Goal: Transaction & Acquisition: Obtain resource

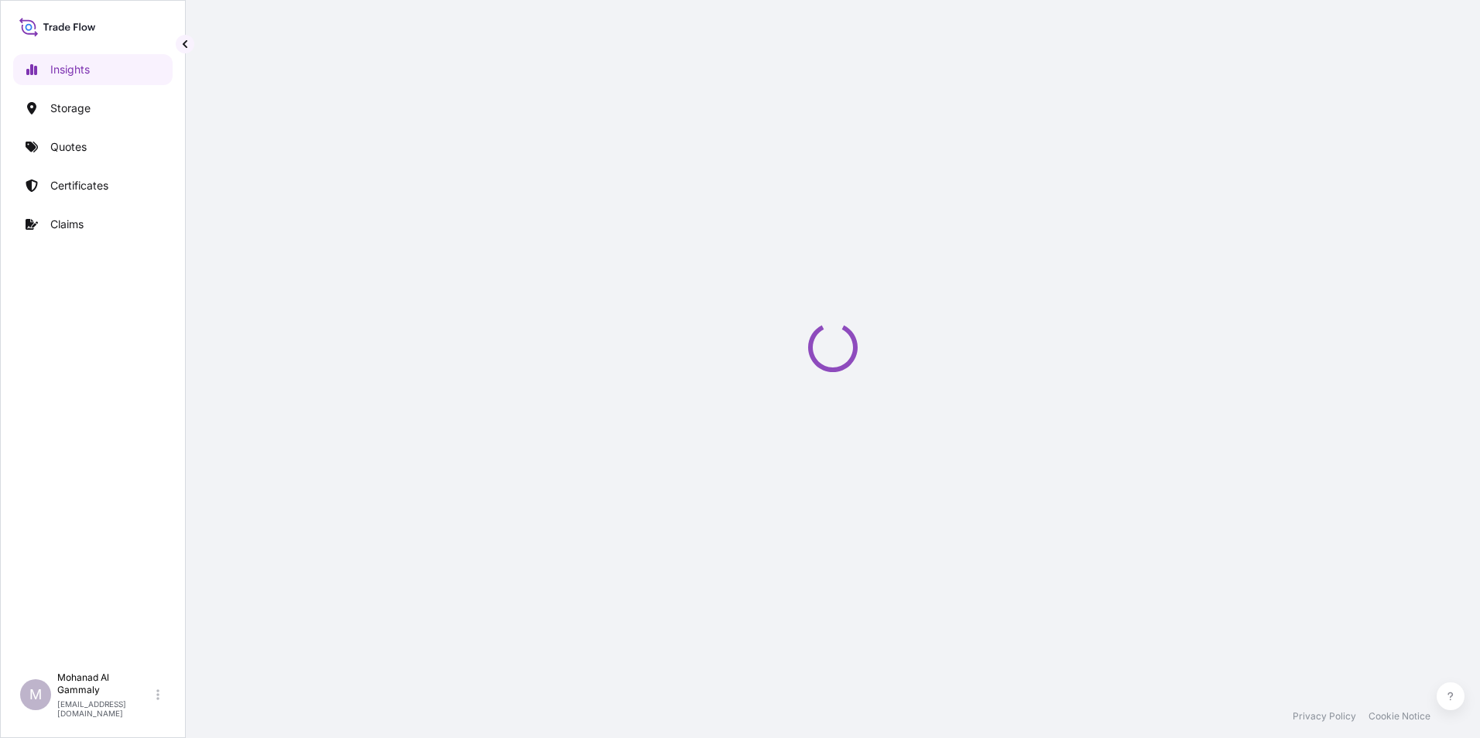
select select "2025"
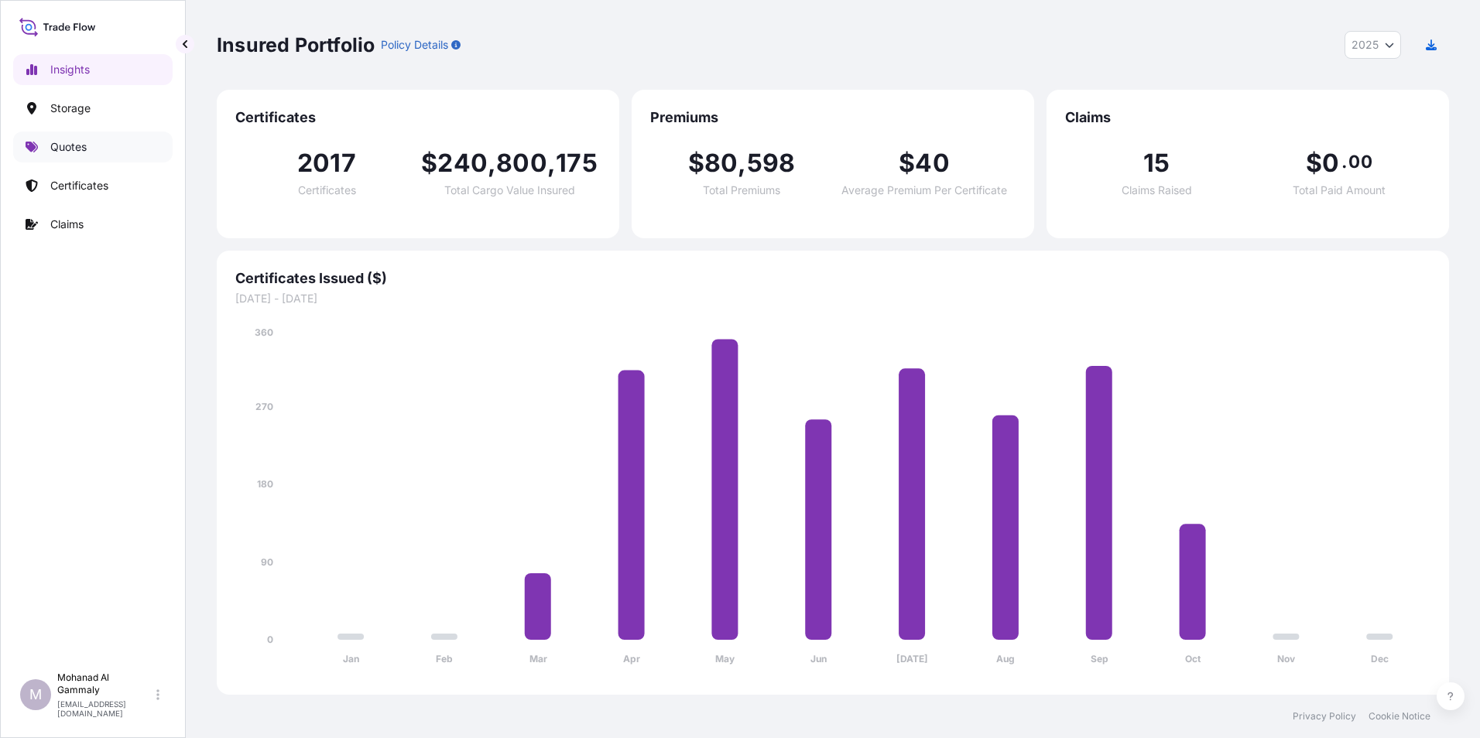
click at [67, 143] on p "Quotes" at bounding box center [68, 146] width 36 height 15
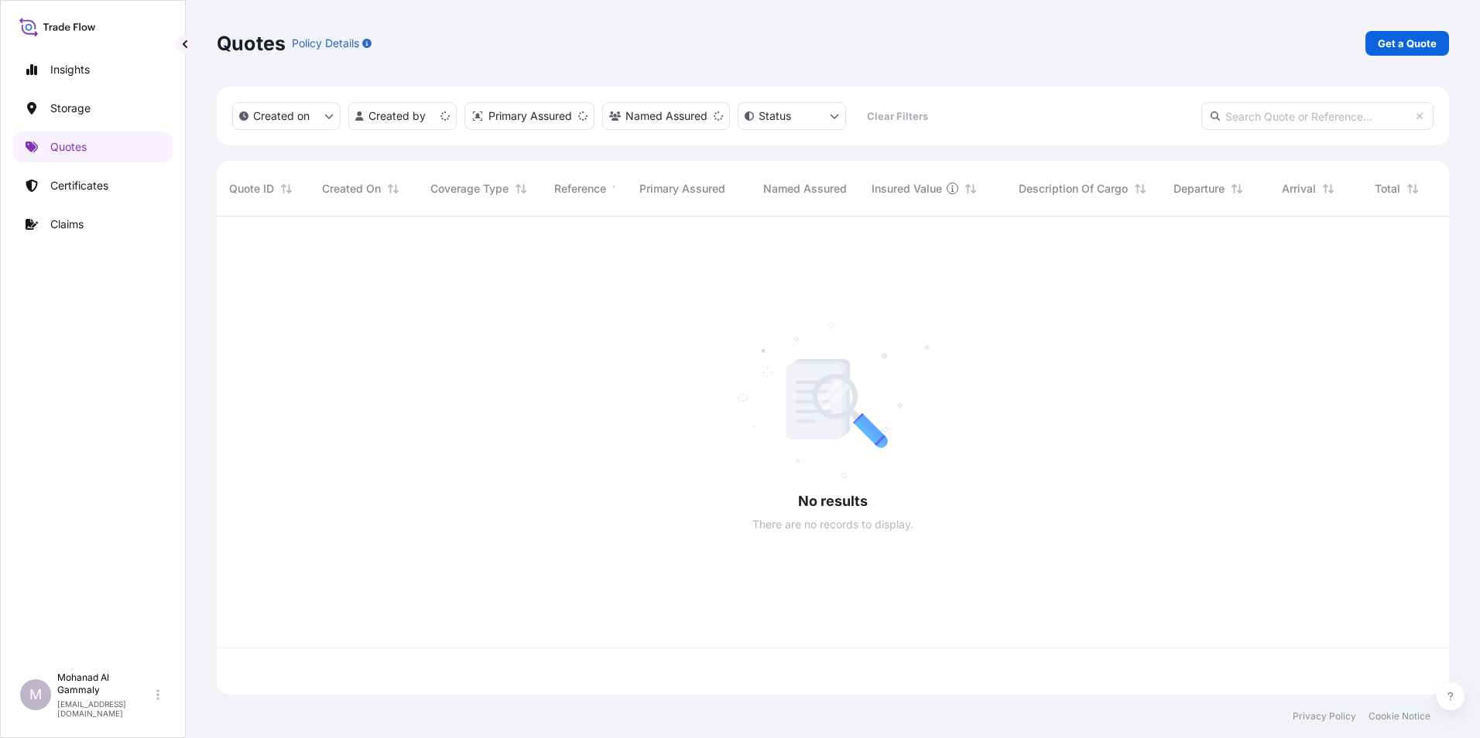
scroll to position [475, 1220]
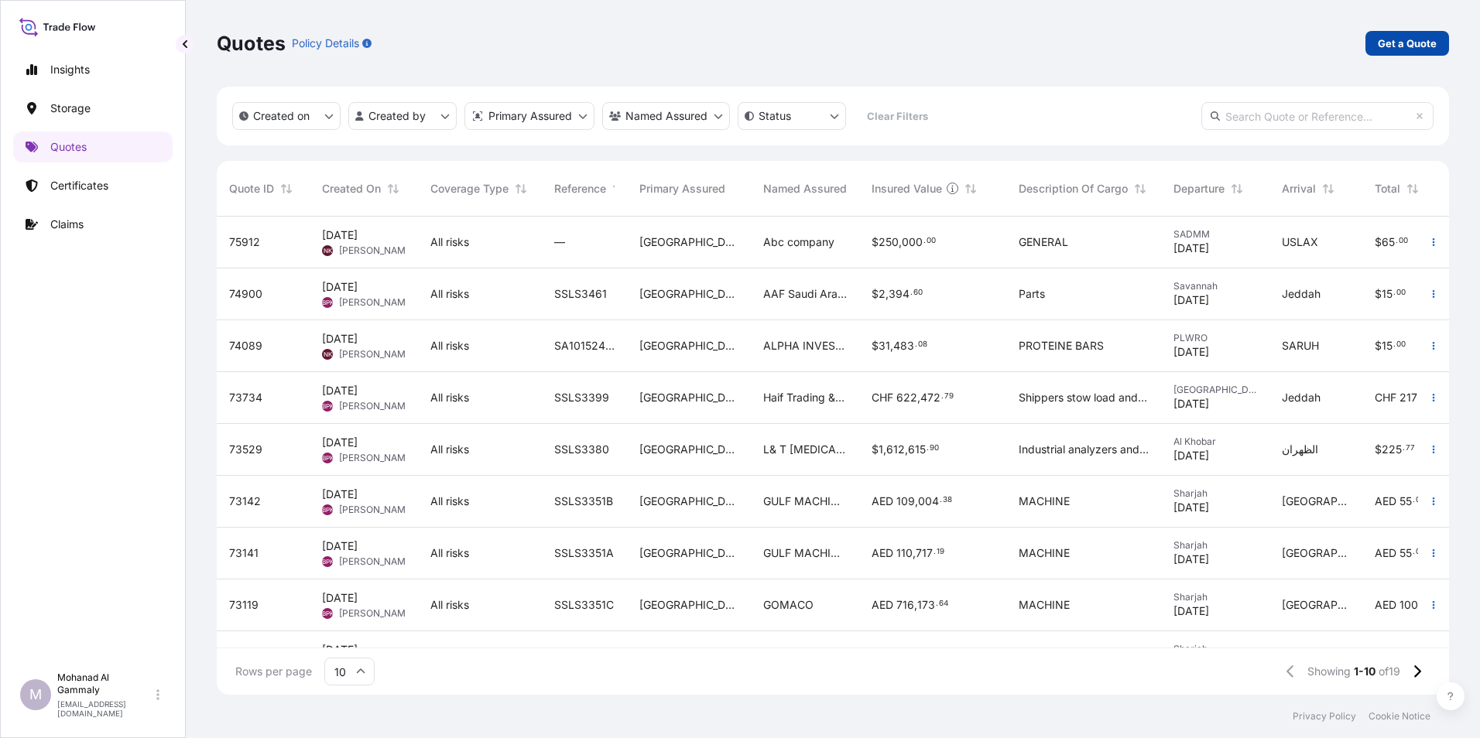
click at [1383, 43] on p "Get a Quote" at bounding box center [1407, 43] width 59 height 15
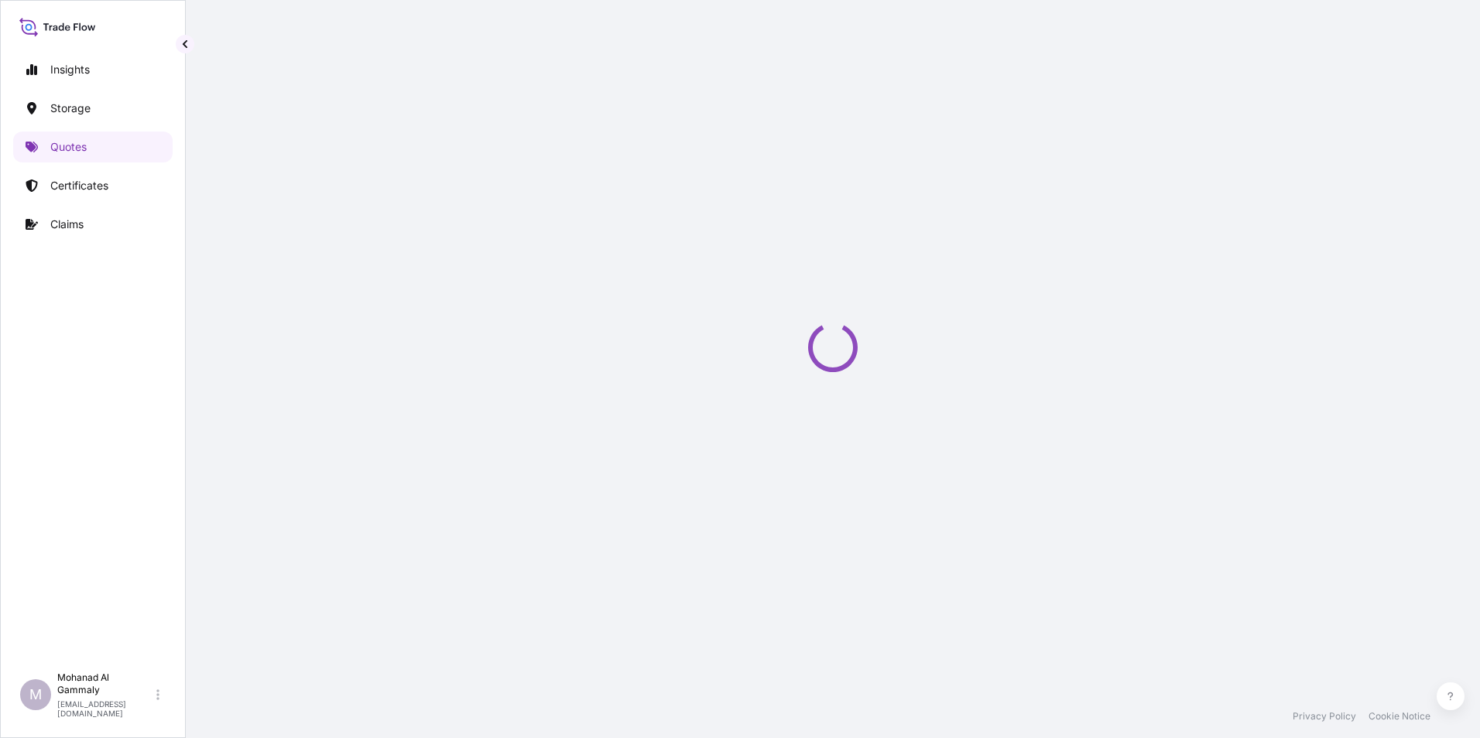
select select "Water"
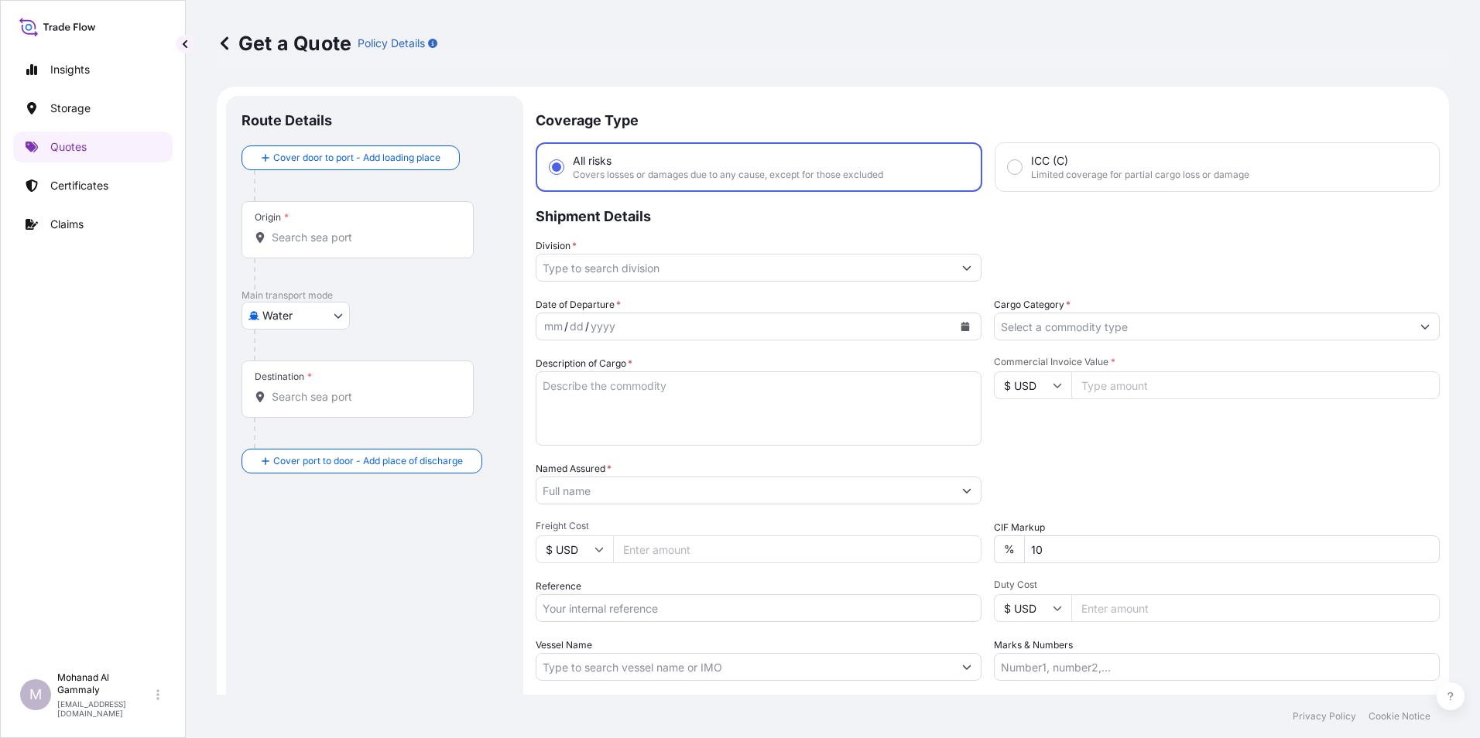
scroll to position [25, 0]
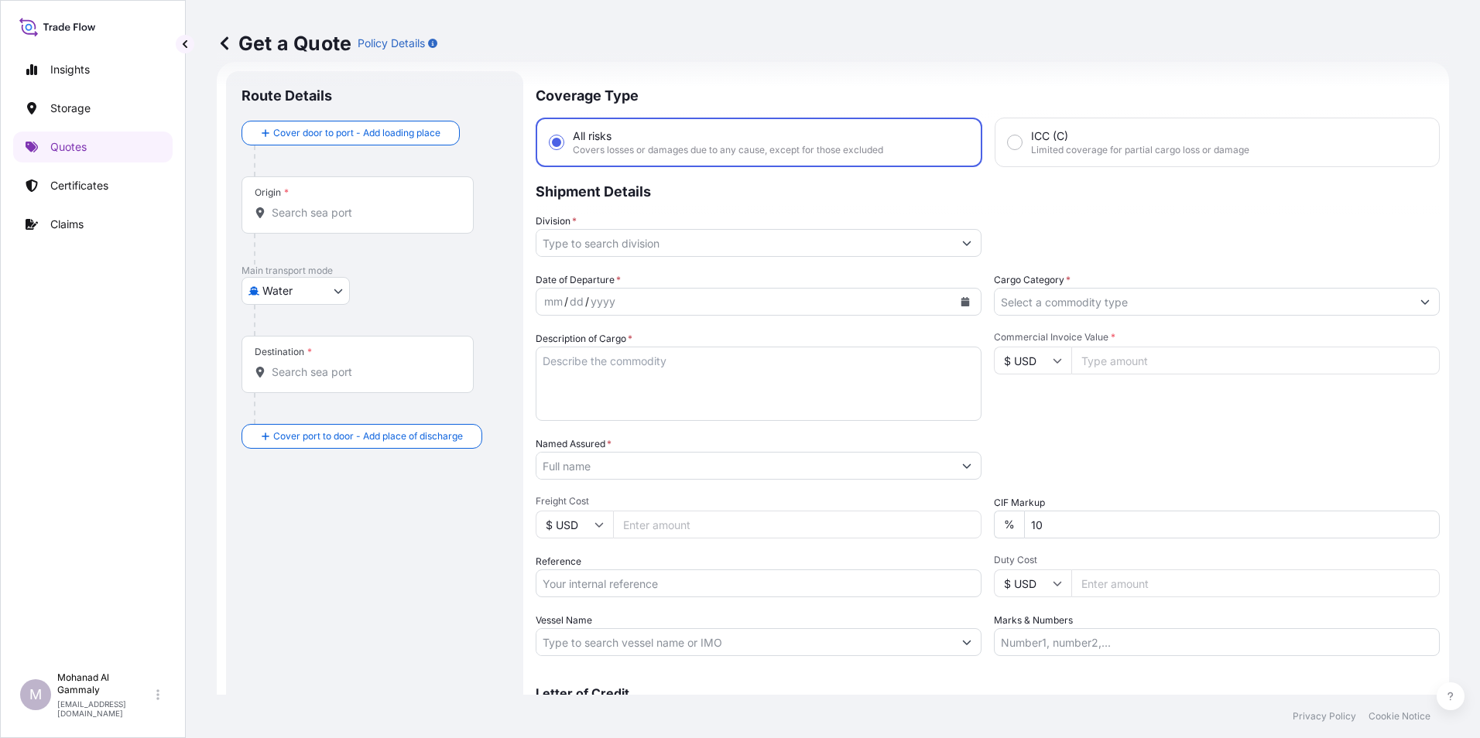
click at [371, 217] on input "Origin *" at bounding box center [363, 212] width 183 height 15
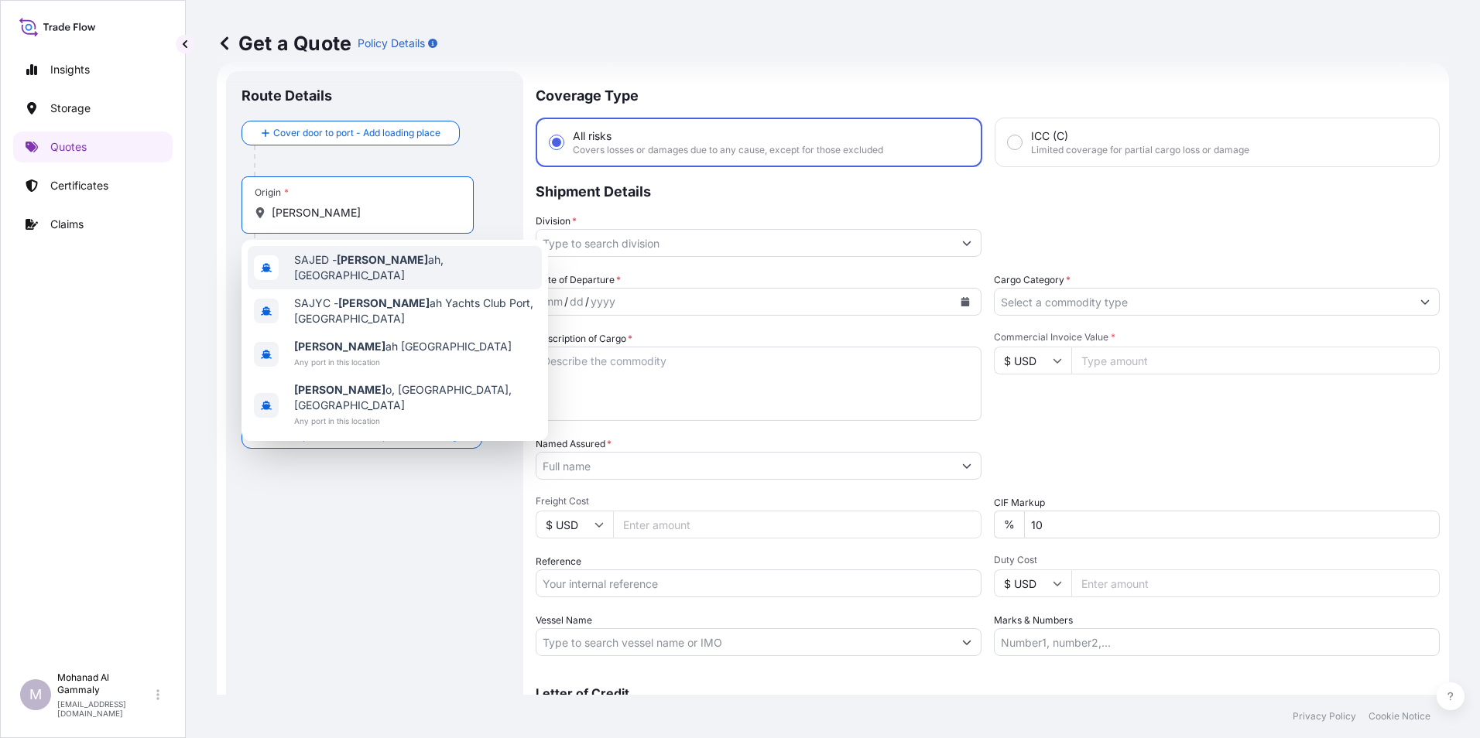
click at [354, 253] on div "SAJED - Jedd ah, Saudi Arabia" at bounding box center [395, 267] width 294 height 43
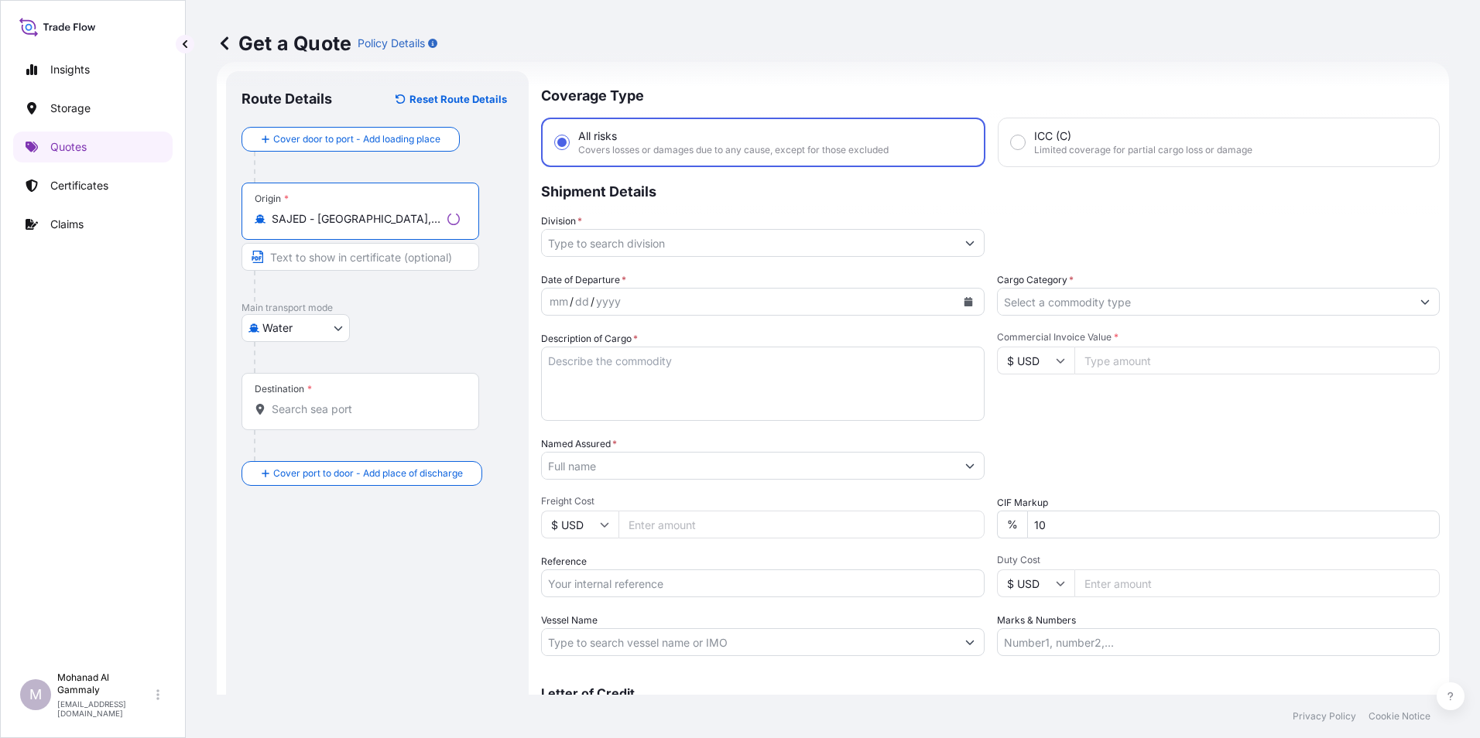
type input "SAJED - Jeddah, Saudi Arabia"
click at [300, 396] on div "Destination *" at bounding box center [360, 401] width 238 height 57
click at [300, 402] on input "Destination *" at bounding box center [366, 409] width 188 height 15
click at [340, 403] on input "Destination * Please select a destination" at bounding box center [363, 409] width 183 height 15
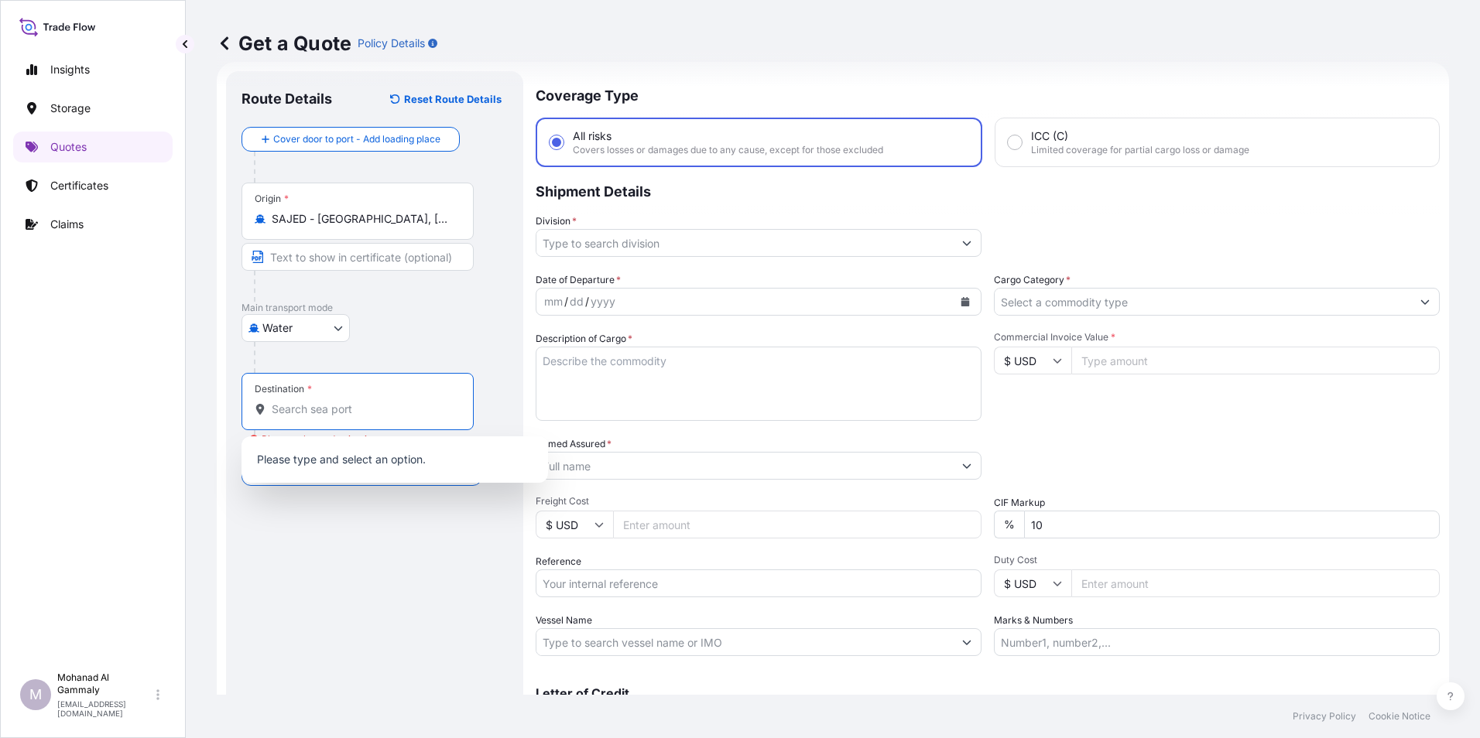
paste input "Sokhna"
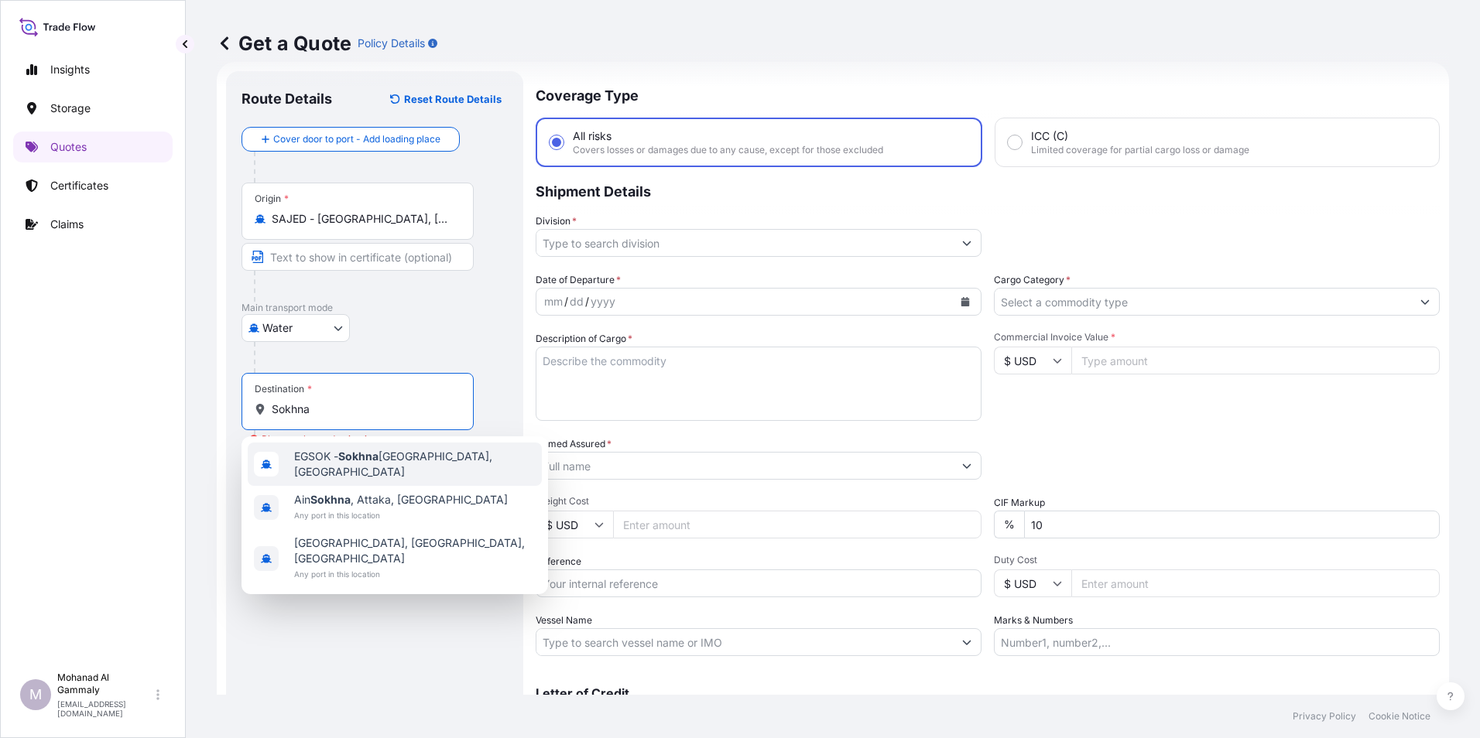
click at [337, 464] on span "EGSOK - Sokhna Port, Egypt" at bounding box center [414, 464] width 241 height 31
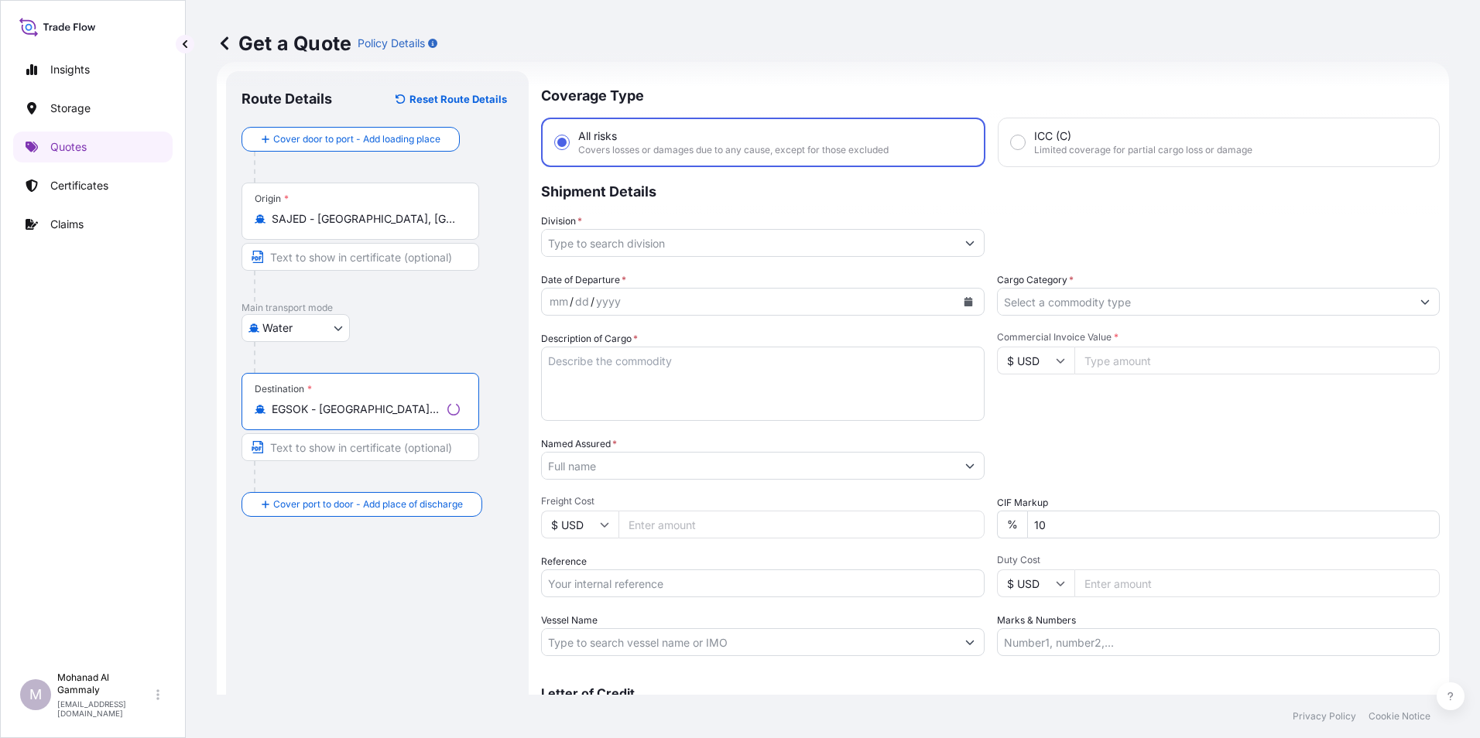
type input "EGSOK - Sokhna Port, Egypt"
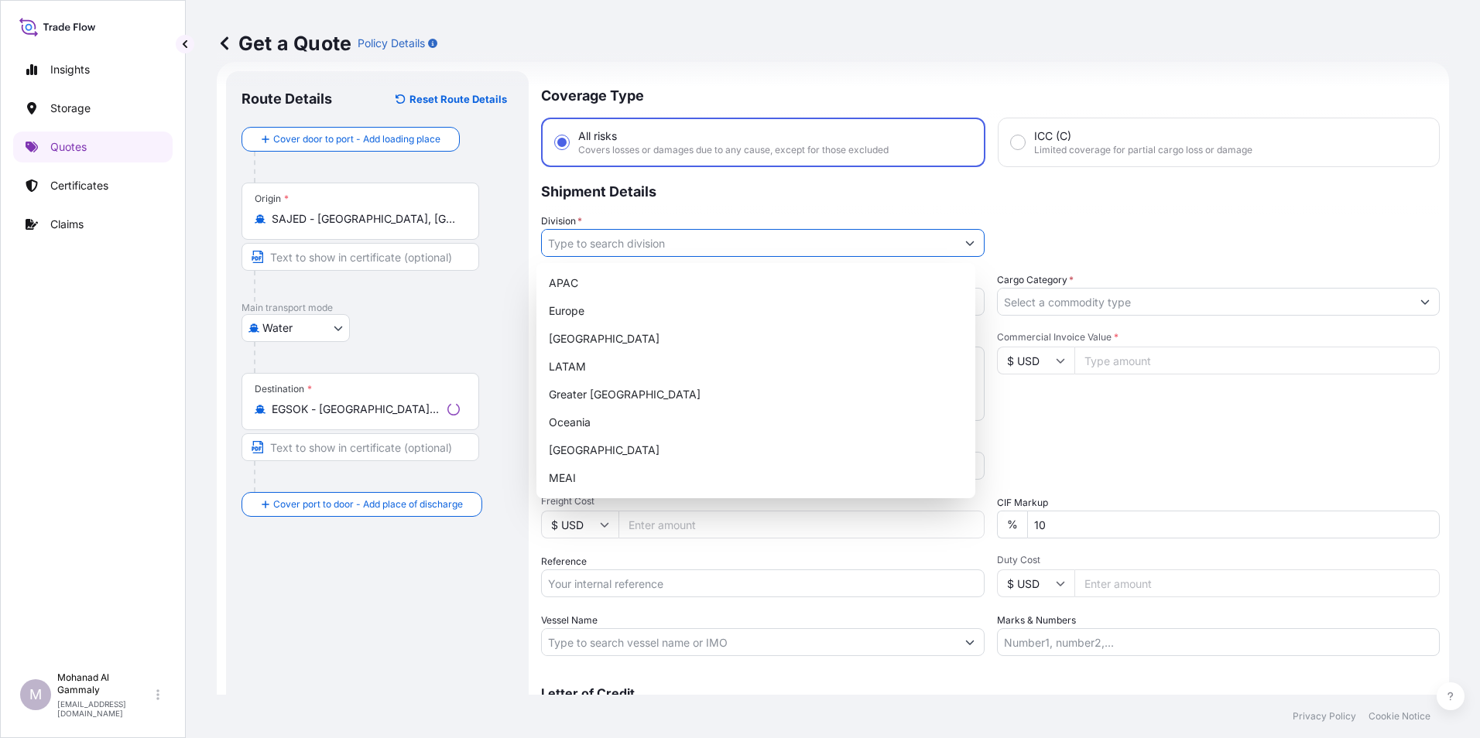
click at [628, 242] on input "Division *" at bounding box center [749, 243] width 414 height 28
click at [573, 311] on div "Europe" at bounding box center [756, 311] width 426 height 28
type input "Europe"
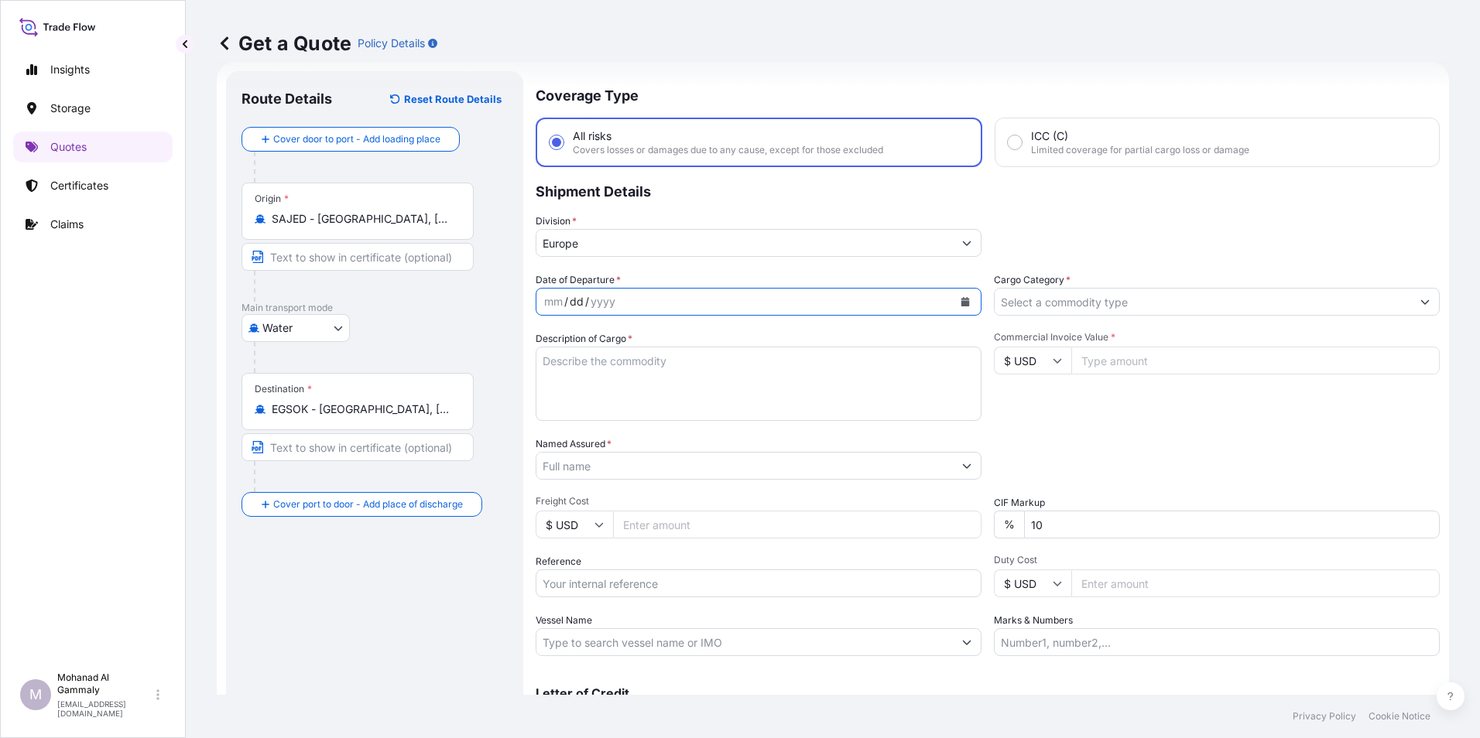
click at [574, 309] on div "dd" at bounding box center [576, 302] width 17 height 19
click at [964, 298] on icon "Calendar" at bounding box center [964, 301] width 9 height 9
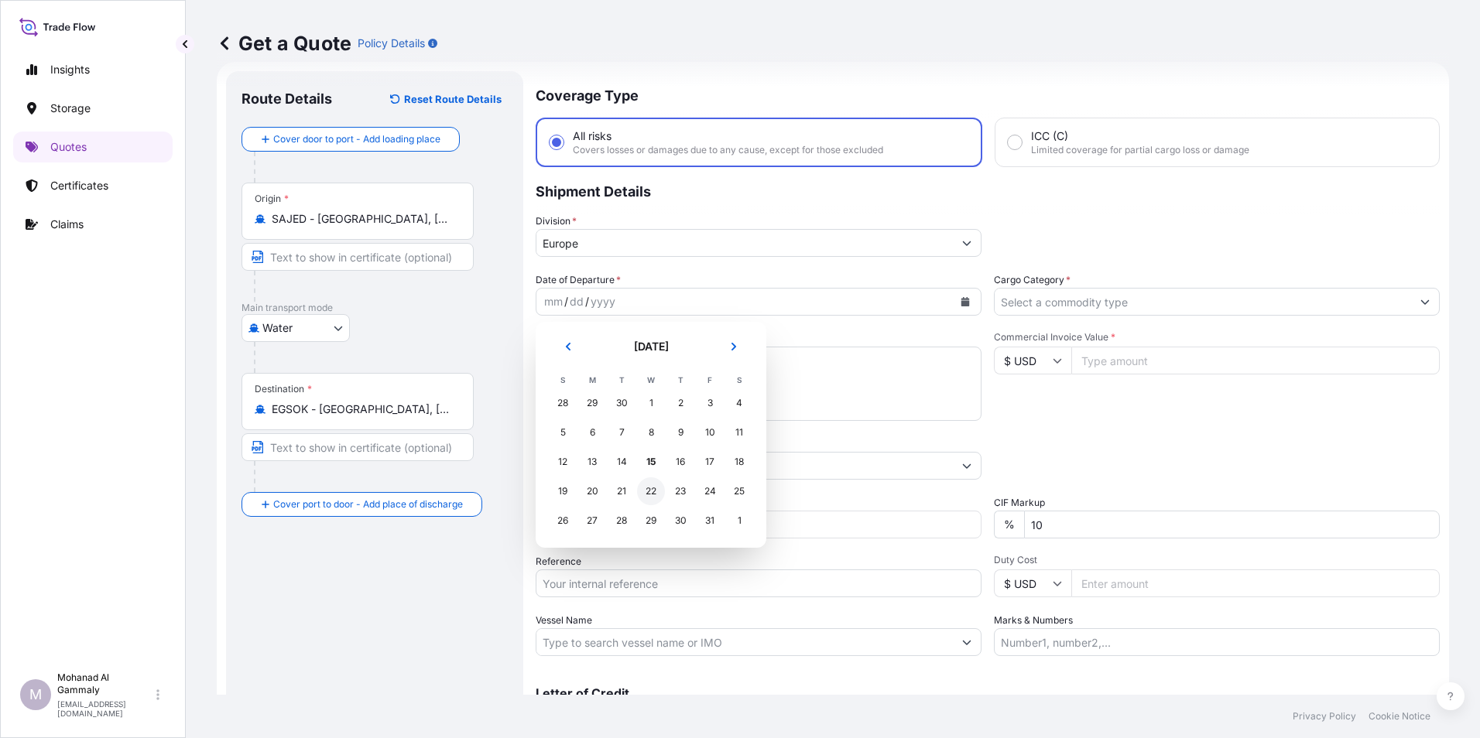
click at [650, 487] on div "22" at bounding box center [651, 491] width 28 height 28
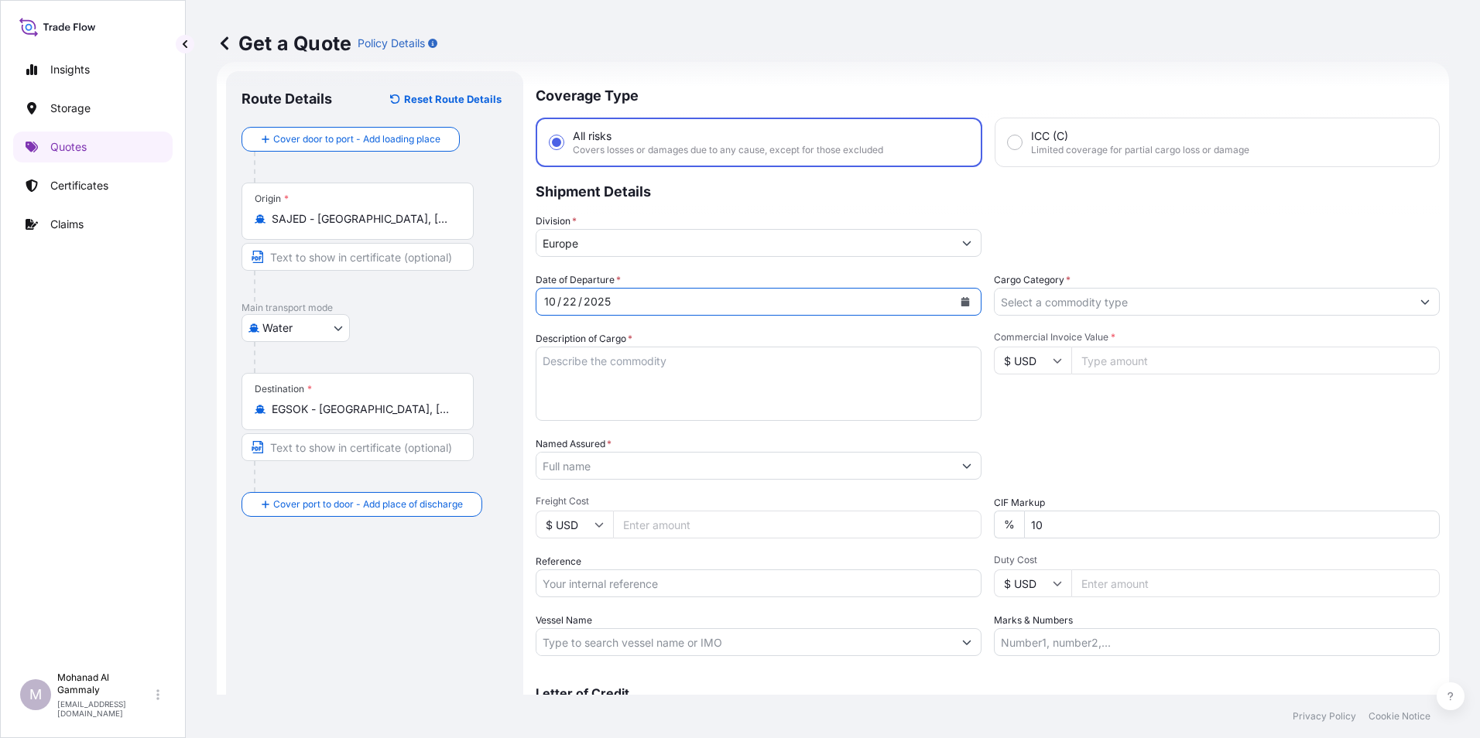
click at [597, 385] on textarea "Description of Cargo *" at bounding box center [759, 384] width 446 height 74
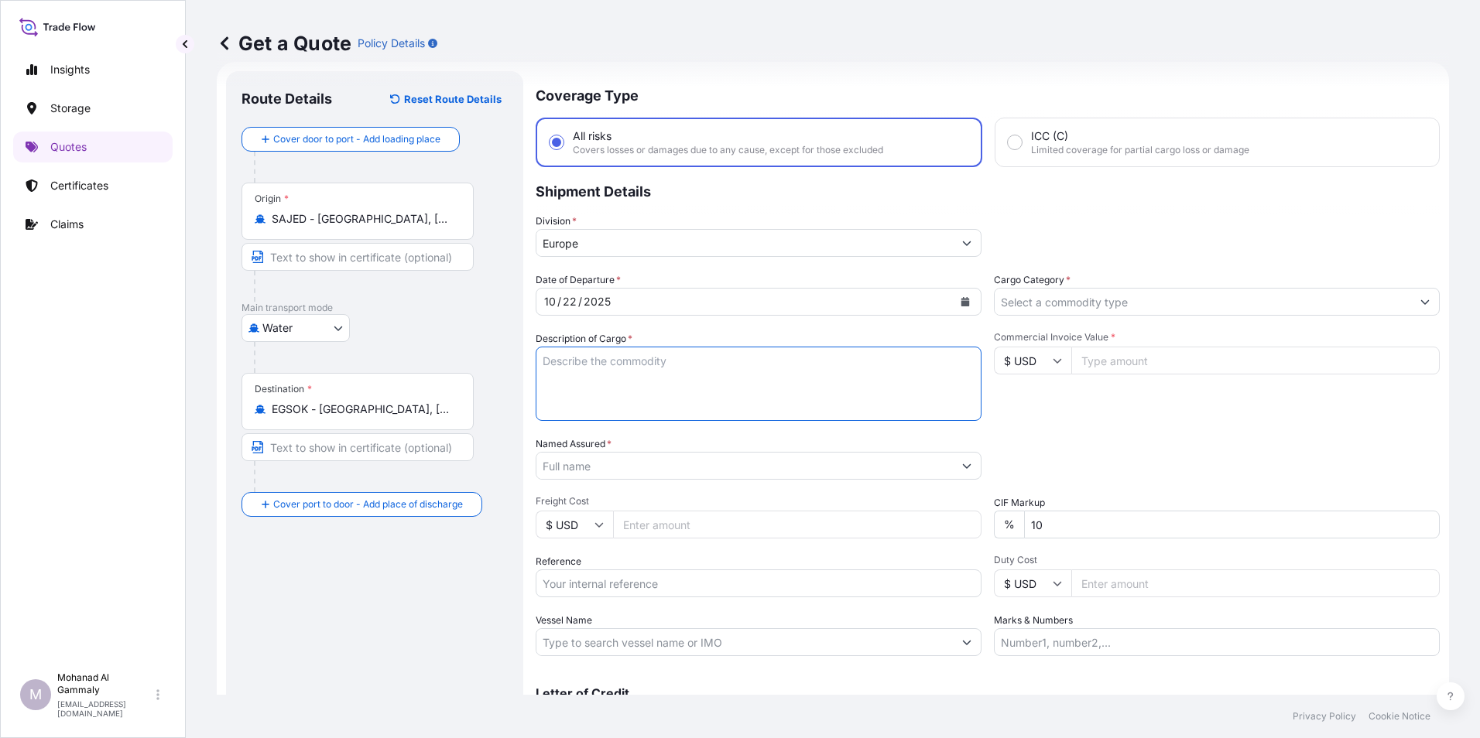
click at [604, 389] on textarea "Description of Cargo *" at bounding box center [759, 384] width 446 height 74
paste textarea "Food Items"
type textarea "Food Items"
click at [626, 464] on input "Named Assured *" at bounding box center [741, 466] width 411 height 28
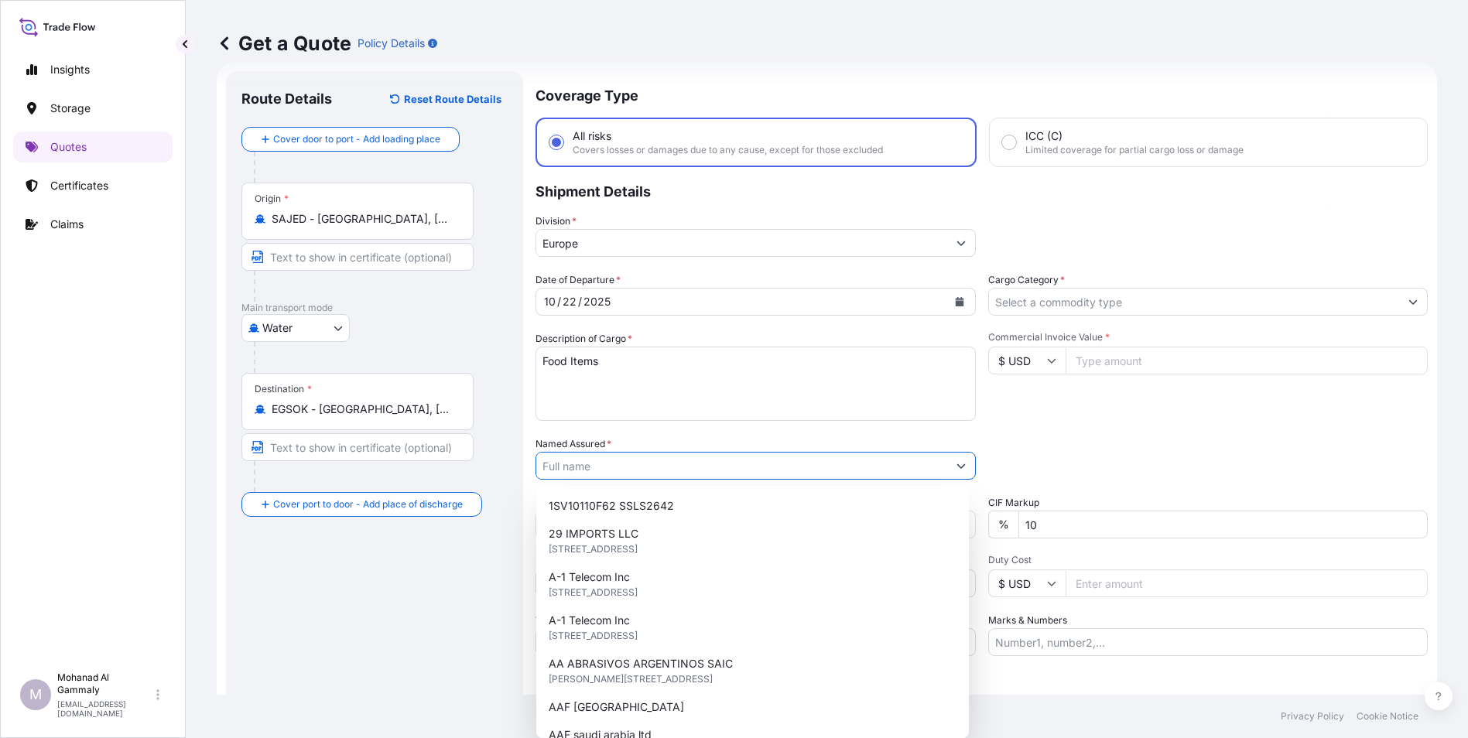
click at [1056, 438] on div "Packing Category Type to search a container mode Please select a primary mode o…" at bounding box center [1208, 457] width 440 height 43
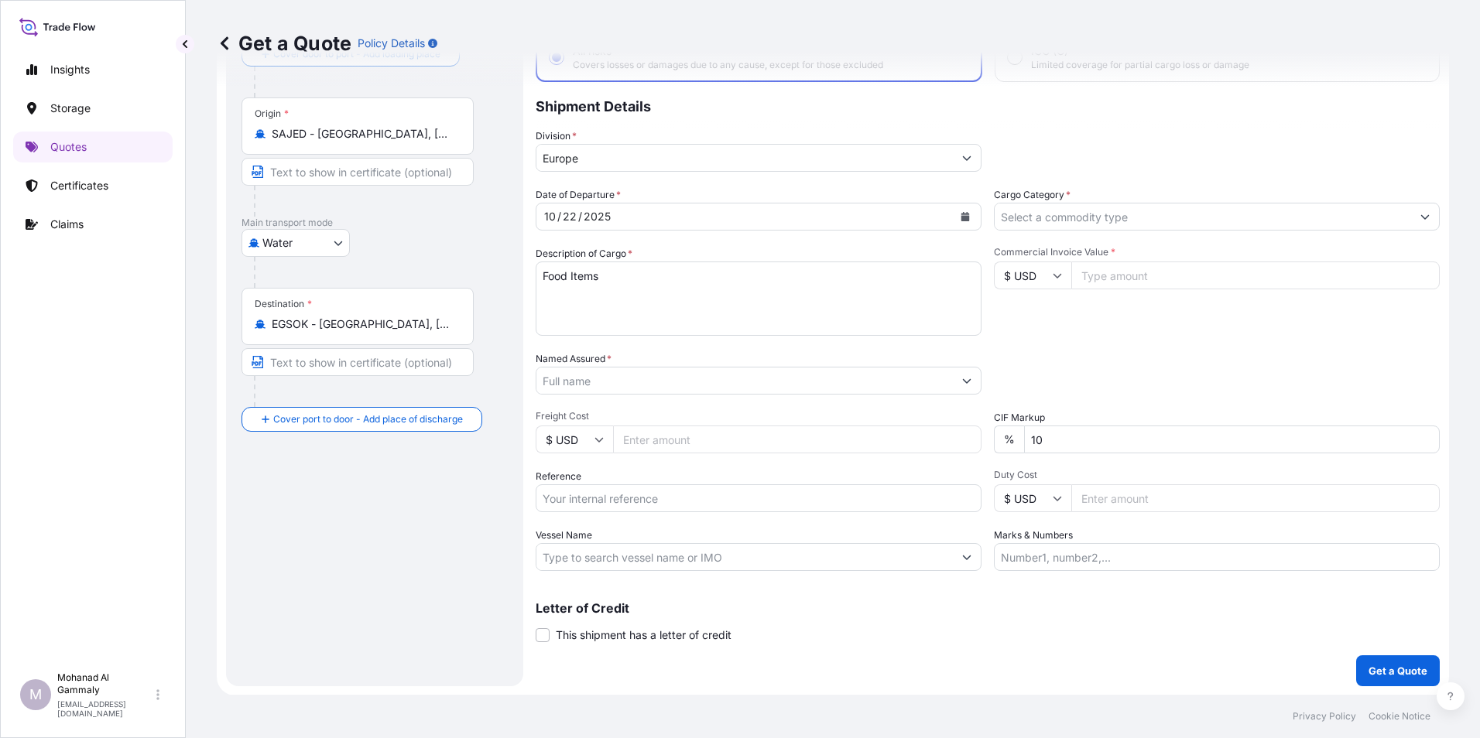
scroll to position [111, 0]
click at [628, 496] on input "Reference" at bounding box center [759, 498] width 446 height 28
click at [589, 491] on input "Reference" at bounding box center [759, 498] width 446 height 28
paste input "3315245903"
type input "3315245903 // 0146"
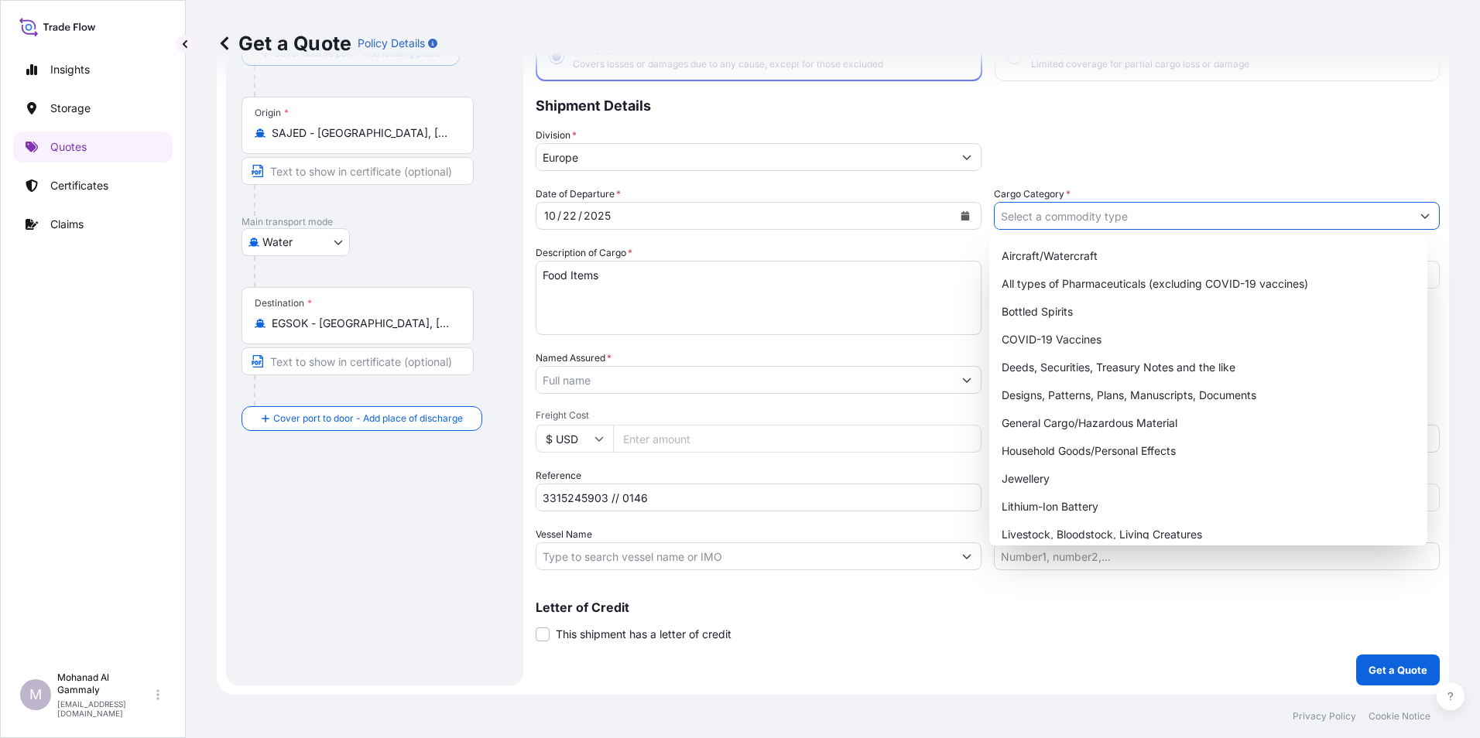
click at [1022, 219] on input "Cargo Category *" at bounding box center [1202, 216] width 416 height 28
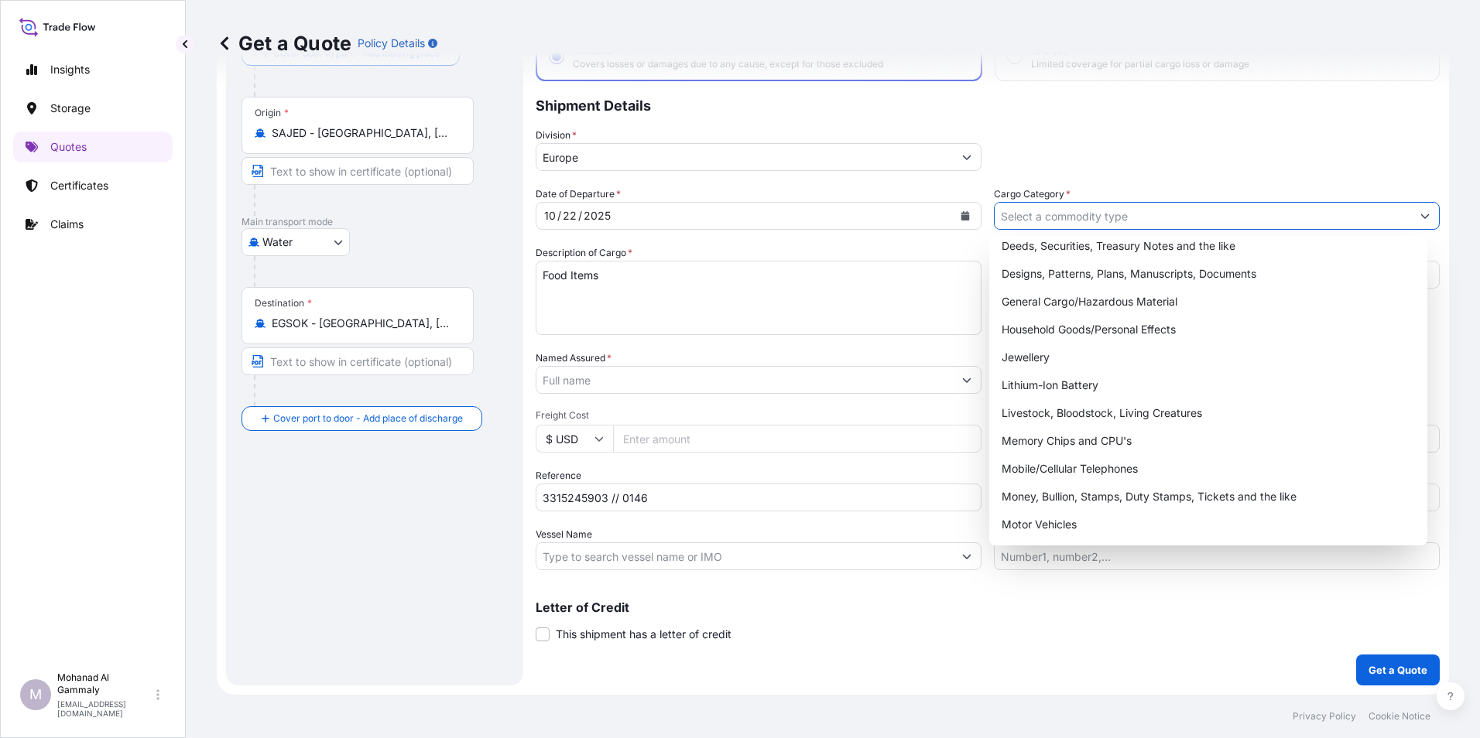
scroll to position [105, 0]
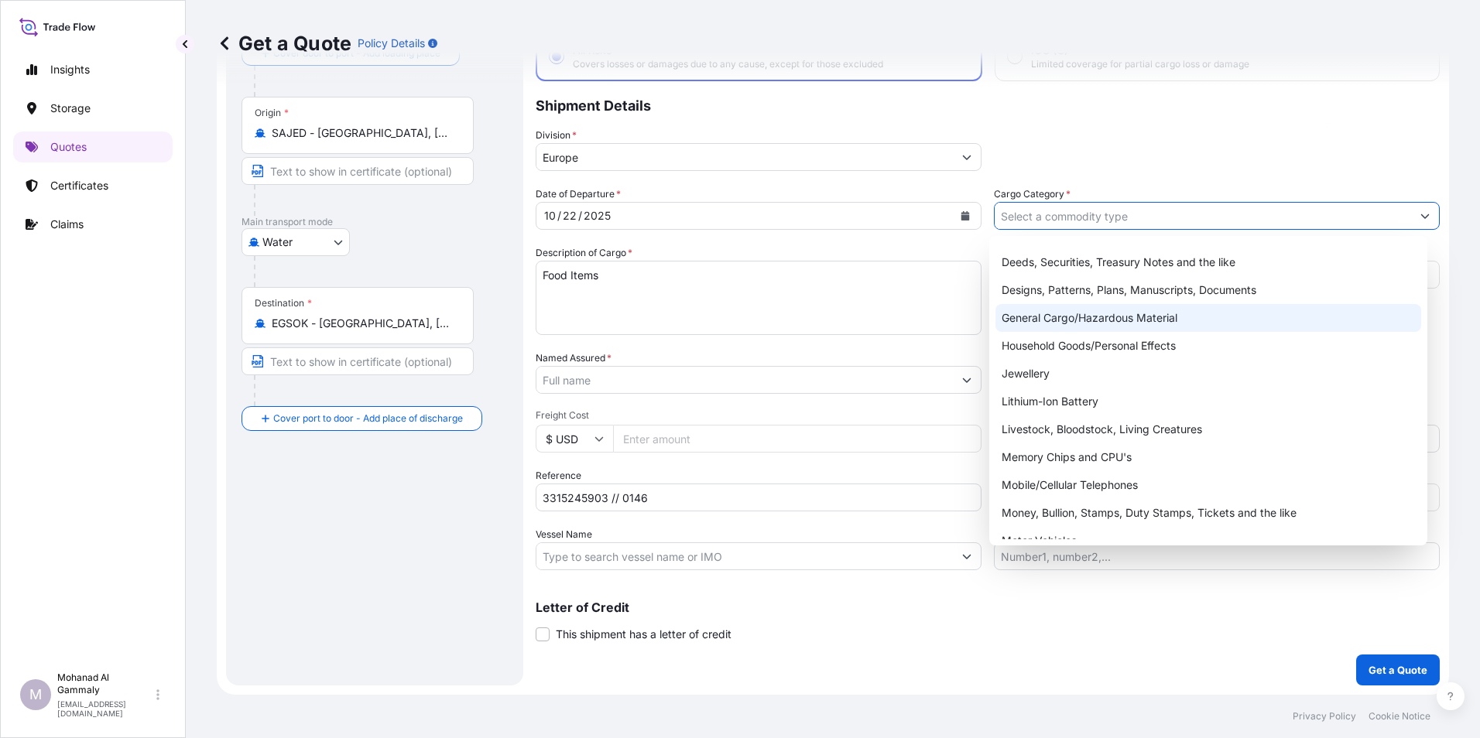
click at [1044, 317] on div "General Cargo/Hazardous Material" at bounding box center [1208, 318] width 426 height 28
type input "General Cargo/Hazardous Material"
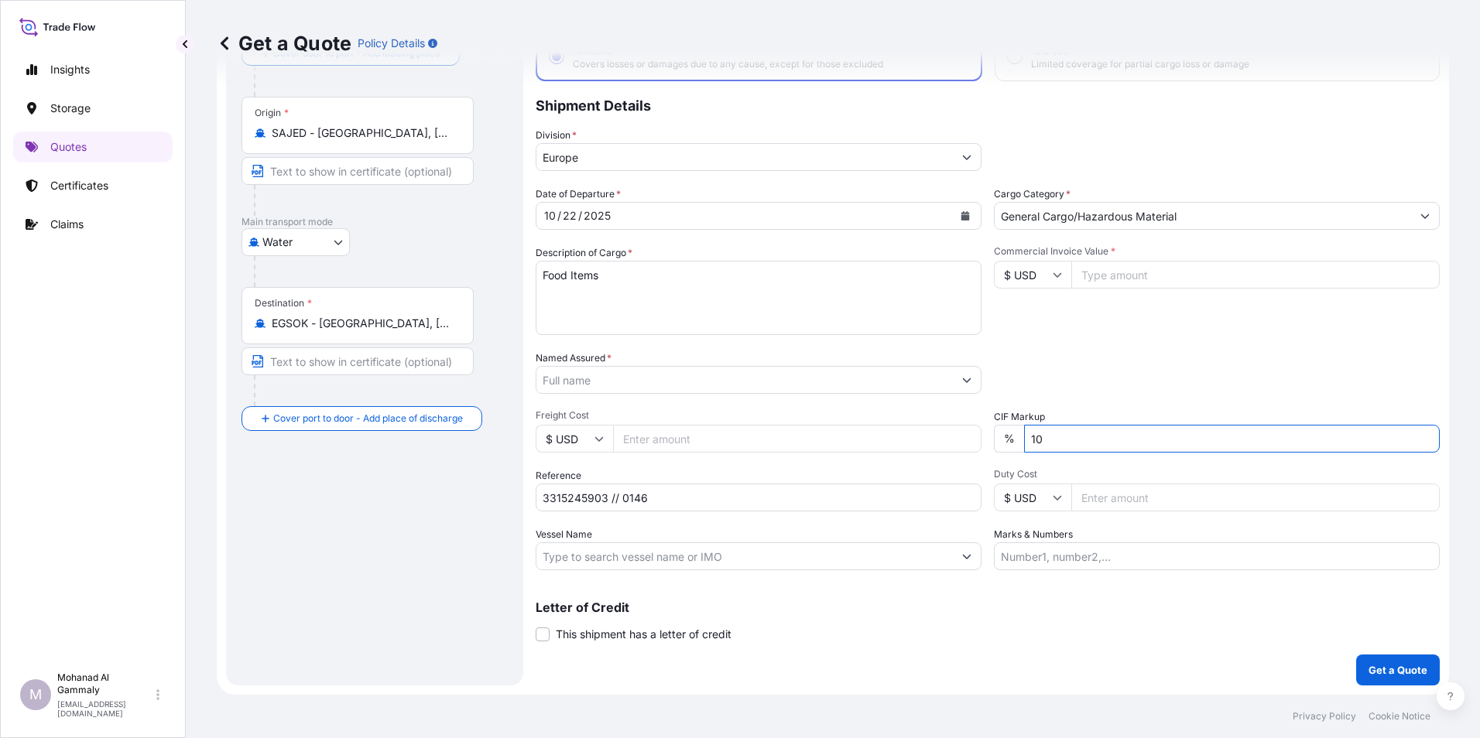
click at [1056, 445] on input "10" at bounding box center [1232, 439] width 416 height 28
type input "1"
type input "0"
click at [607, 381] on input "Named Assured *" at bounding box center [744, 380] width 416 height 28
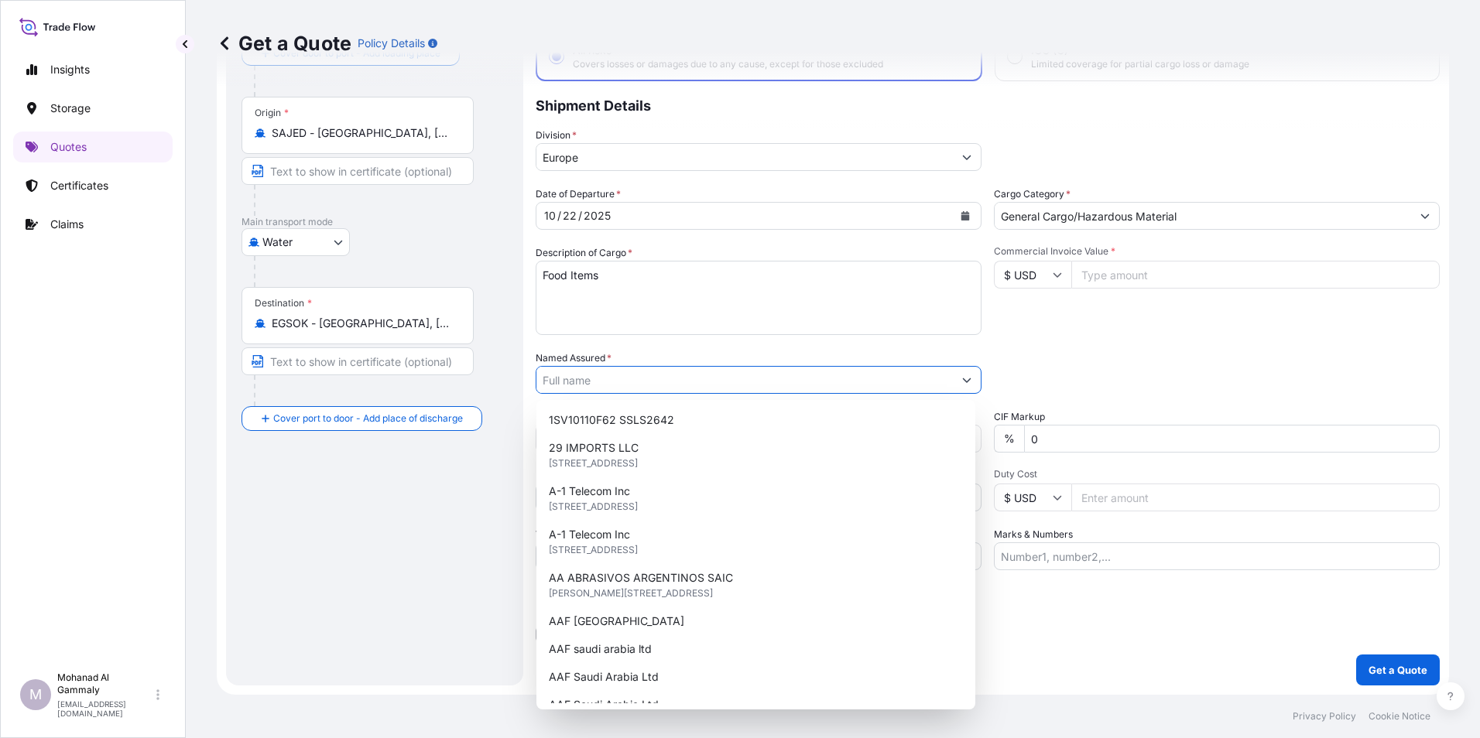
paste input "Phinehill Arabia Food Ltd."
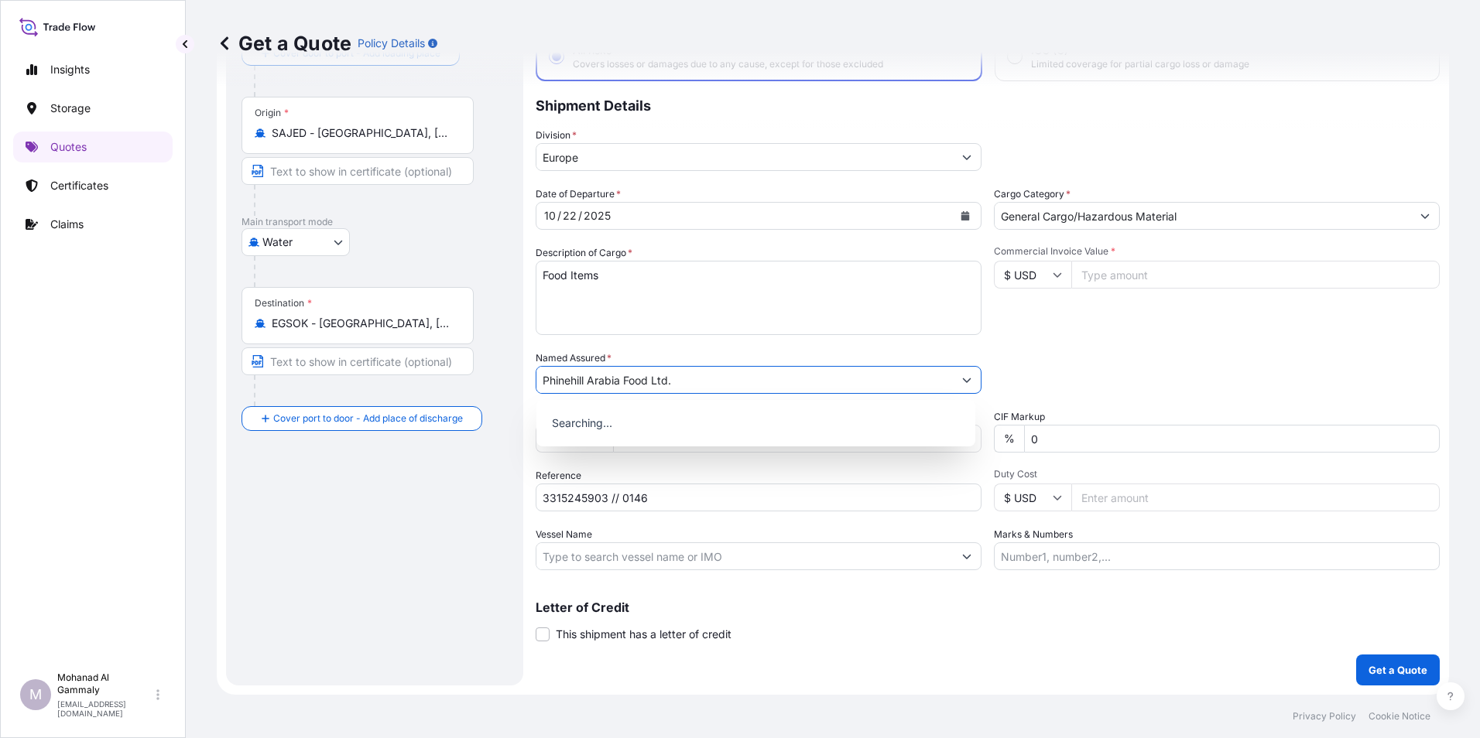
type input "Phinehill Arabia Food Ltd."
click at [1188, 358] on div "Packing Category Type to search a container mode Please select a primary mode o…" at bounding box center [1217, 372] width 446 height 43
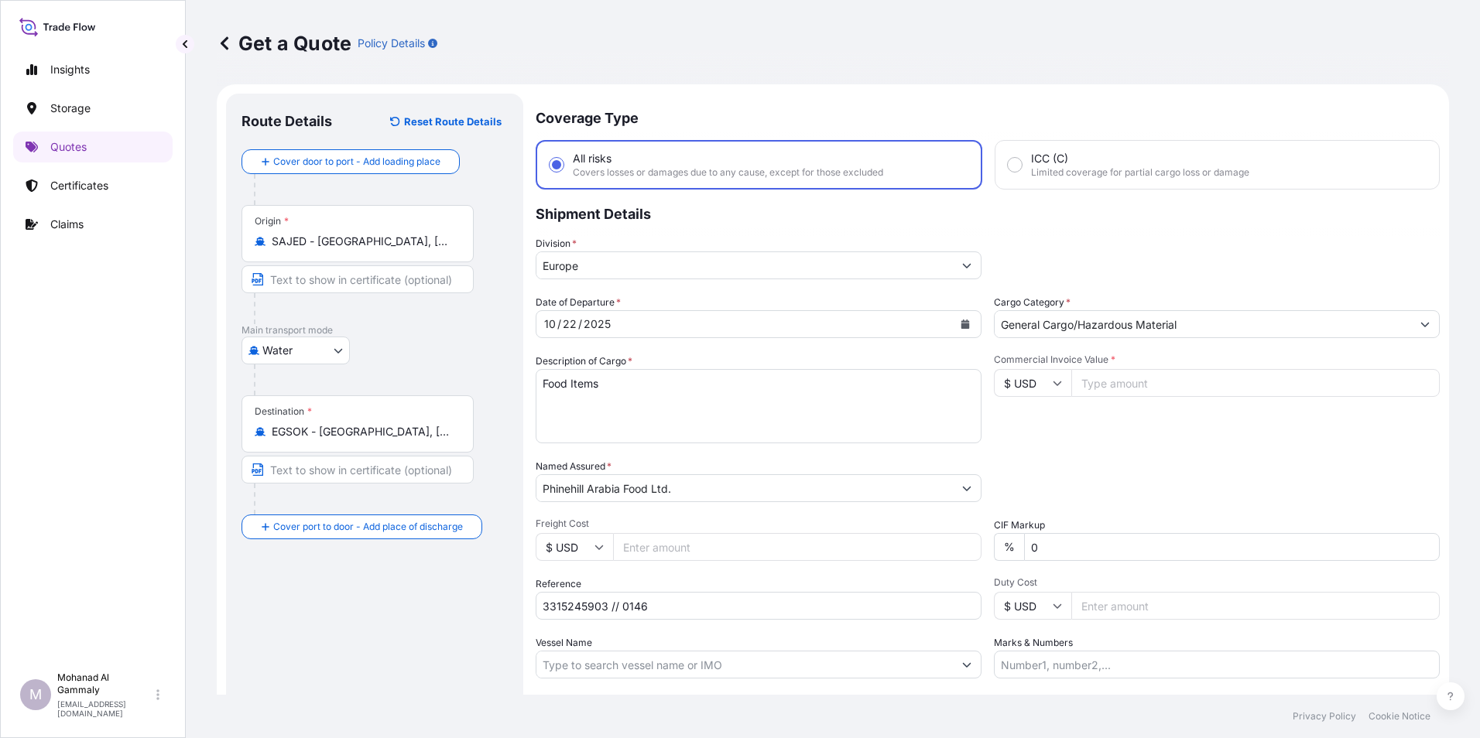
scroll to position [0, 0]
click at [1117, 382] on input "Commercial Invoice Value *" at bounding box center [1255, 385] width 368 height 28
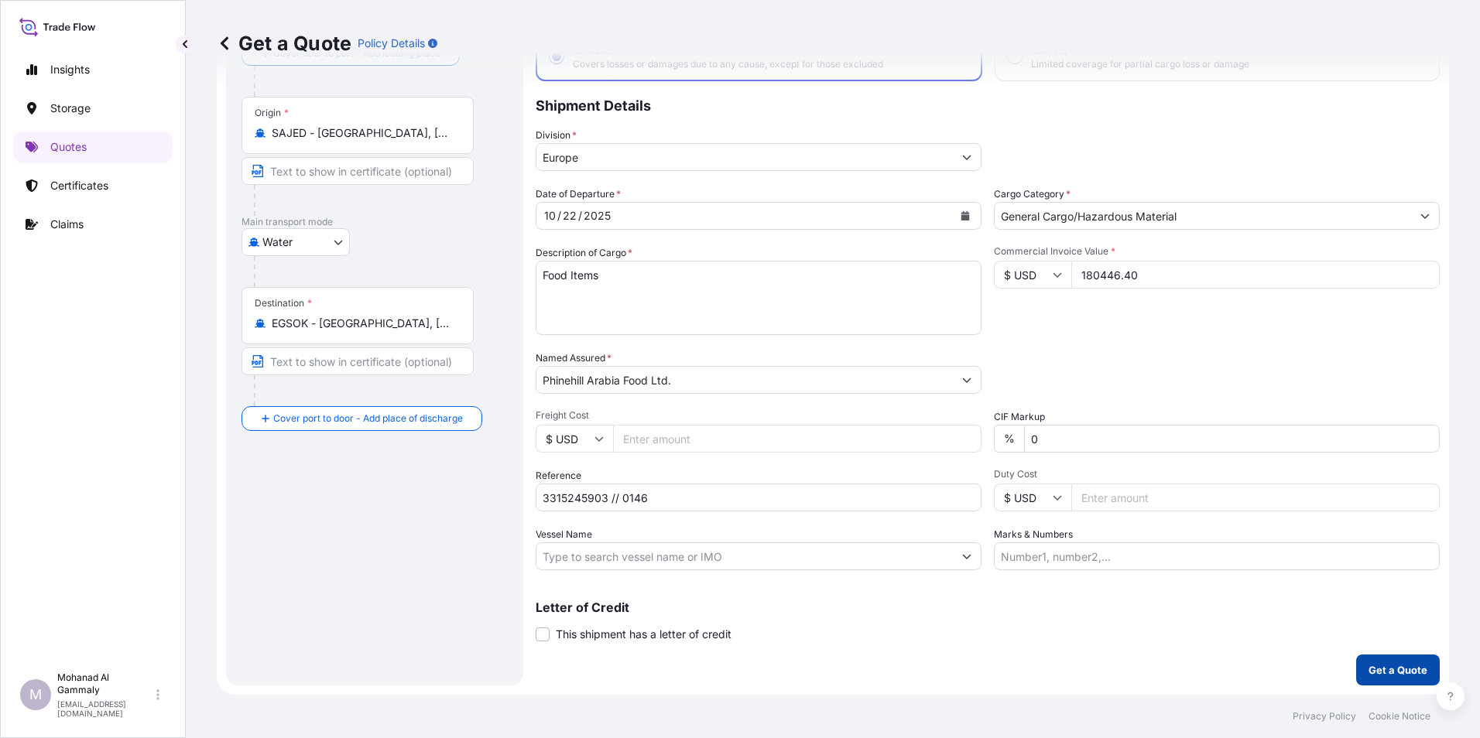
type input "180446.40"
click at [1359, 660] on button "Get a Quote" at bounding box center [1398, 670] width 84 height 31
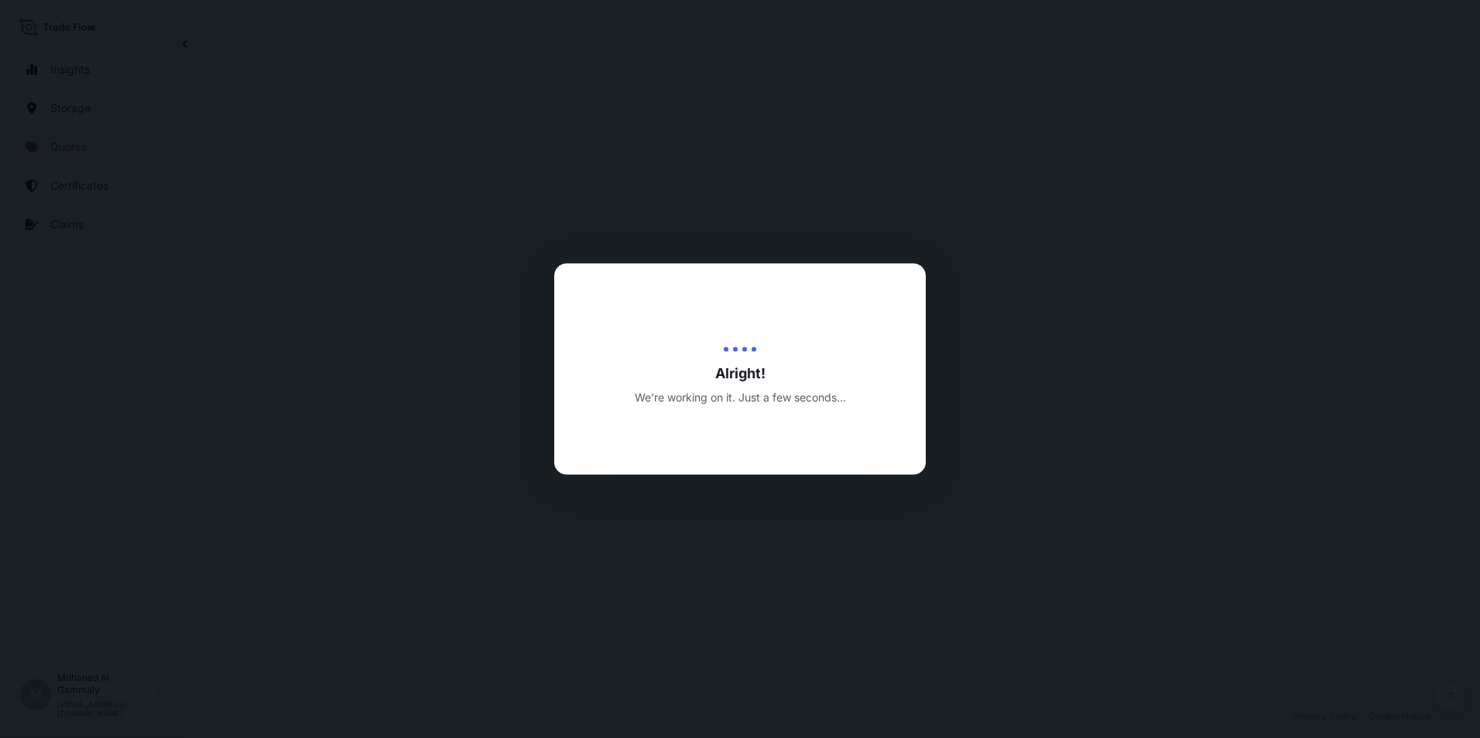
select select "Water"
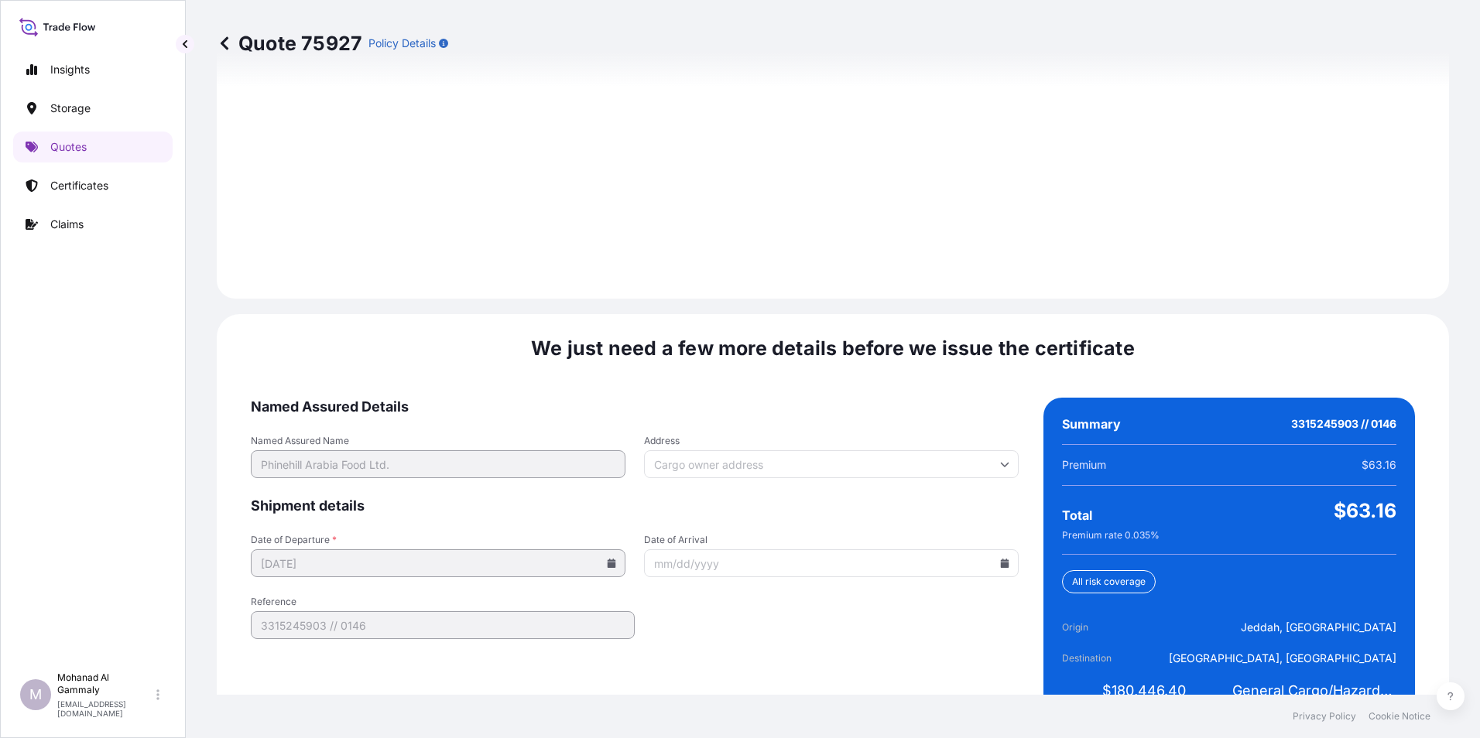
scroll to position [2179, 0]
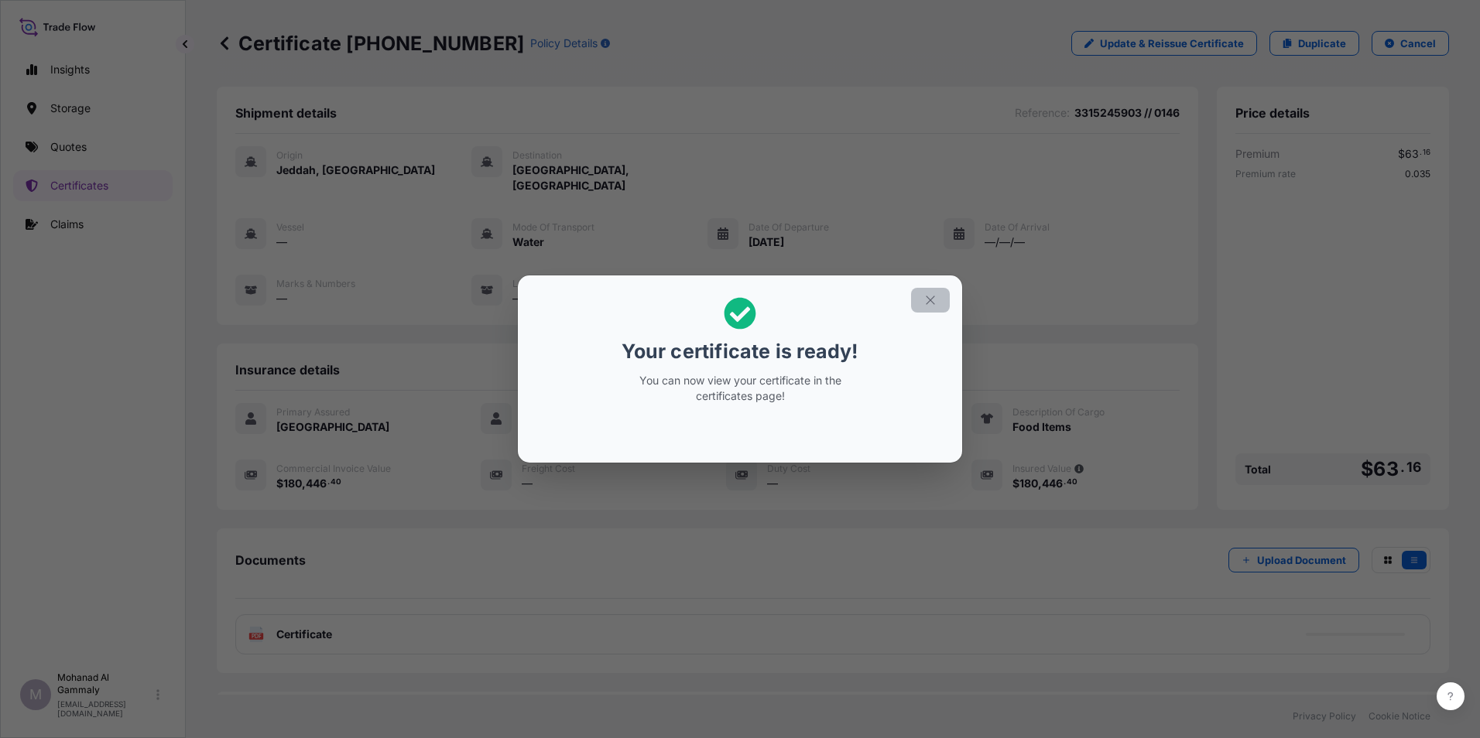
click at [933, 299] on icon "button" at bounding box center [930, 300] width 14 height 14
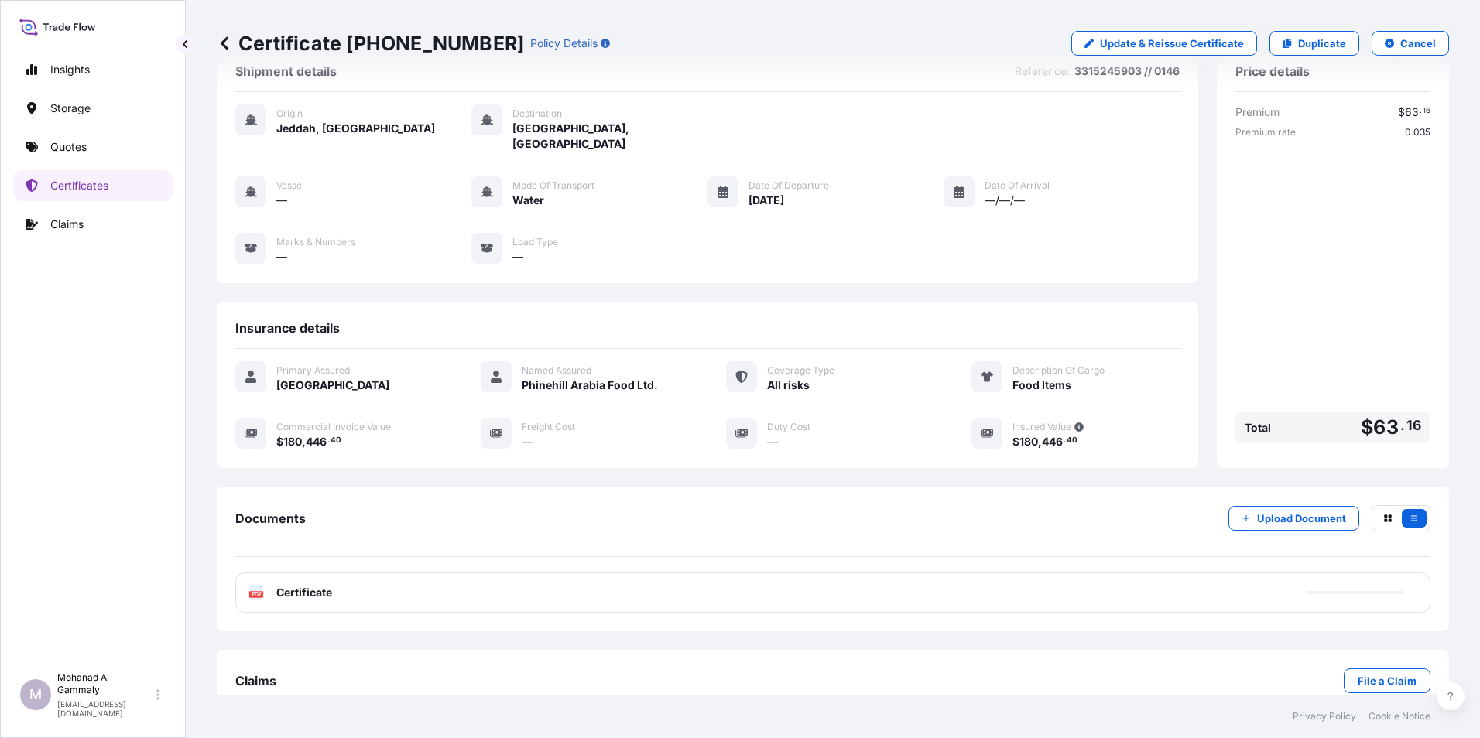
scroll to position [60, 0]
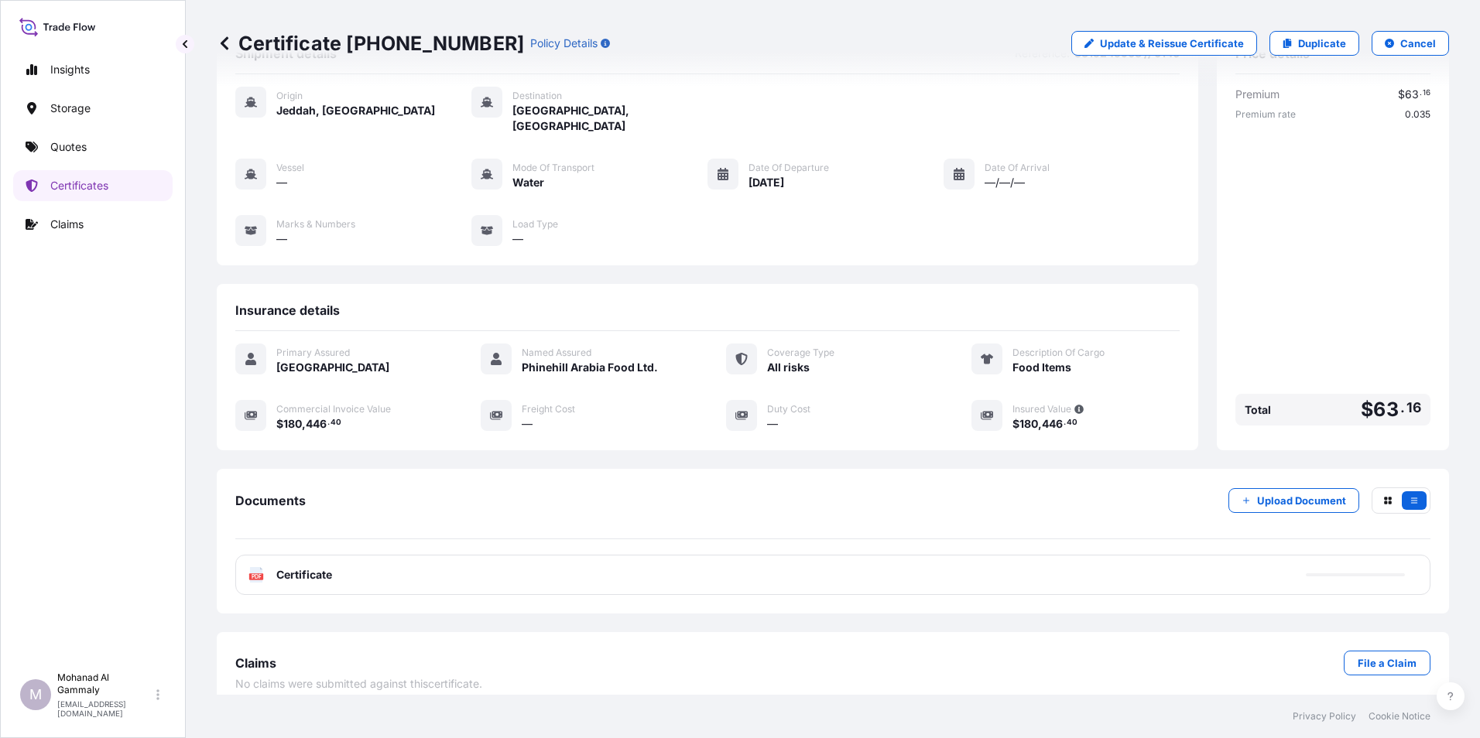
click at [313, 567] on span "Certificate" at bounding box center [304, 574] width 56 height 15
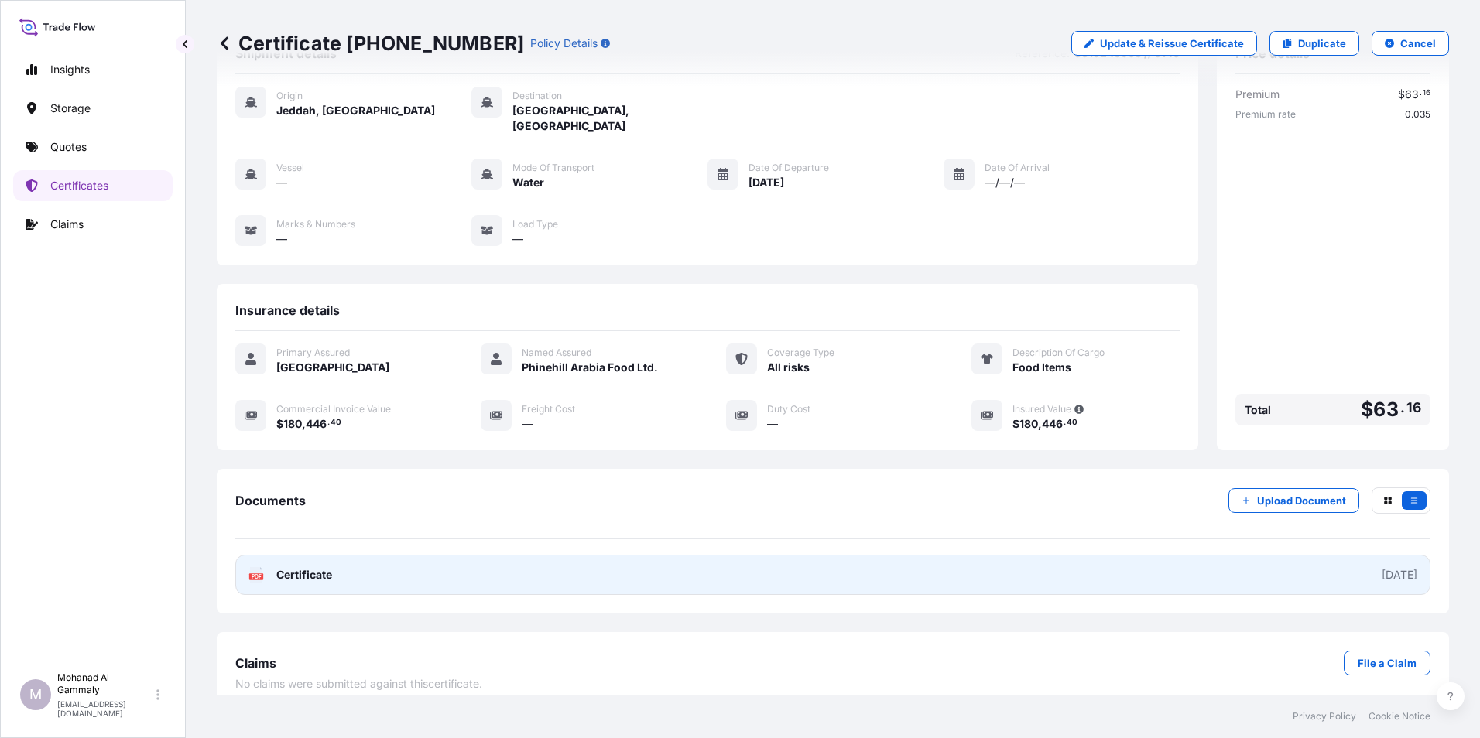
click at [1381, 567] on div "2025-10-15" at bounding box center [1399, 574] width 36 height 15
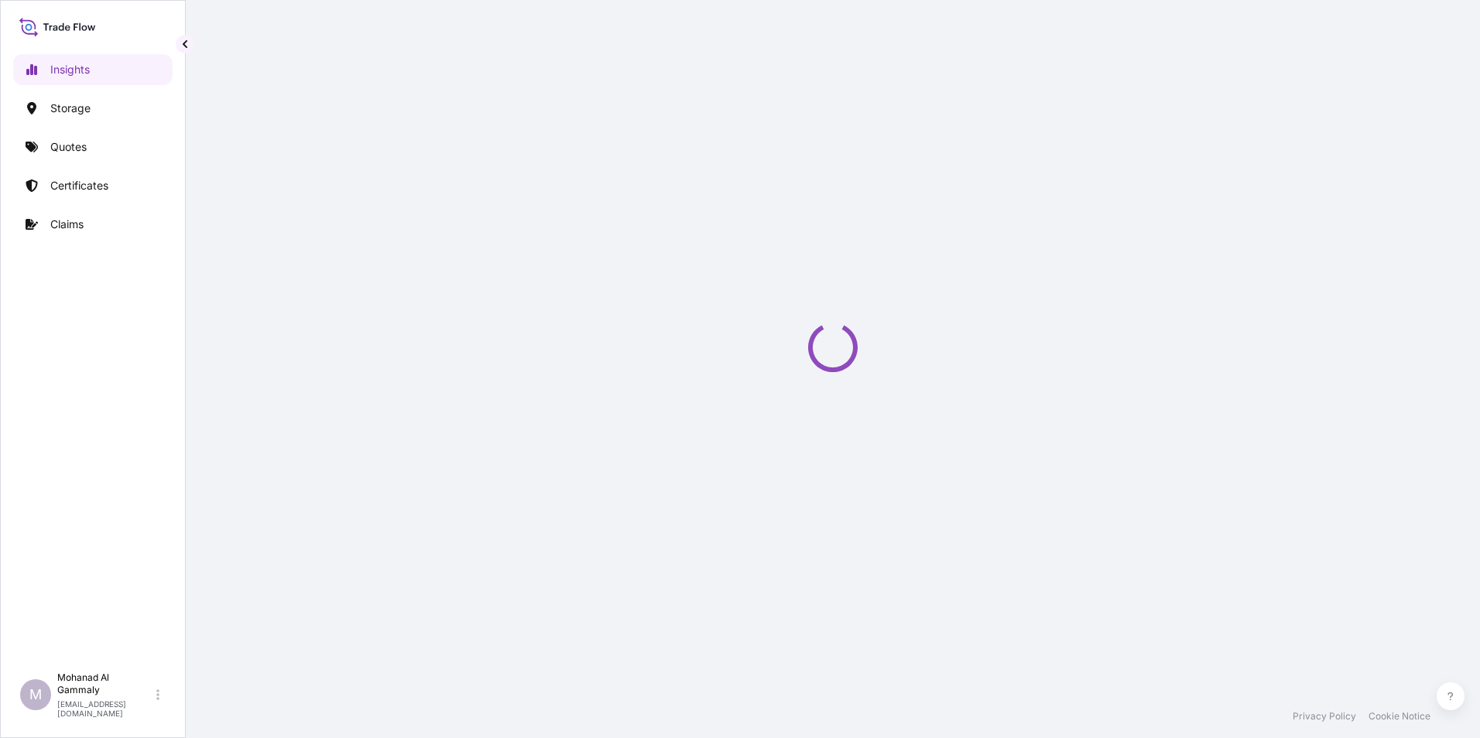
select select "2025"
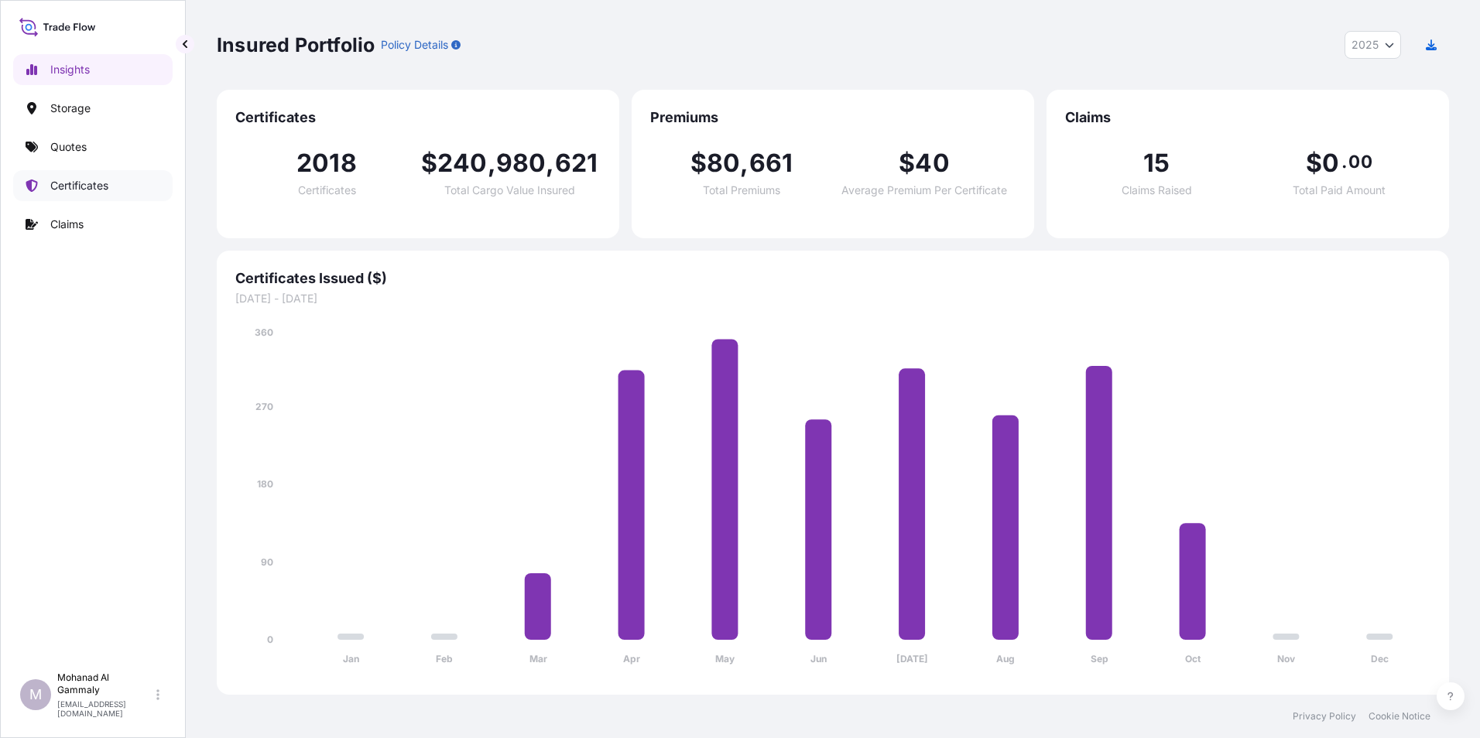
click at [86, 192] on p "Certificates" at bounding box center [79, 185] width 58 height 15
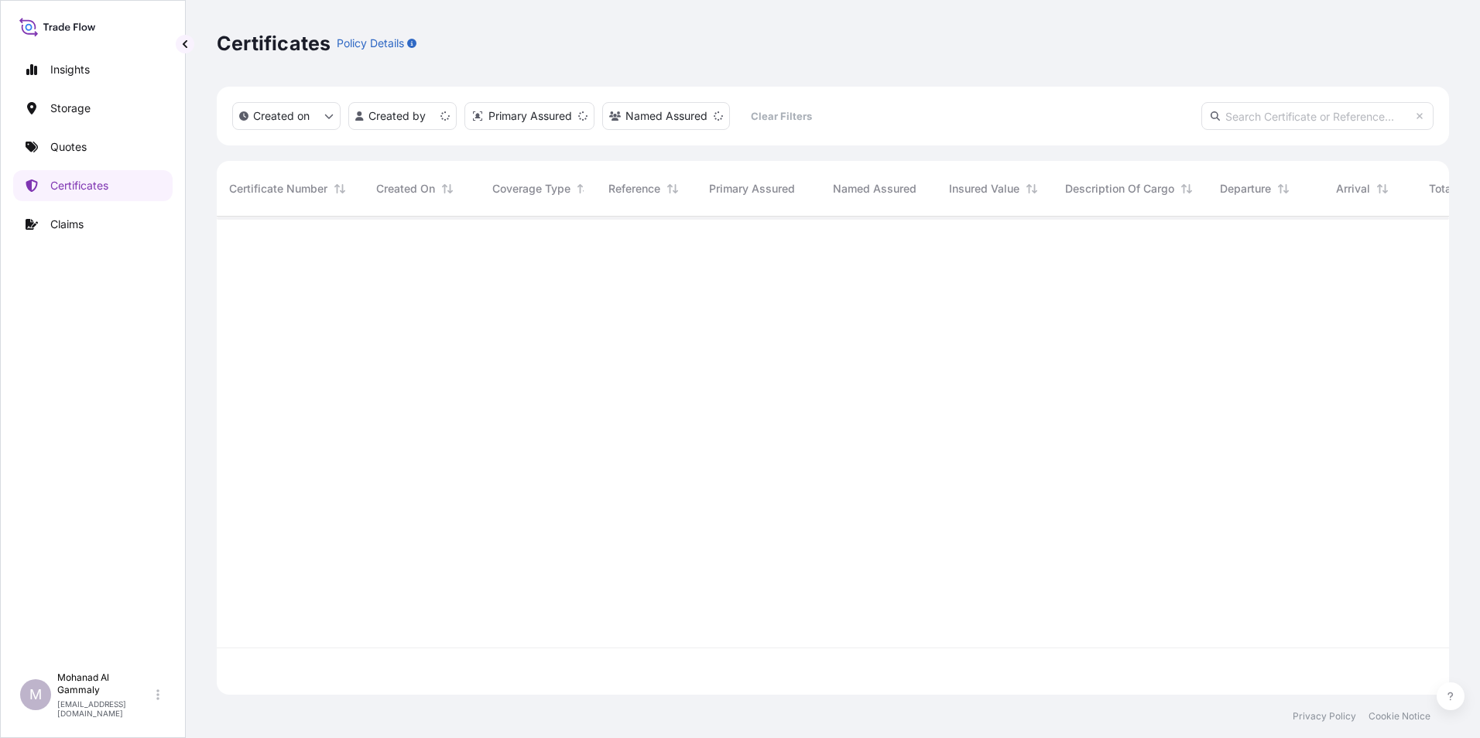
scroll to position [475, 1220]
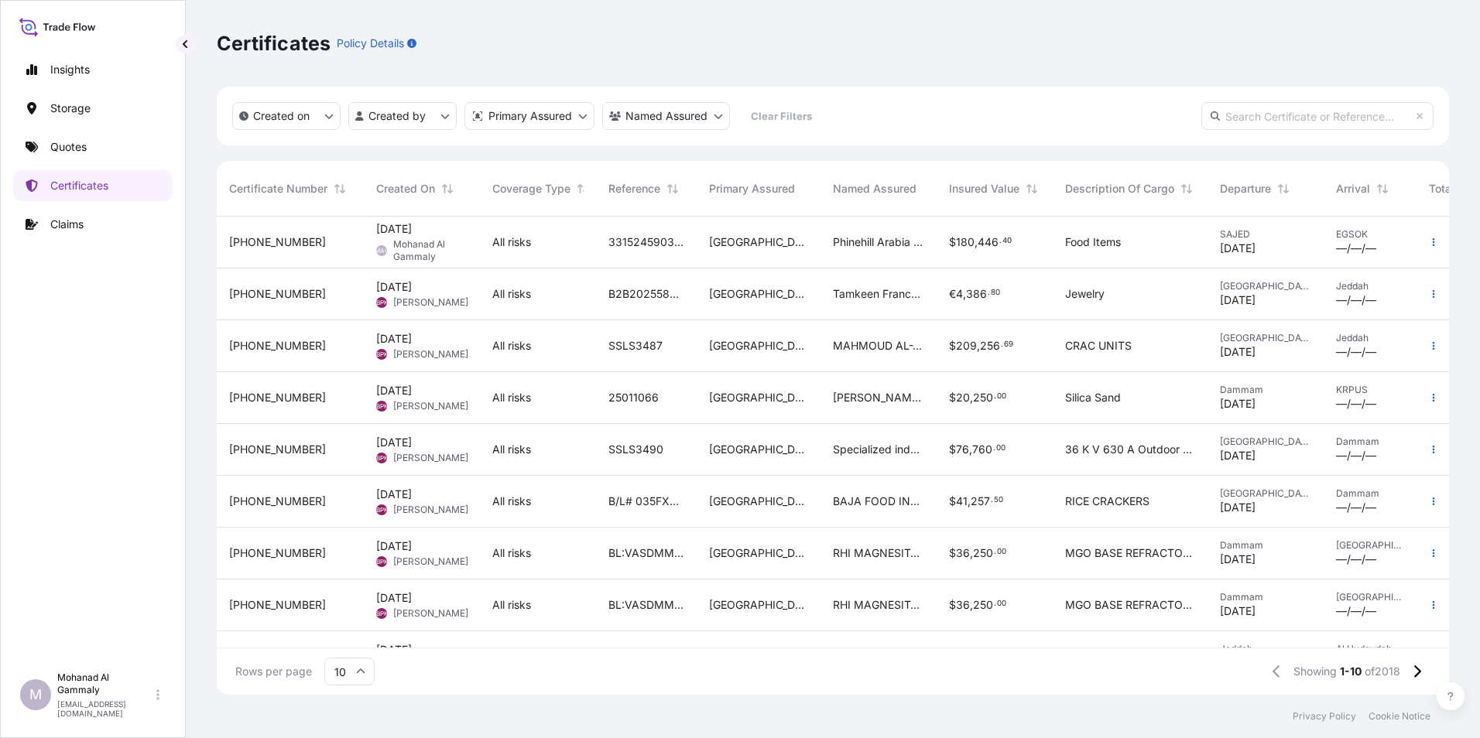
click at [281, 241] on span "31614-2152-1" at bounding box center [277, 241] width 97 height 15
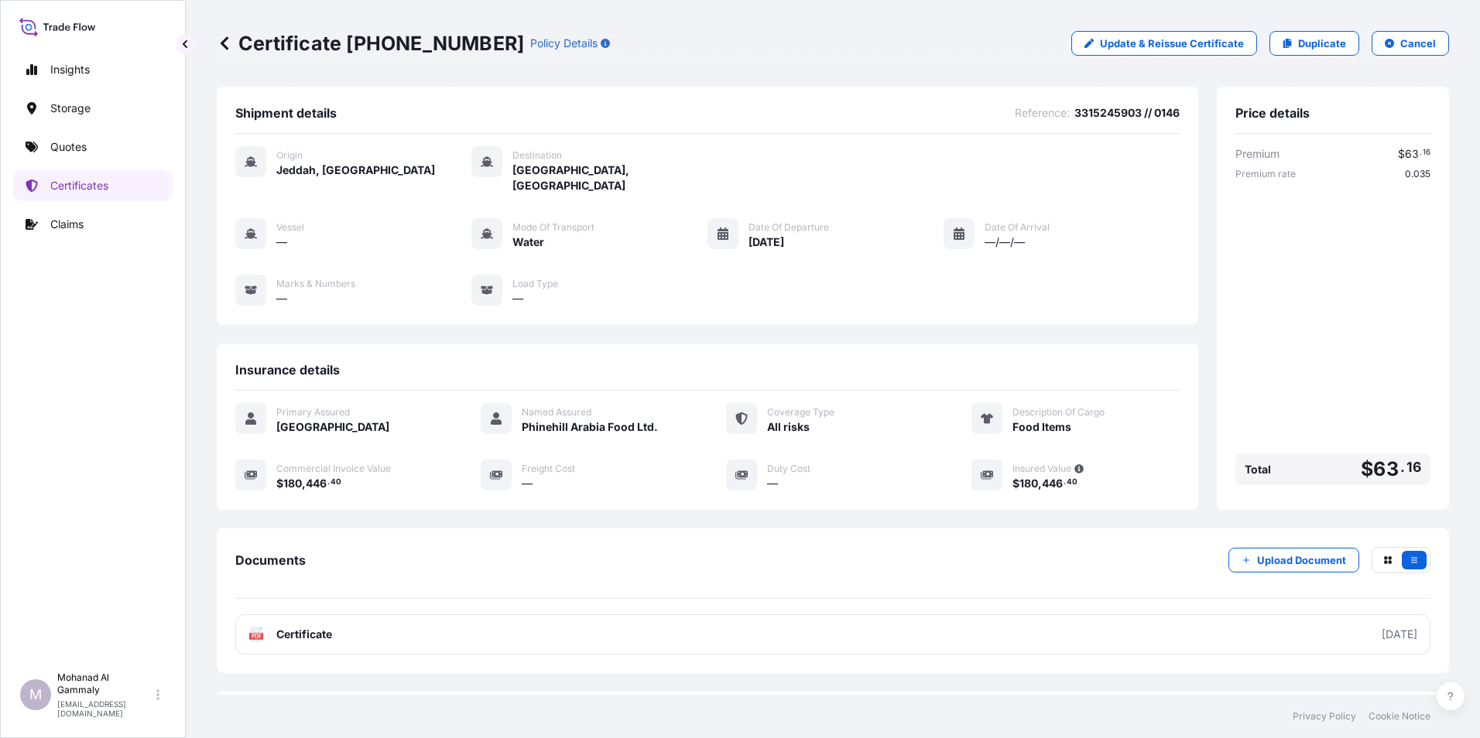
scroll to position [60, 0]
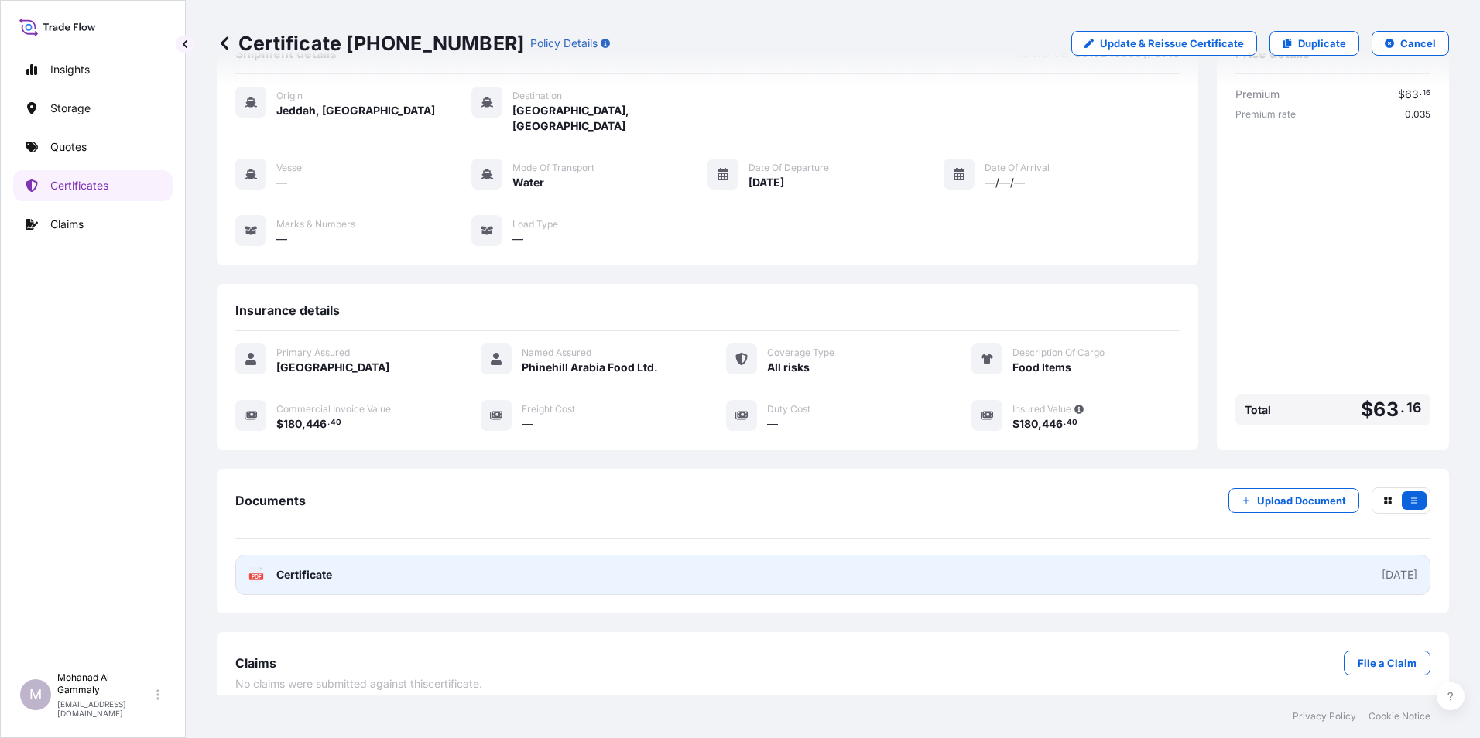
click at [655, 560] on link "PDF Certificate 2025-10-15" at bounding box center [832, 575] width 1195 height 40
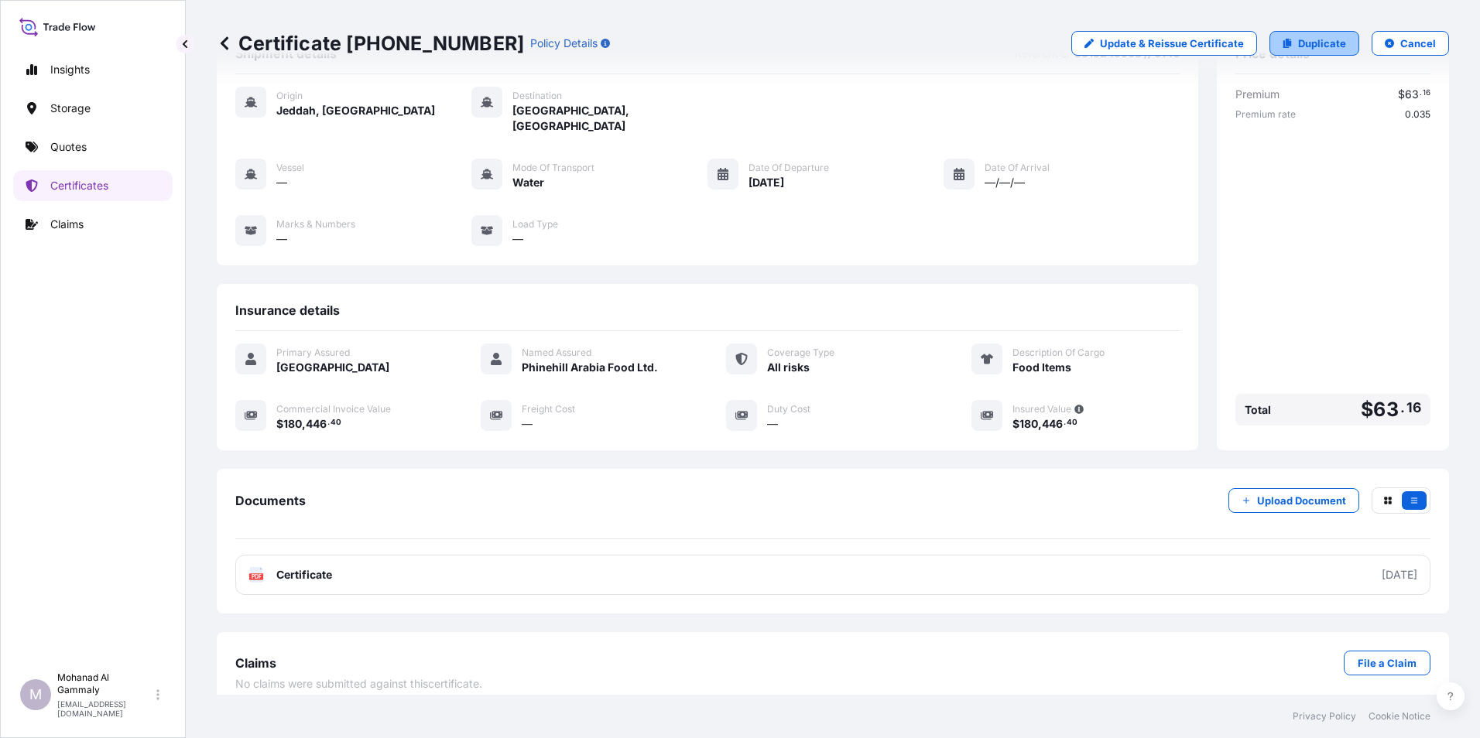
click at [1305, 45] on p "Duplicate" at bounding box center [1322, 43] width 48 height 15
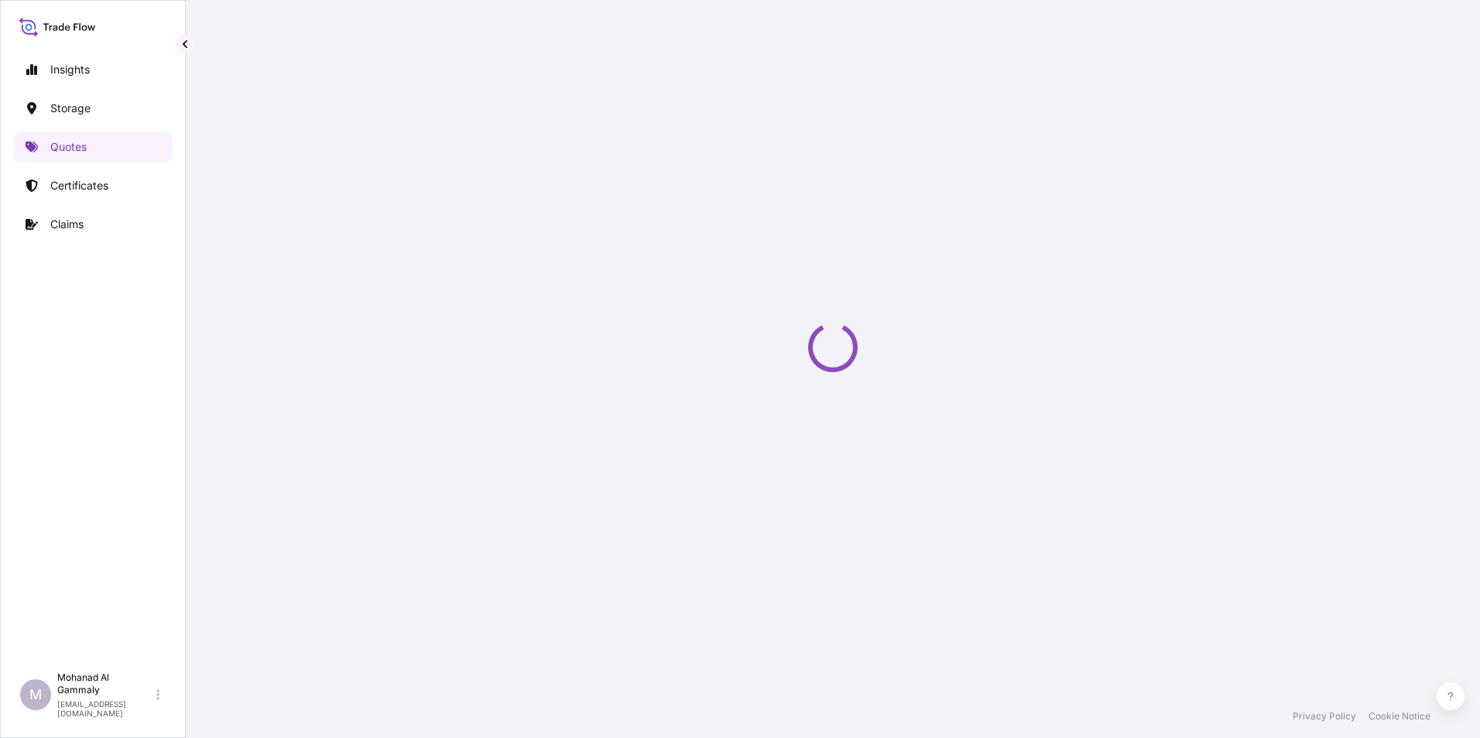
select select "Water"
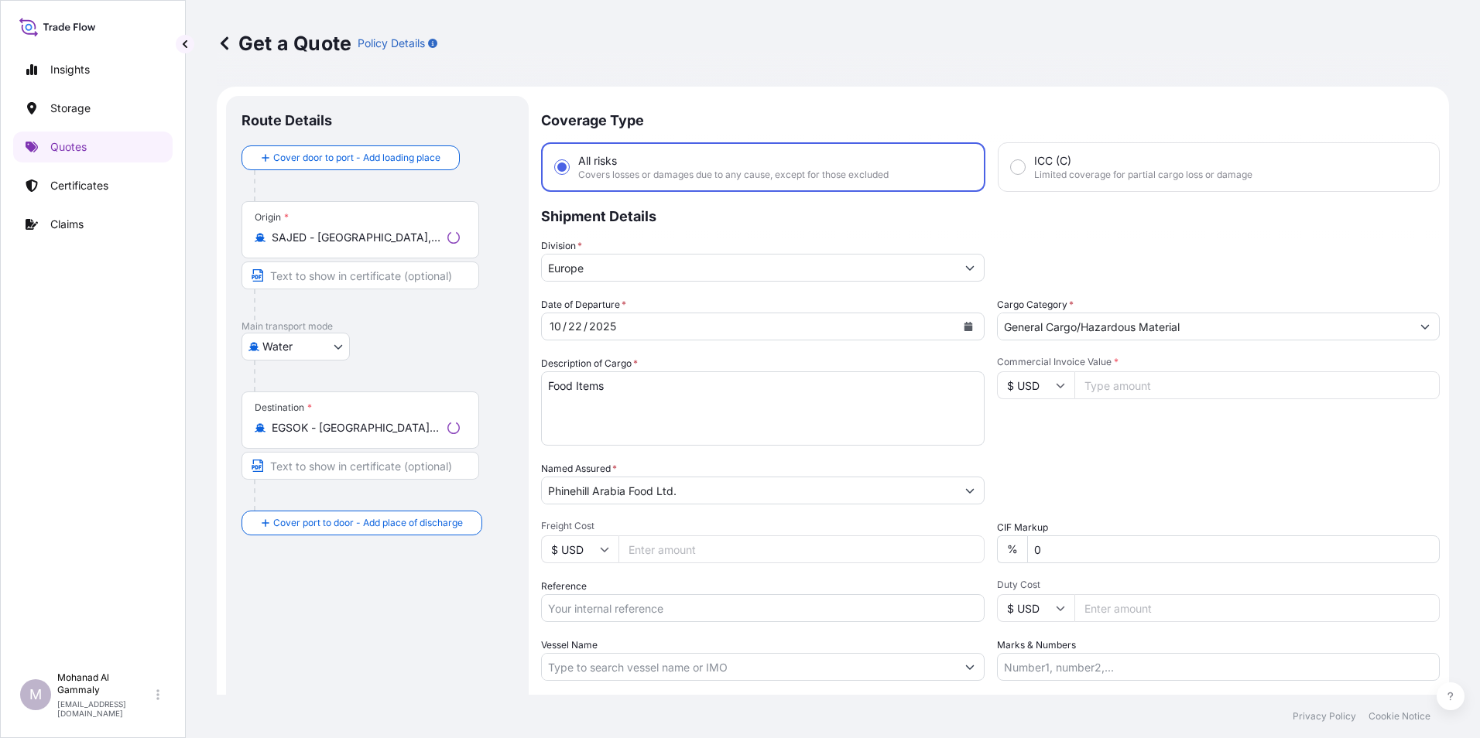
scroll to position [25, 0]
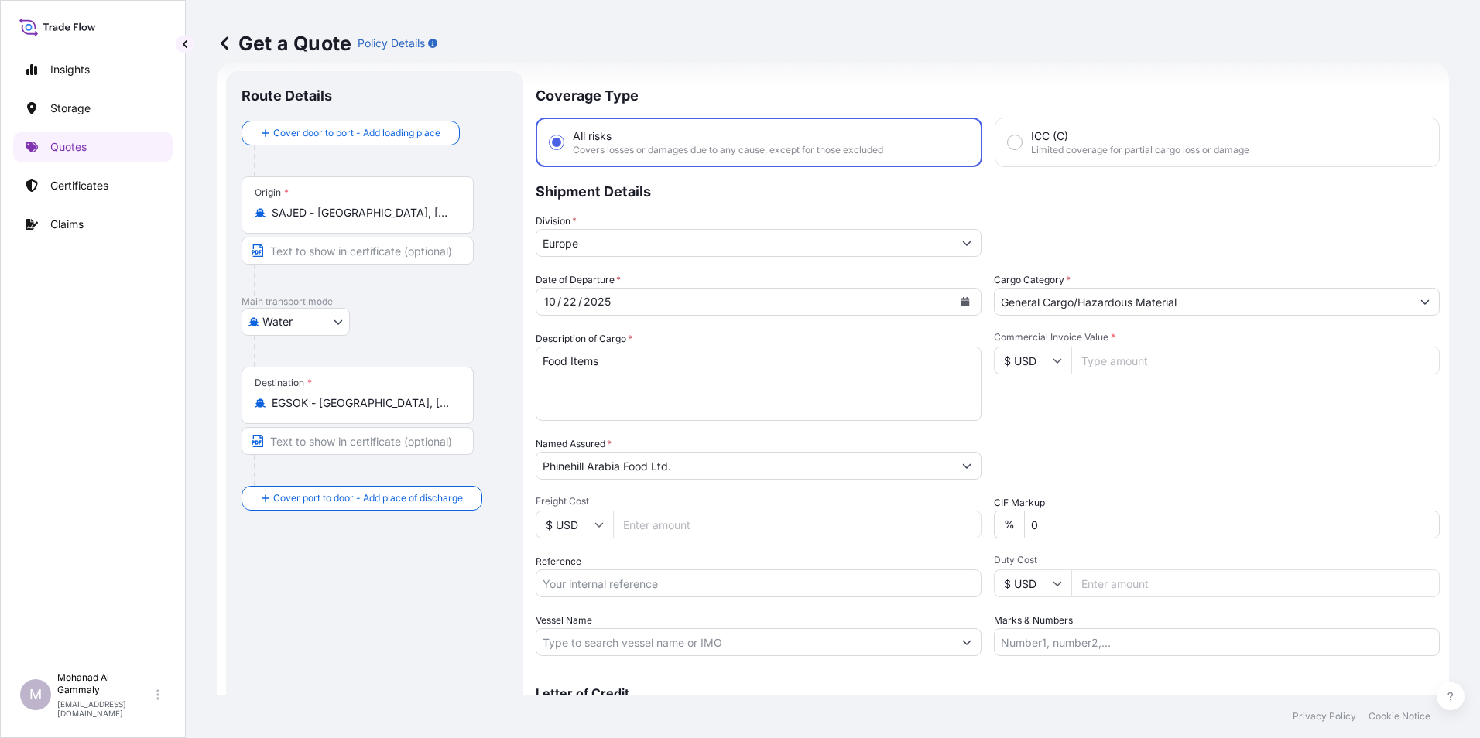
click at [1286, 242] on div "Division * Europe" at bounding box center [988, 235] width 904 height 43
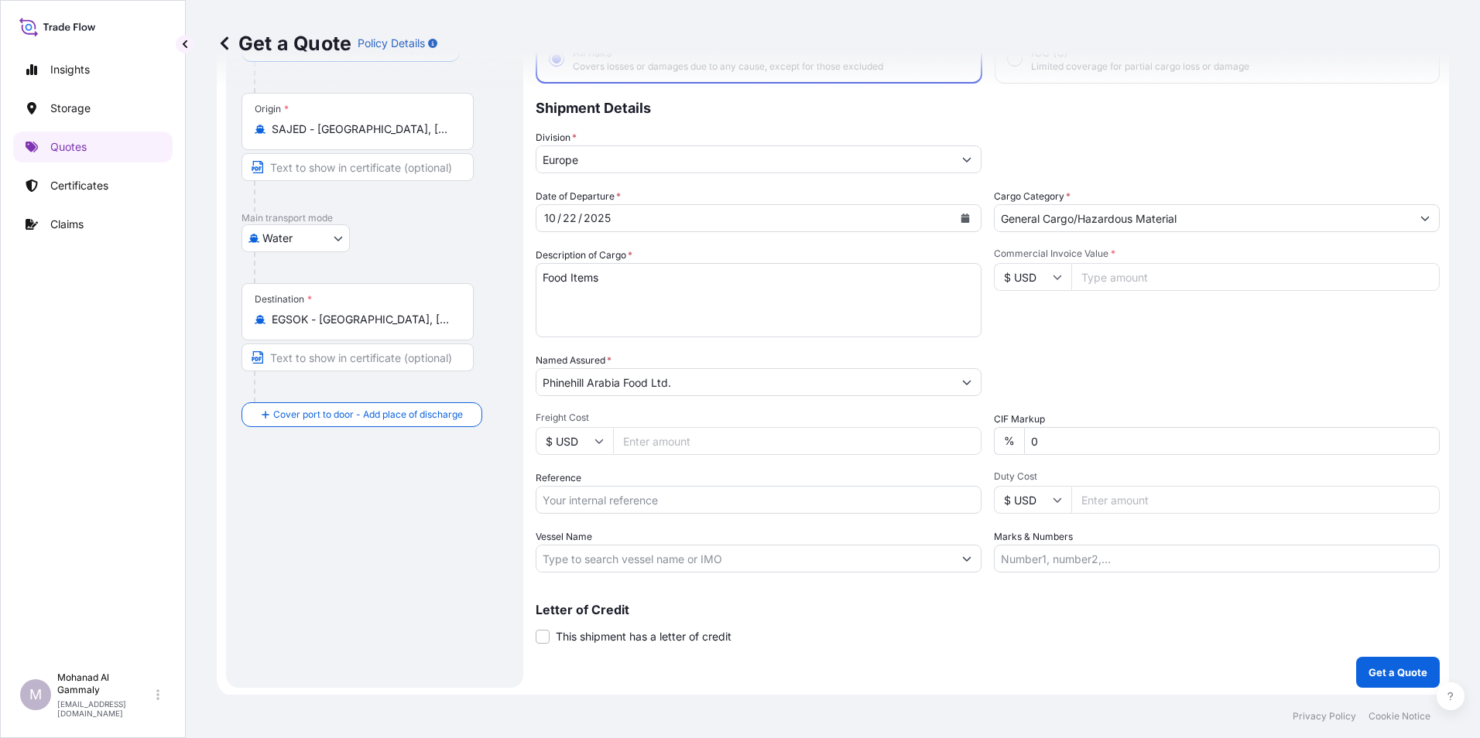
scroll to position [111, 0]
click at [655, 445] on input "Freight Cost" at bounding box center [797, 439] width 368 height 28
click at [1113, 276] on input "Commercial Invoice Value *" at bounding box center [1255, 275] width 368 height 28
click at [1107, 286] on input "Commercial Invoice Value *" at bounding box center [1255, 275] width 368 height 28
type input "180446.40"
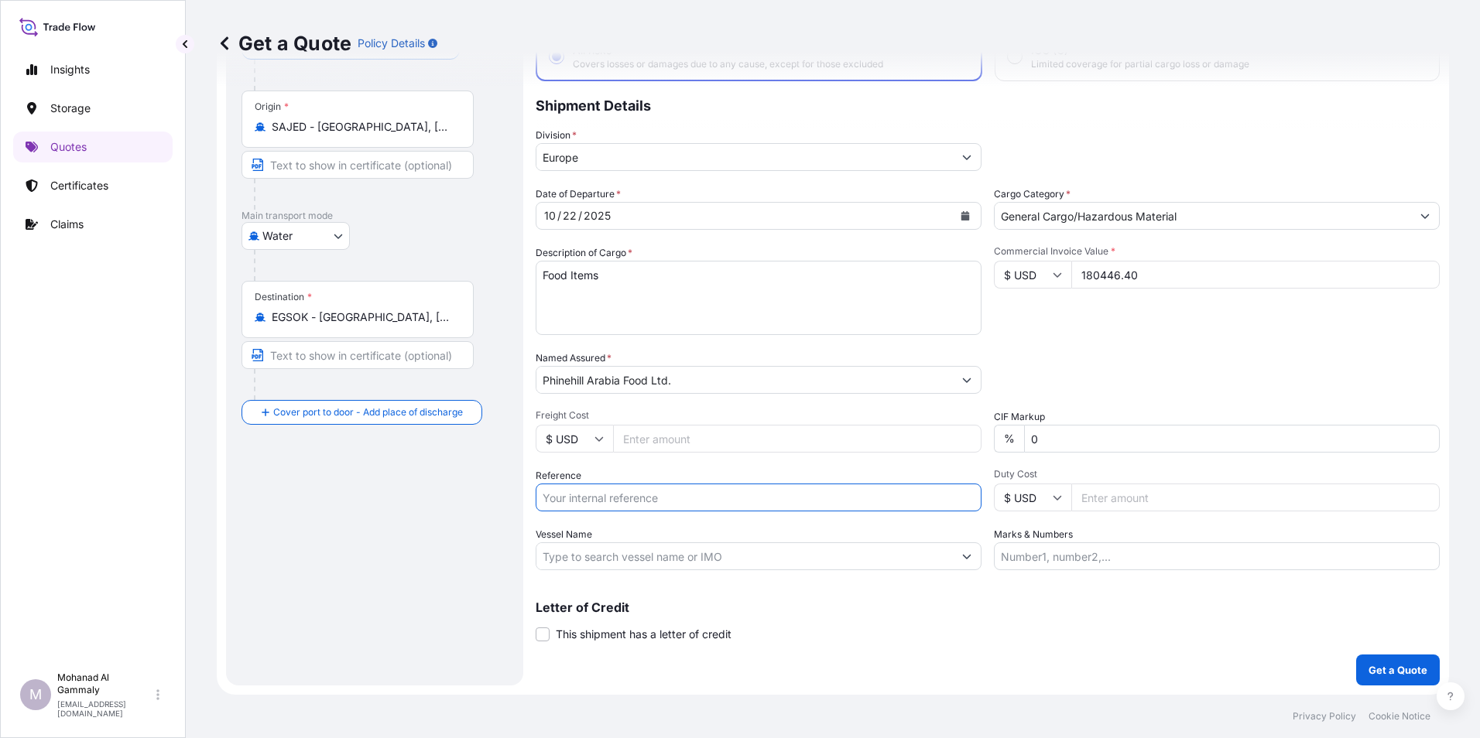
click at [648, 498] on input "Reference" at bounding box center [759, 498] width 446 height 28
type input "3315245903 // 0147"
click at [1378, 666] on p "Get a Quote" at bounding box center [1397, 669] width 59 height 15
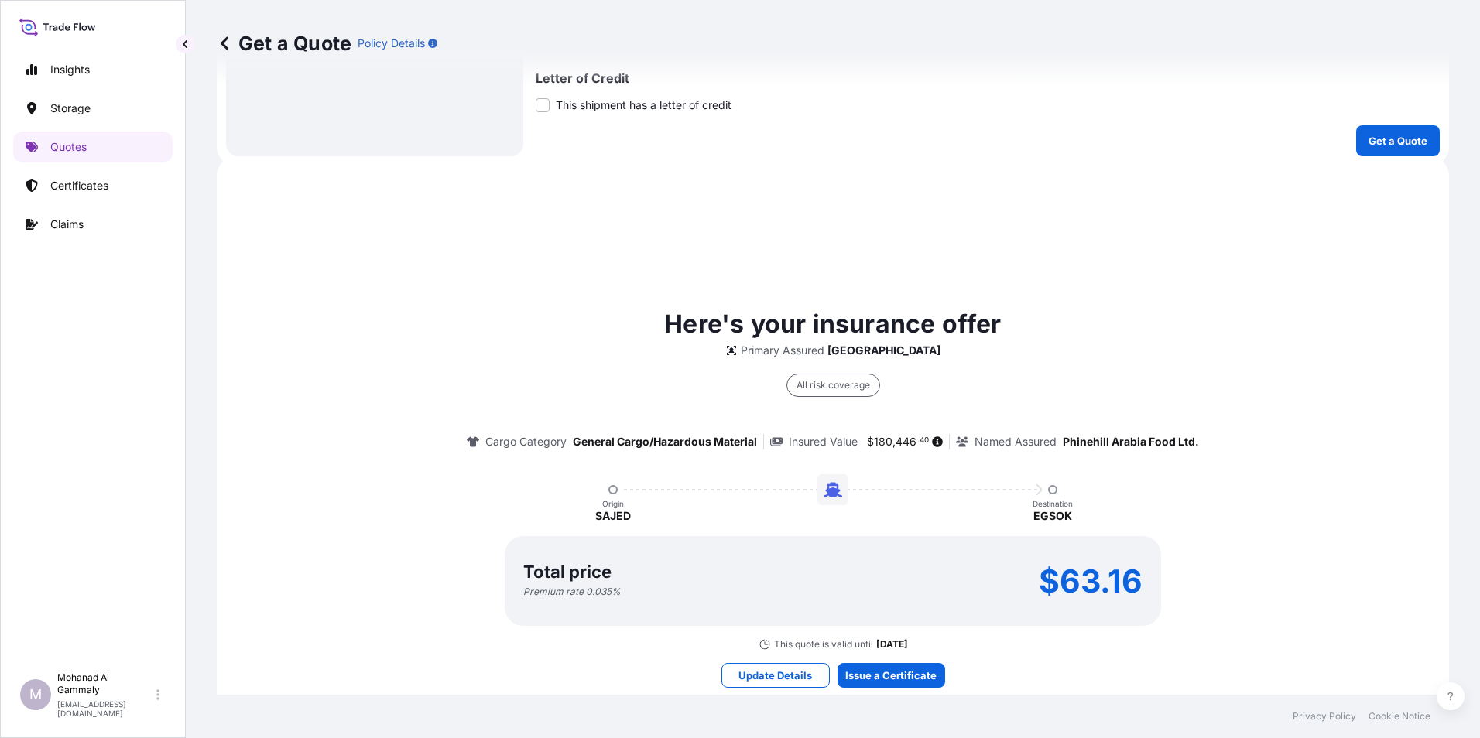
scroll to position [720, 0]
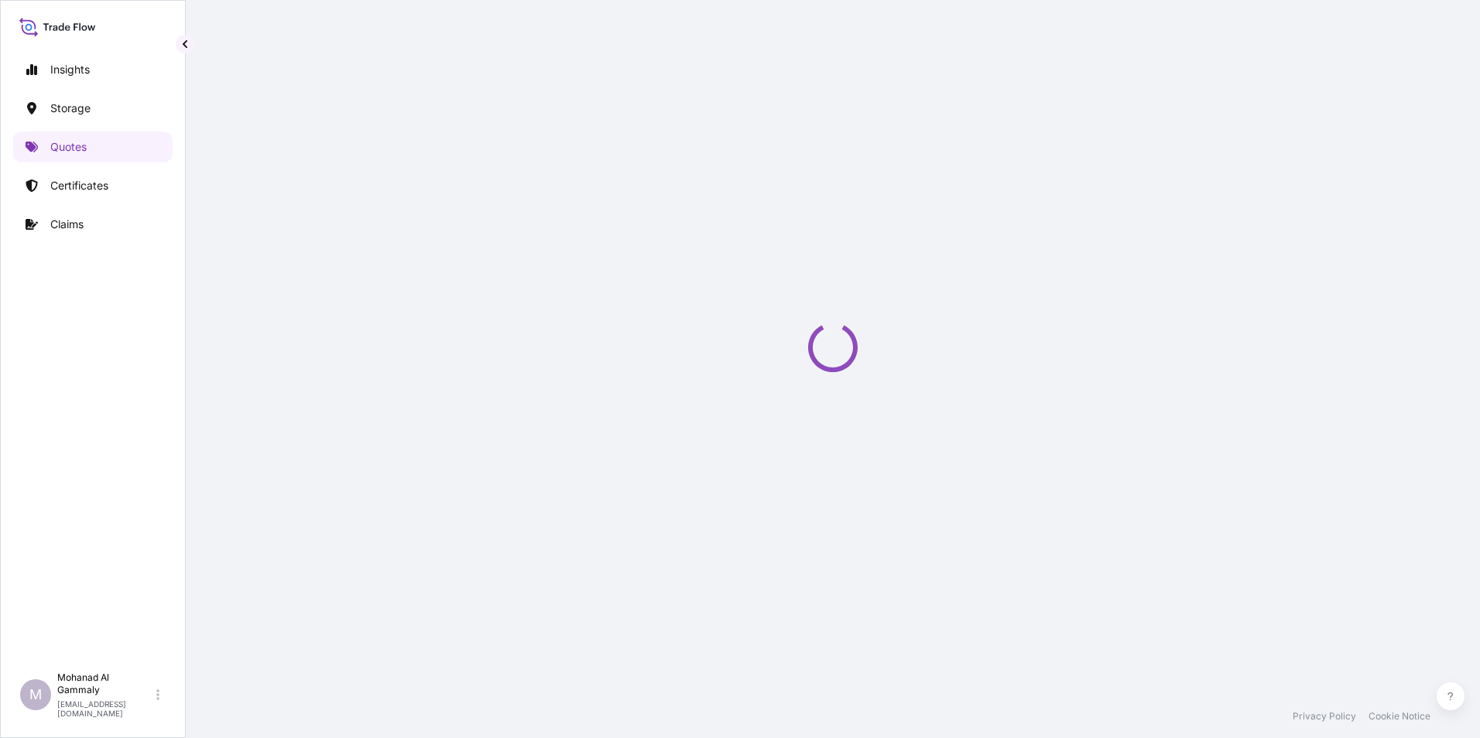
select select "Water"
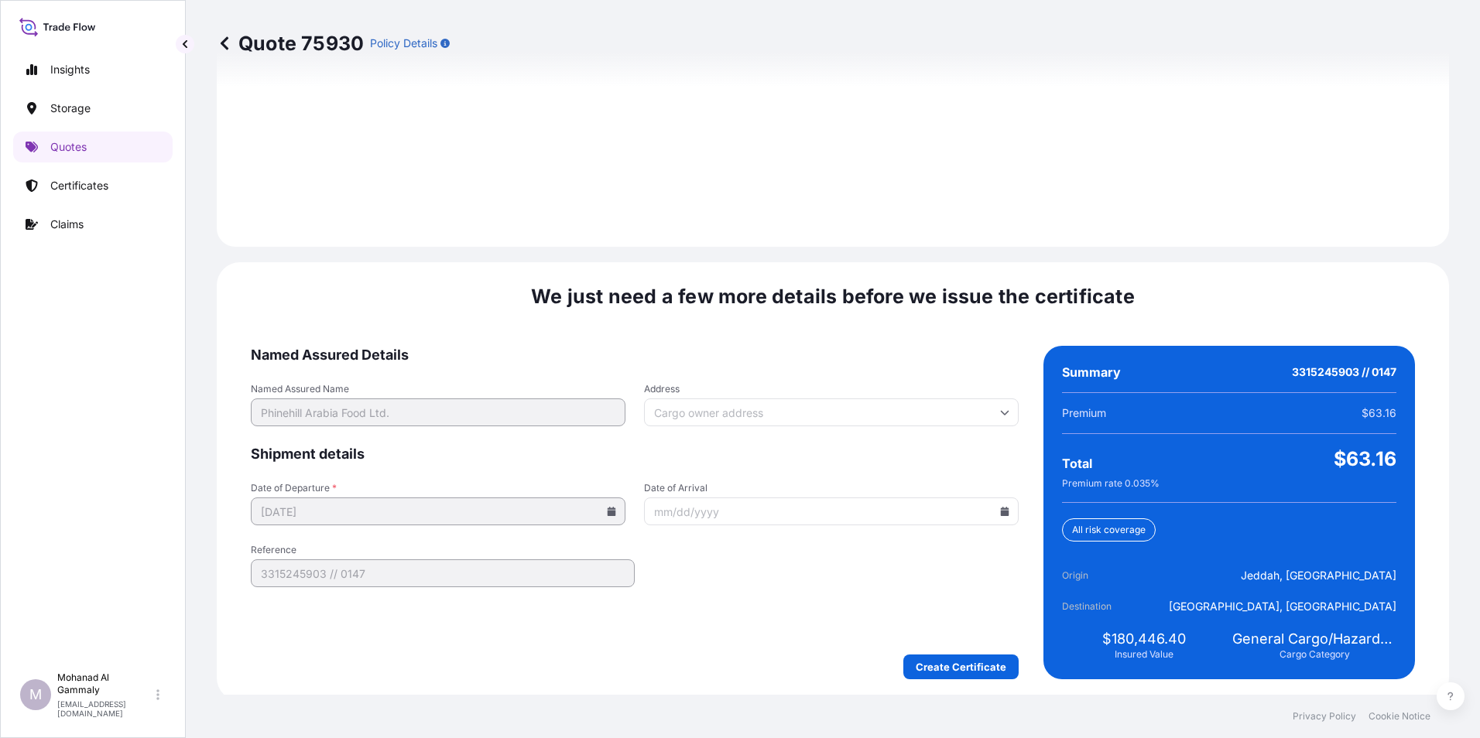
scroll to position [2179, 0]
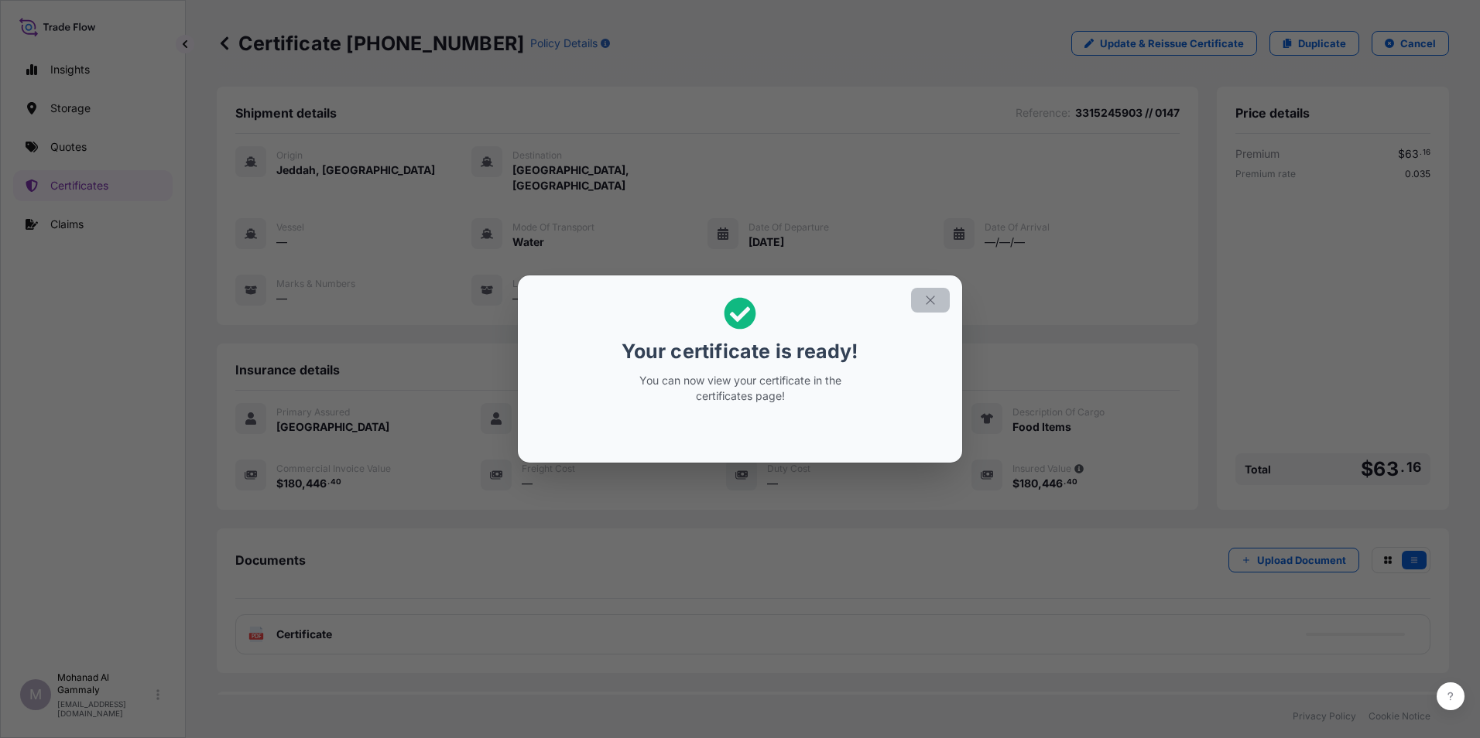
click at [935, 299] on icon "button" at bounding box center [930, 300] width 14 height 14
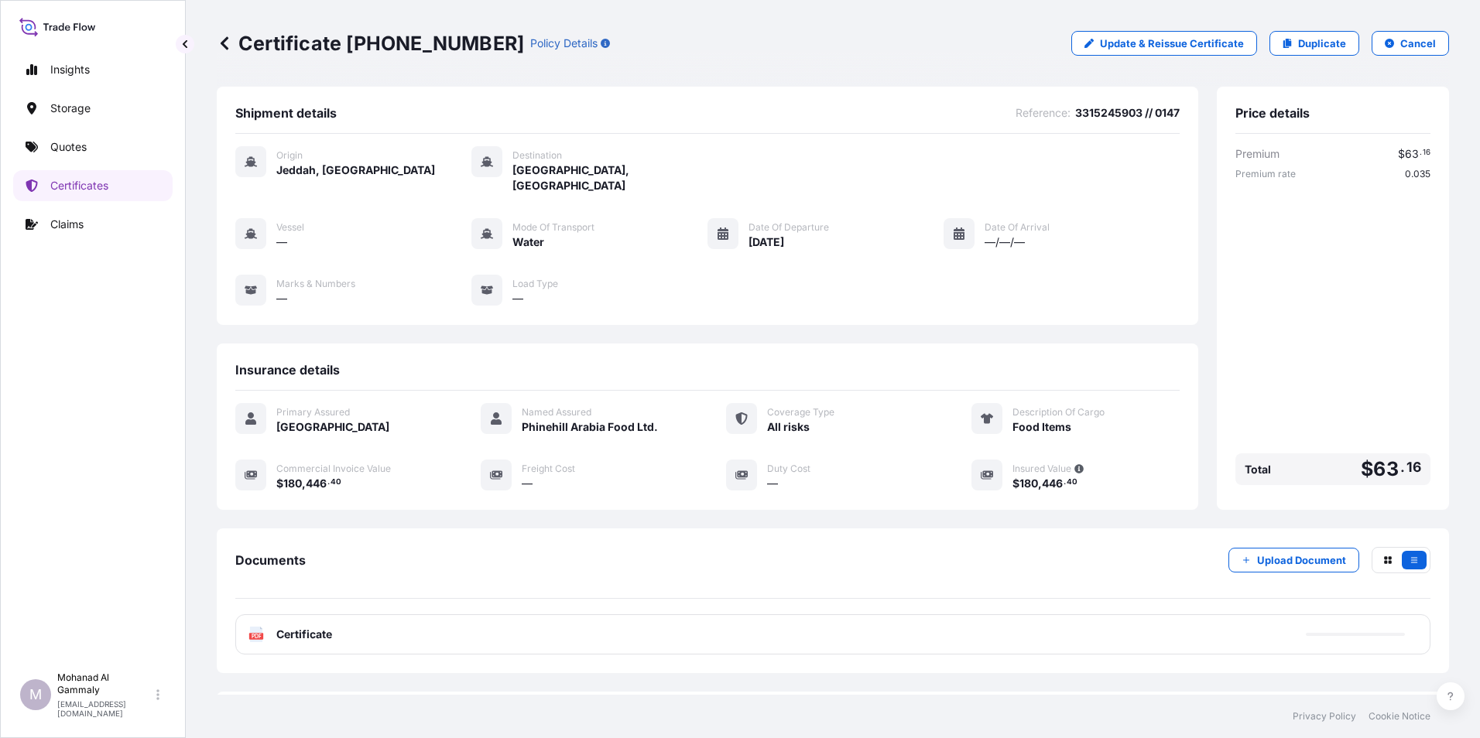
scroll to position [60, 0]
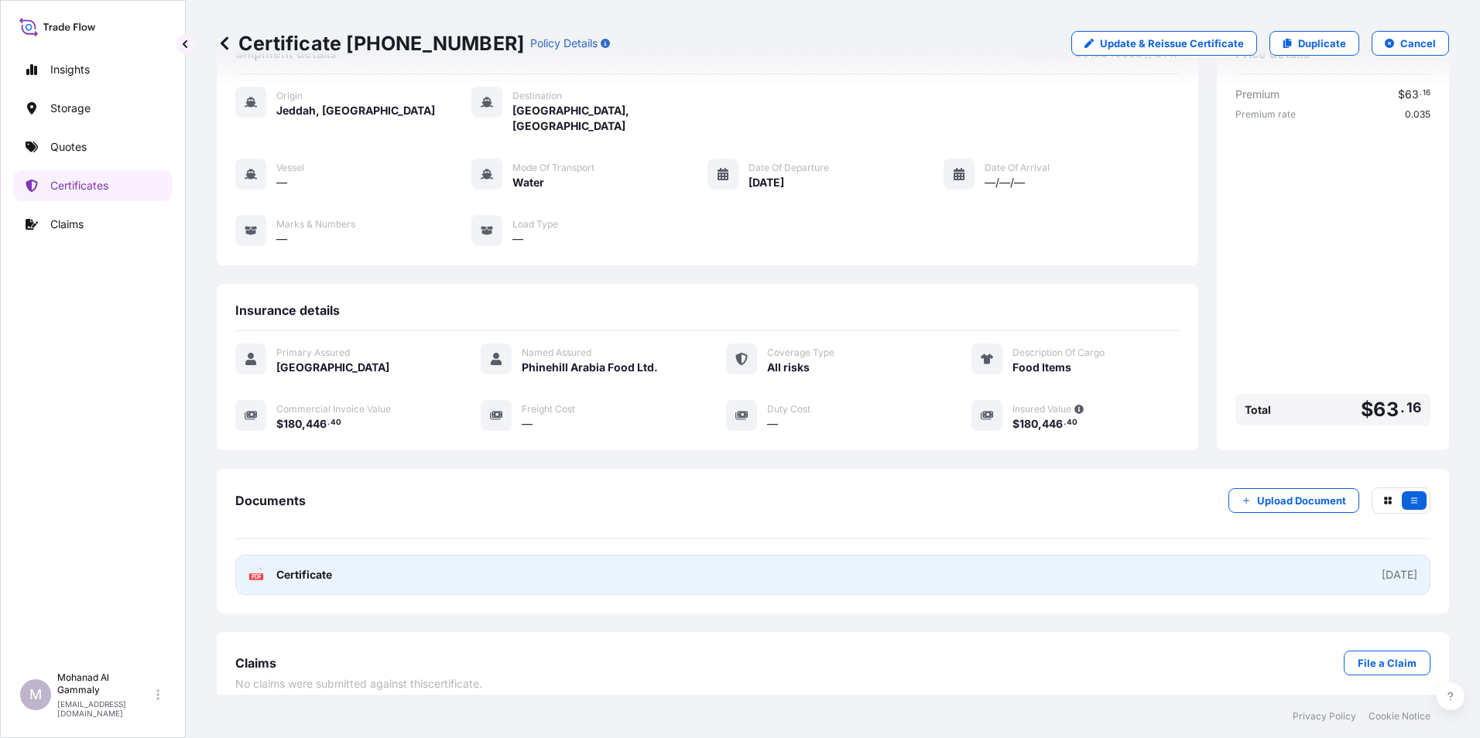
click at [317, 567] on span "Certificate" at bounding box center [304, 574] width 56 height 15
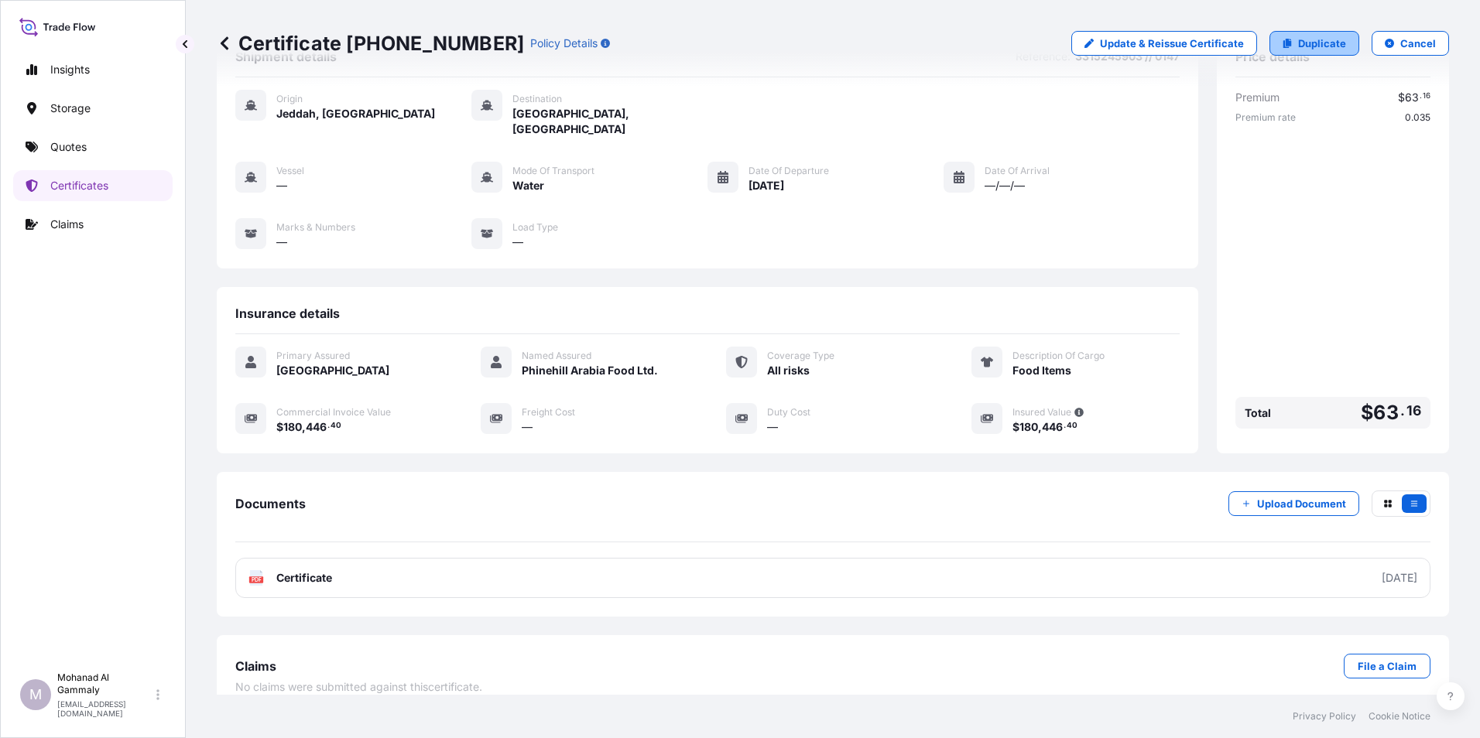
click at [1285, 45] on link "Duplicate" at bounding box center [1314, 43] width 90 height 25
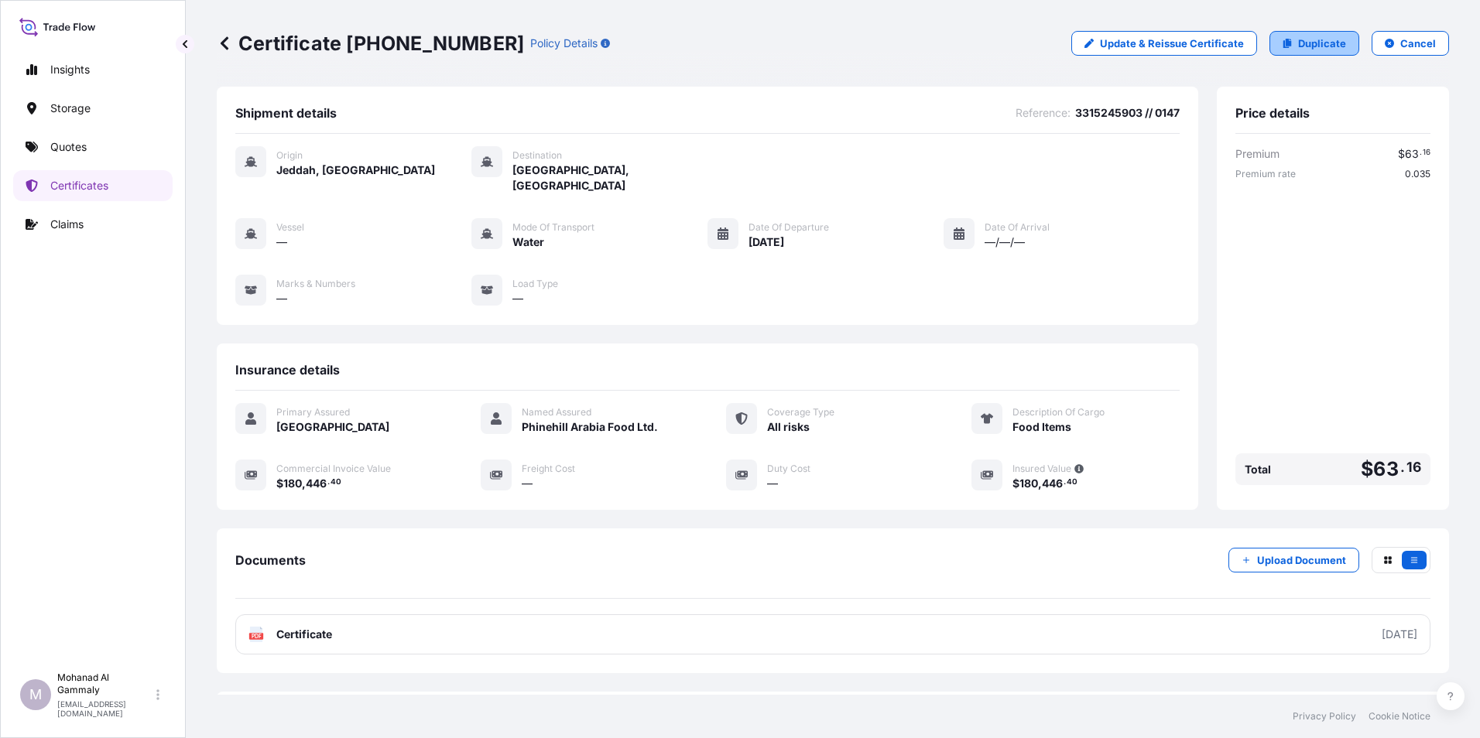
select select "Water"
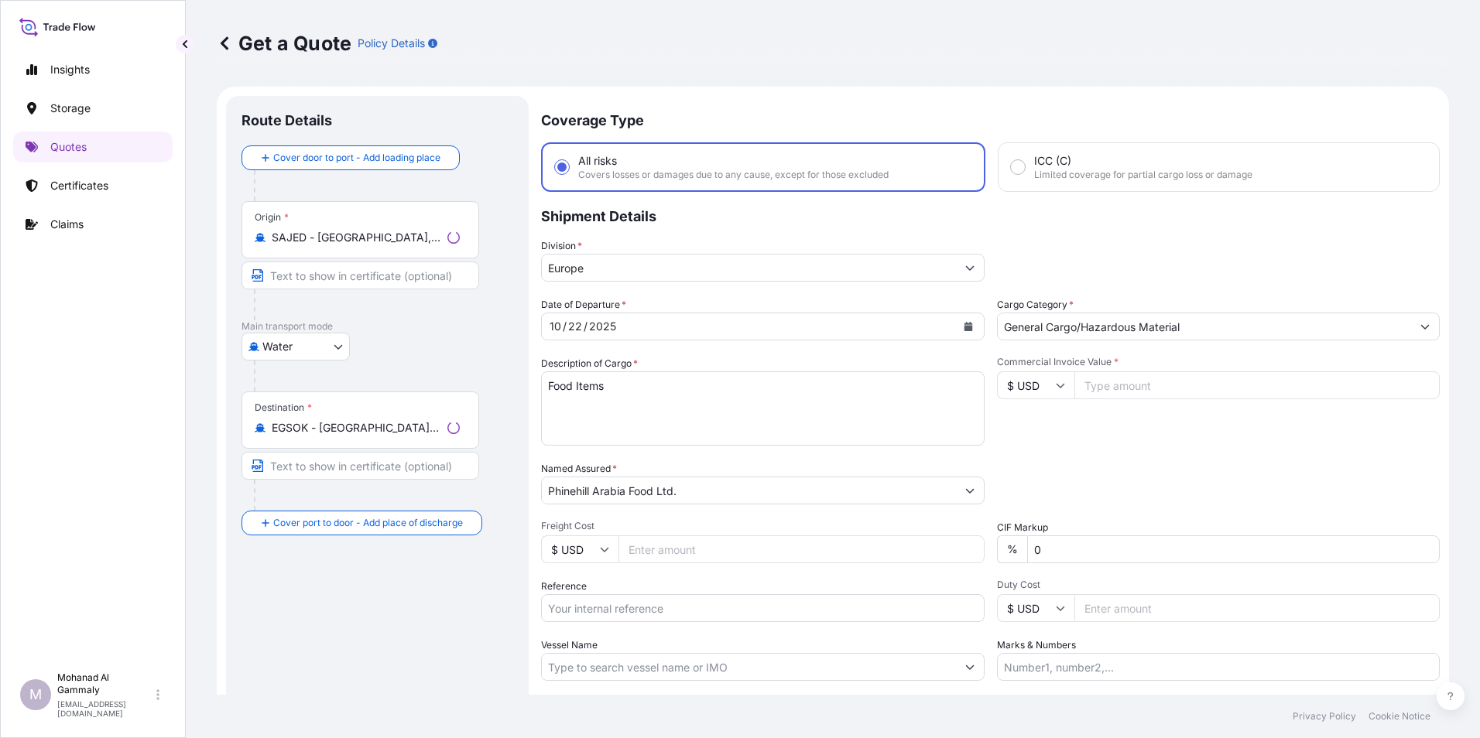
scroll to position [25, 0]
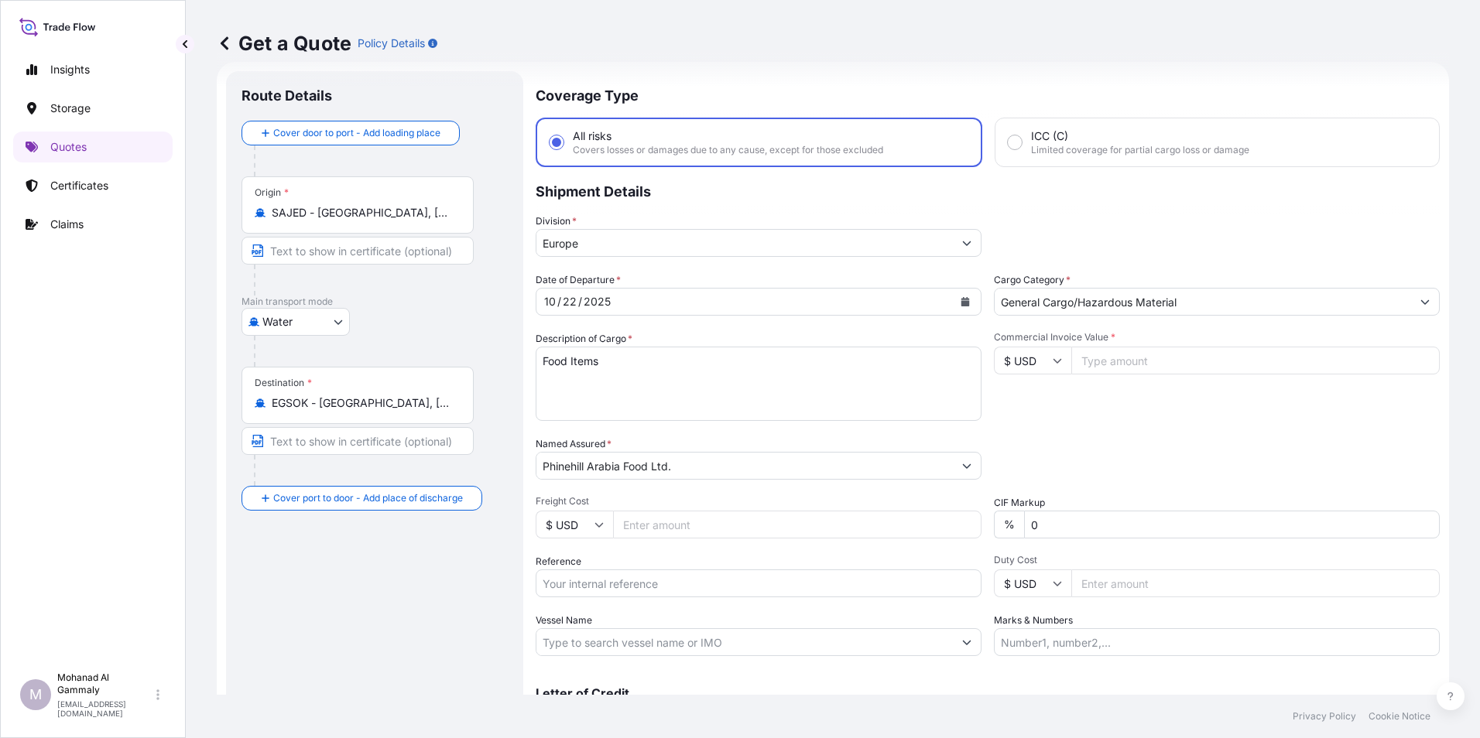
click at [1101, 358] on input "Commercial Invoice Value *" at bounding box center [1255, 361] width 368 height 28
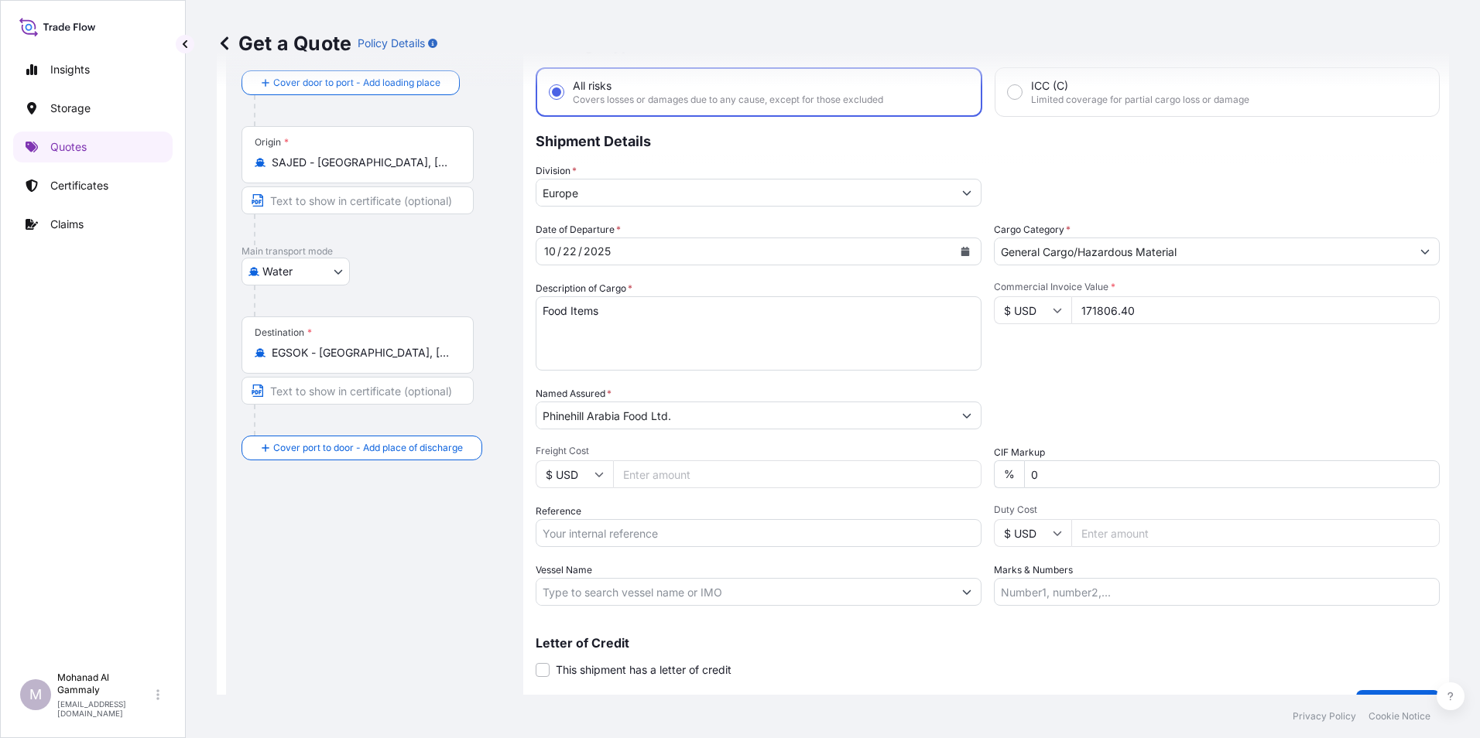
scroll to position [111, 0]
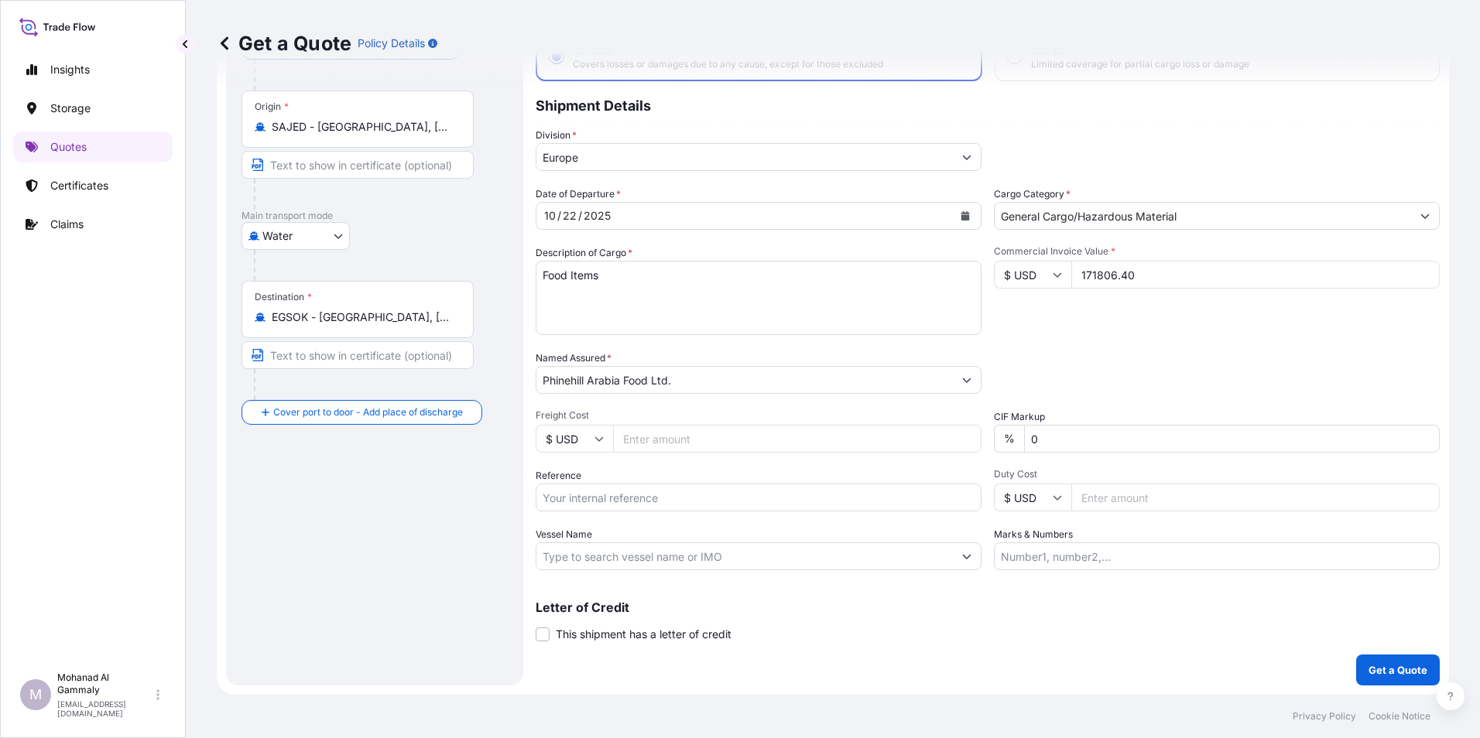
type input "171806.40"
click at [621, 498] on input "Reference" at bounding box center [759, 498] width 446 height 28
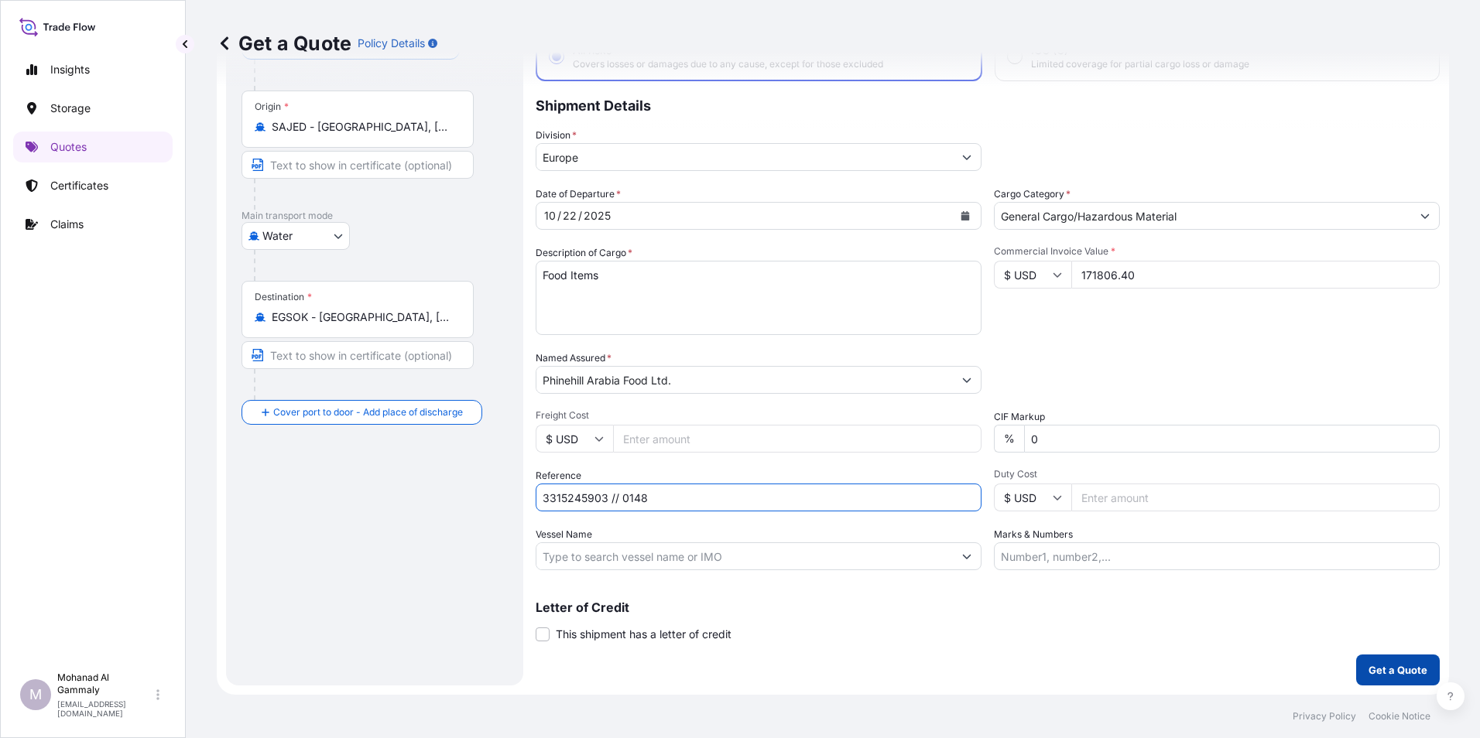
type input "3315245903 // 0148"
click at [1373, 657] on button "Get a Quote" at bounding box center [1398, 670] width 84 height 31
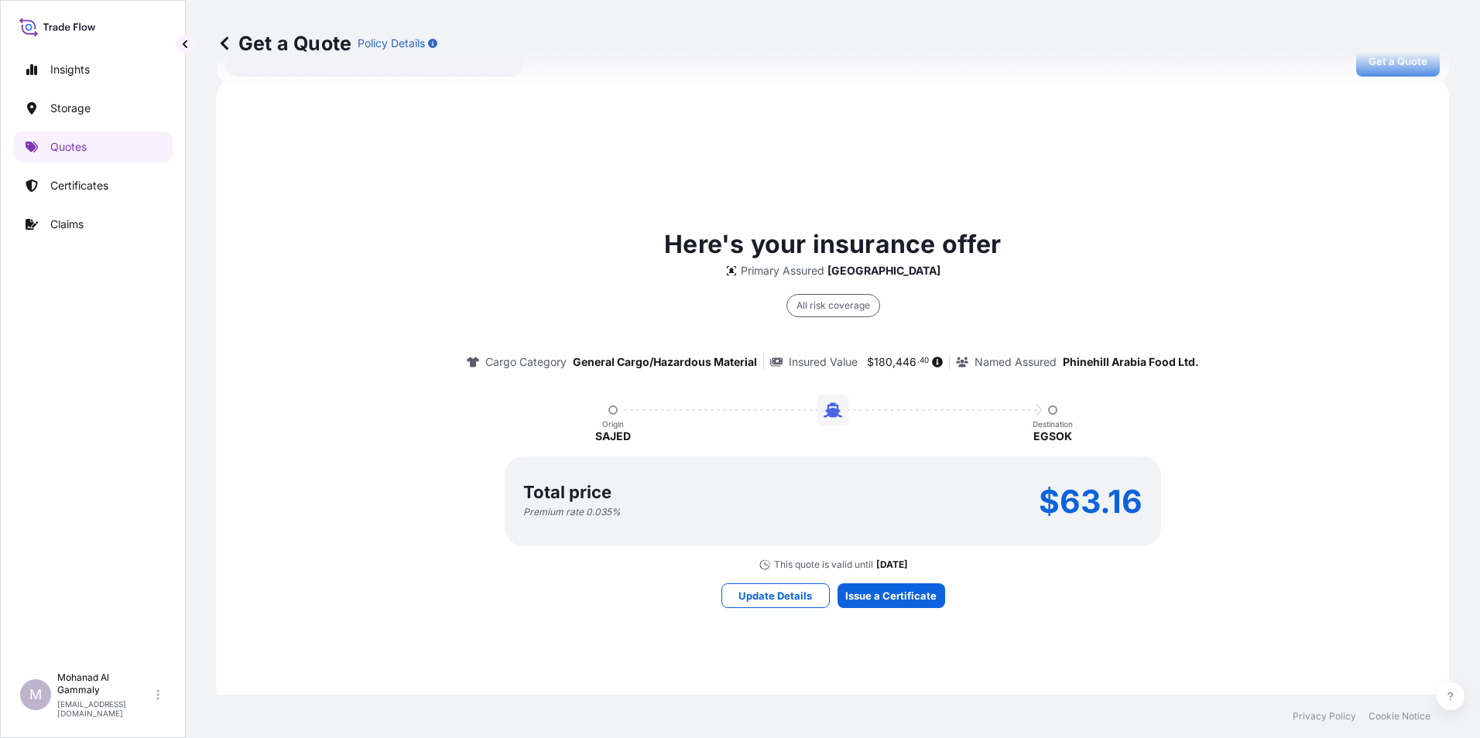
scroll to position [782, 0]
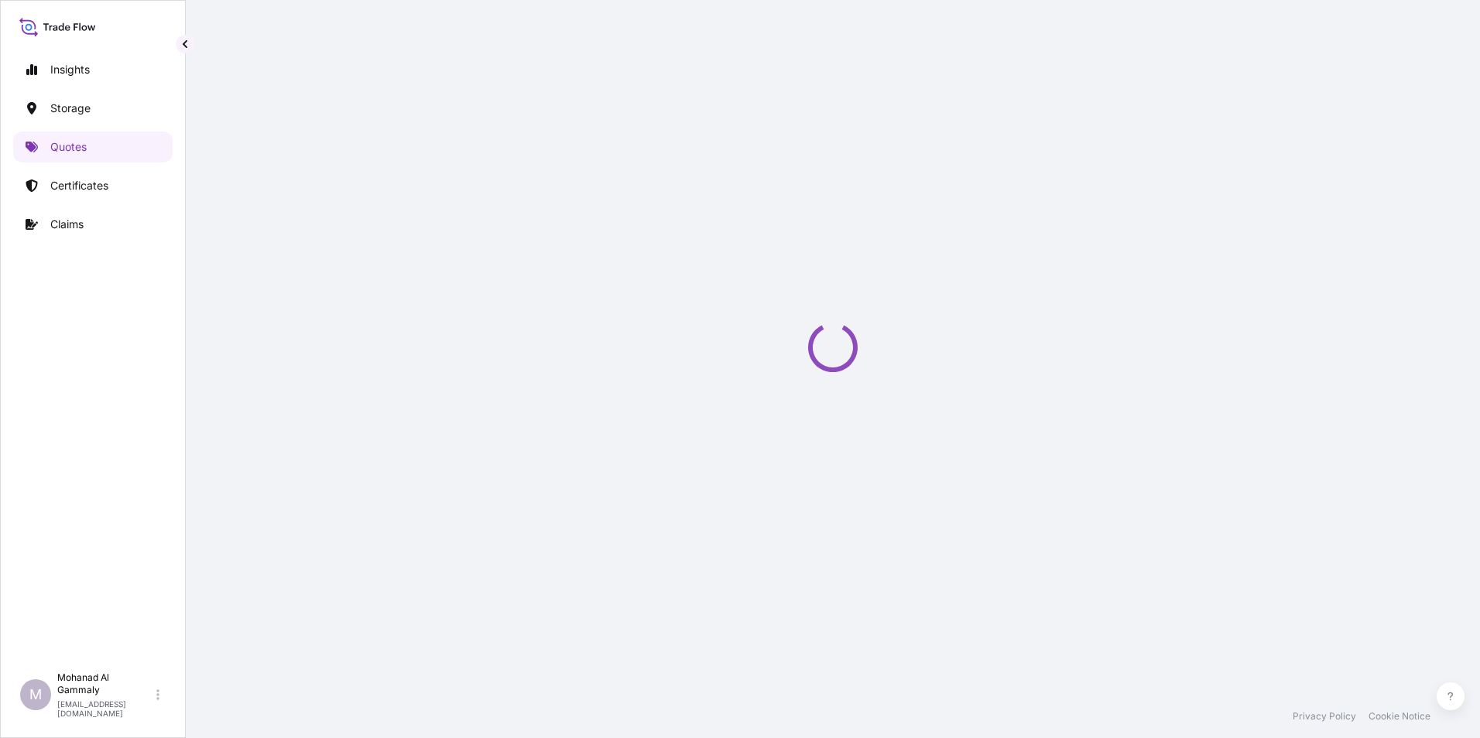
select select "Water"
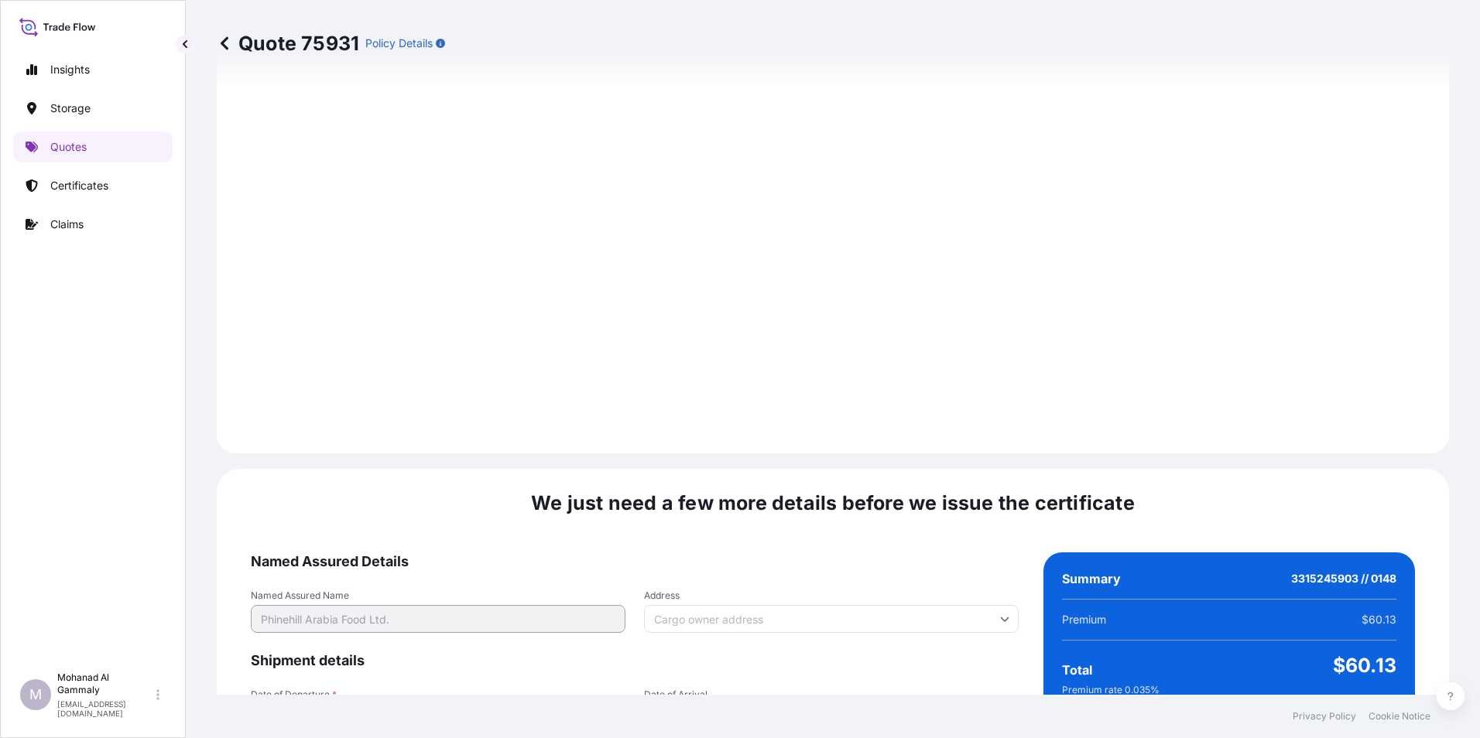
scroll to position [2179, 0]
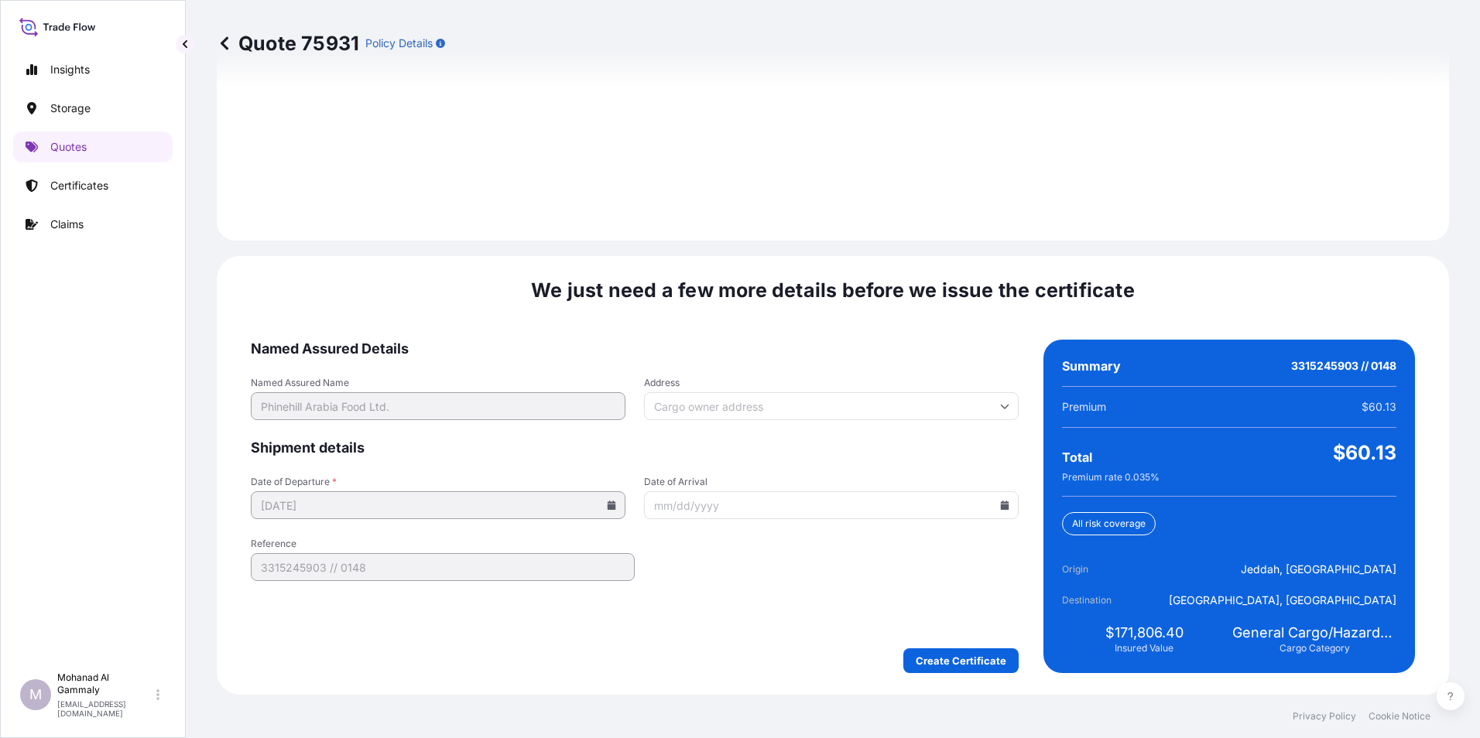
click at [964, 676] on div "We just need a few more details before we issue the certificate Named Assured D…" at bounding box center [833, 475] width 1232 height 439
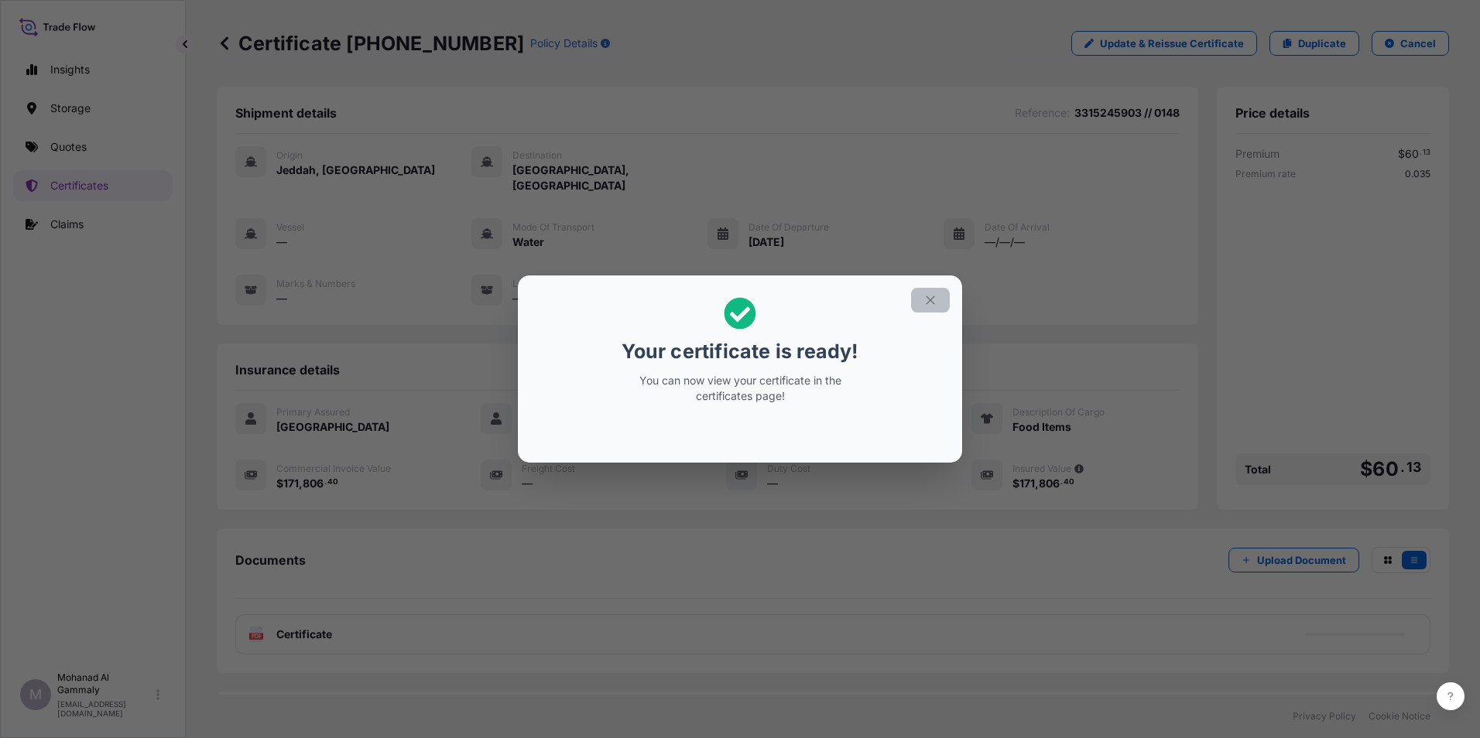
click at [937, 299] on button "button" at bounding box center [930, 300] width 39 height 25
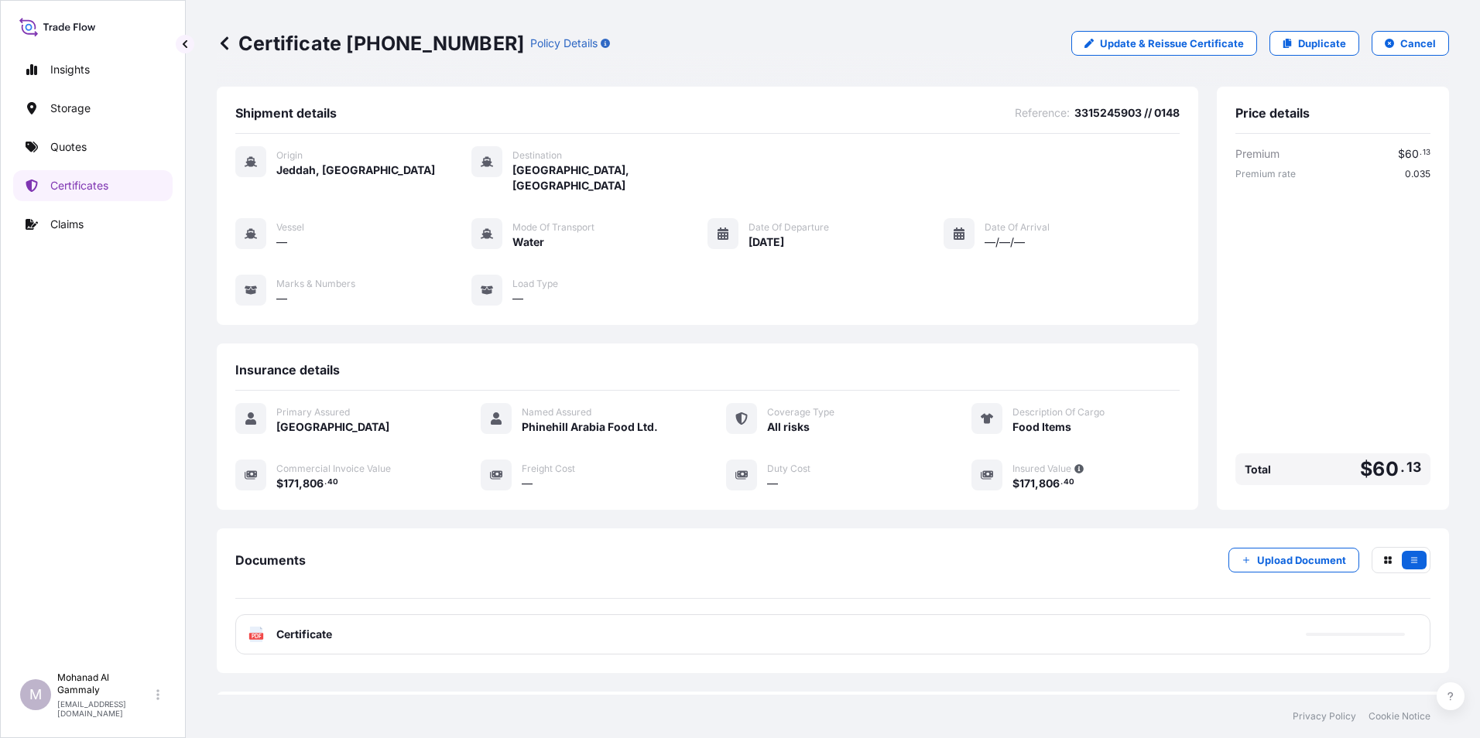
scroll to position [60, 0]
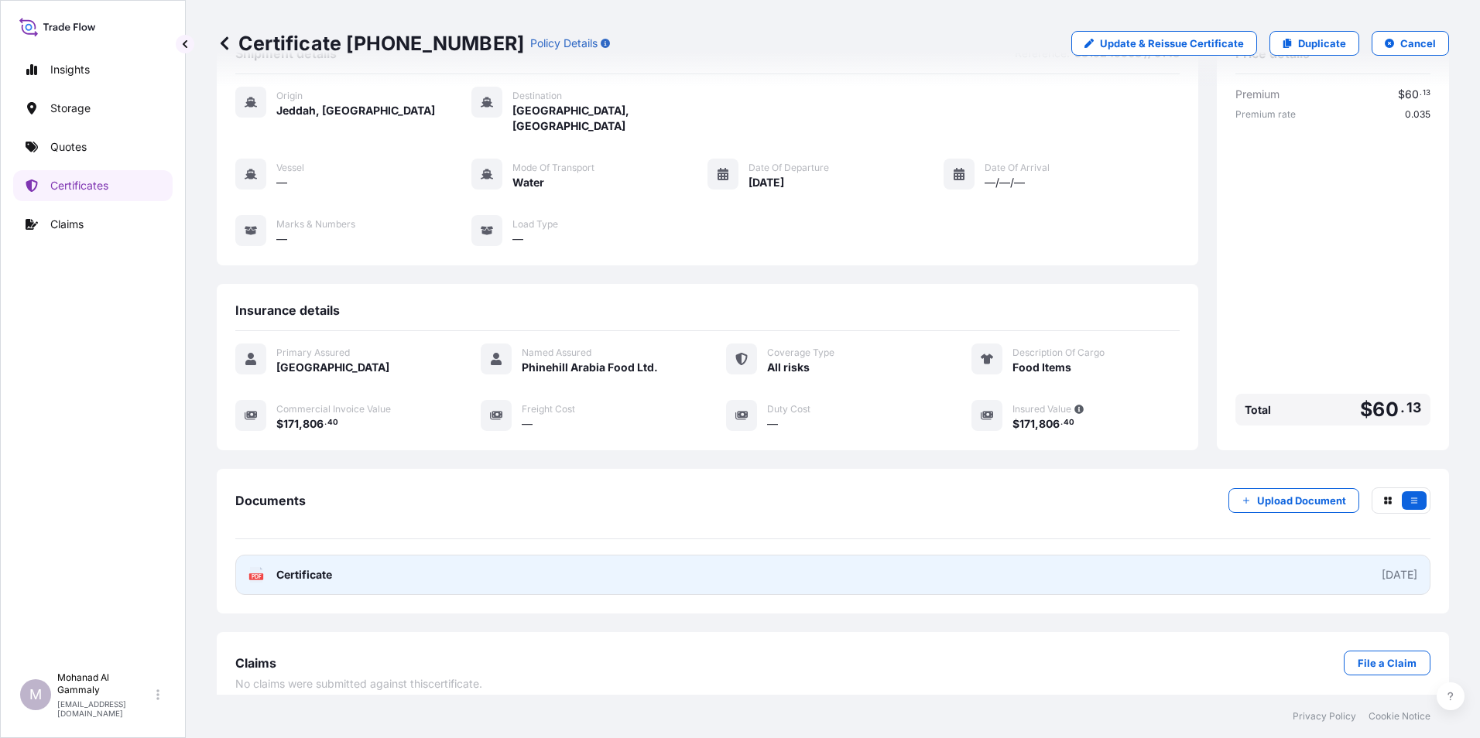
click at [322, 567] on span "Certificate" at bounding box center [304, 574] width 56 height 15
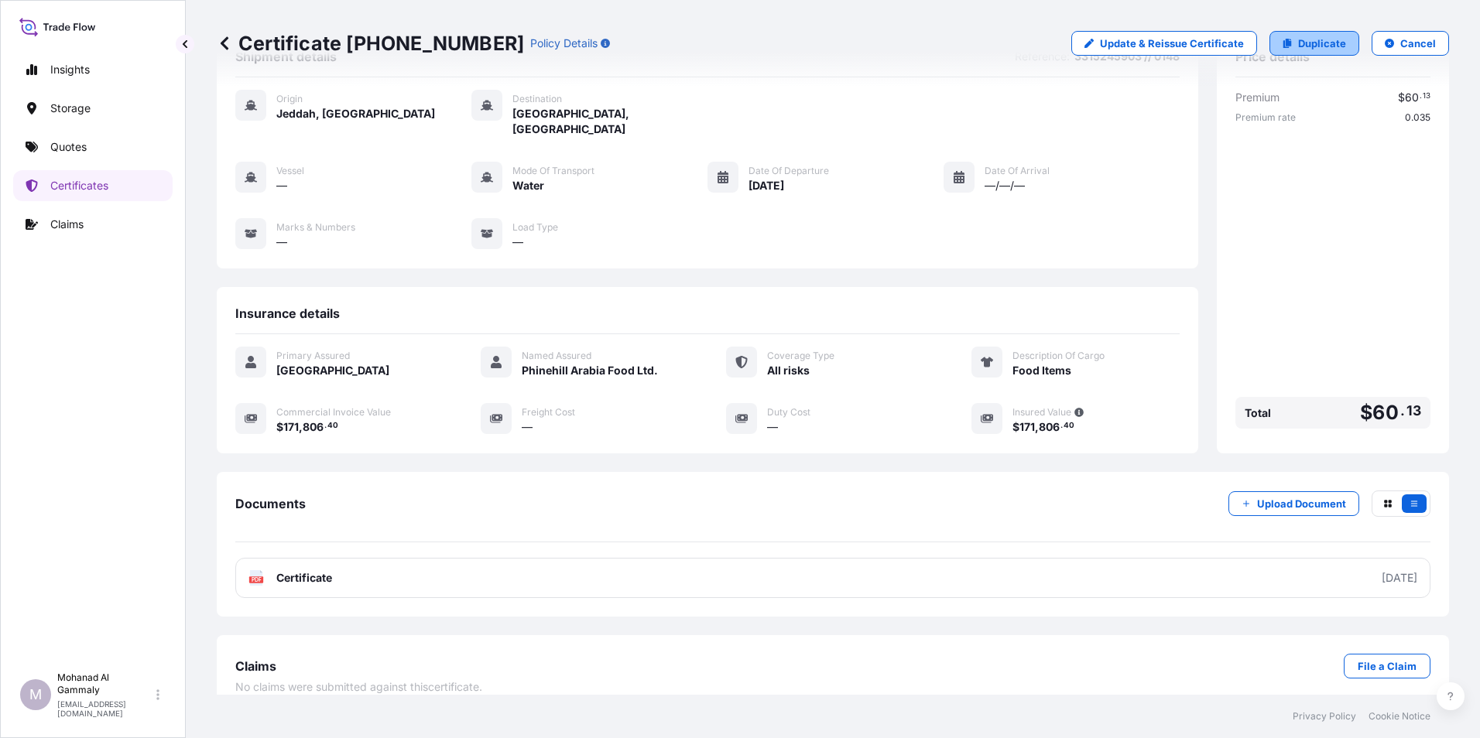
click at [1318, 49] on p "Duplicate" at bounding box center [1322, 43] width 48 height 15
select select "Water"
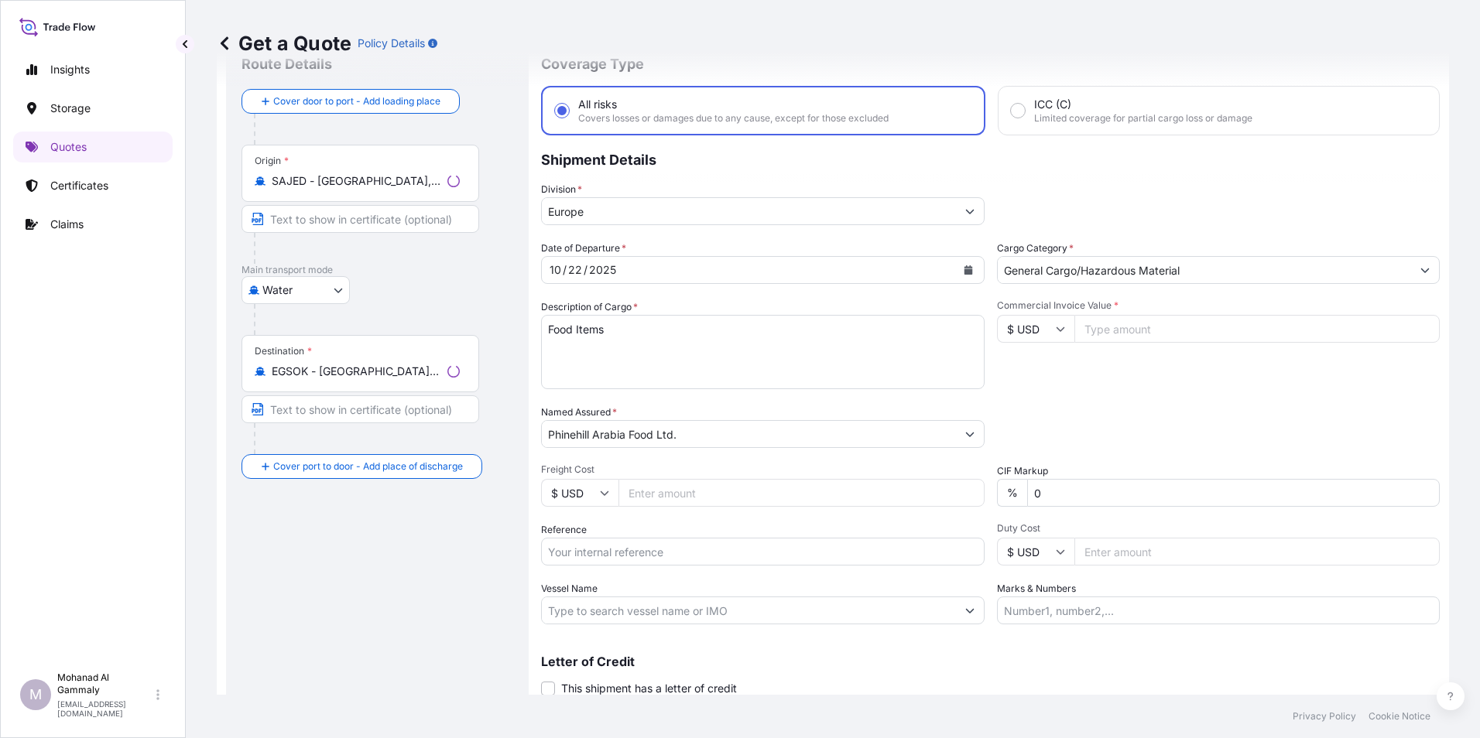
scroll to position [25, 0]
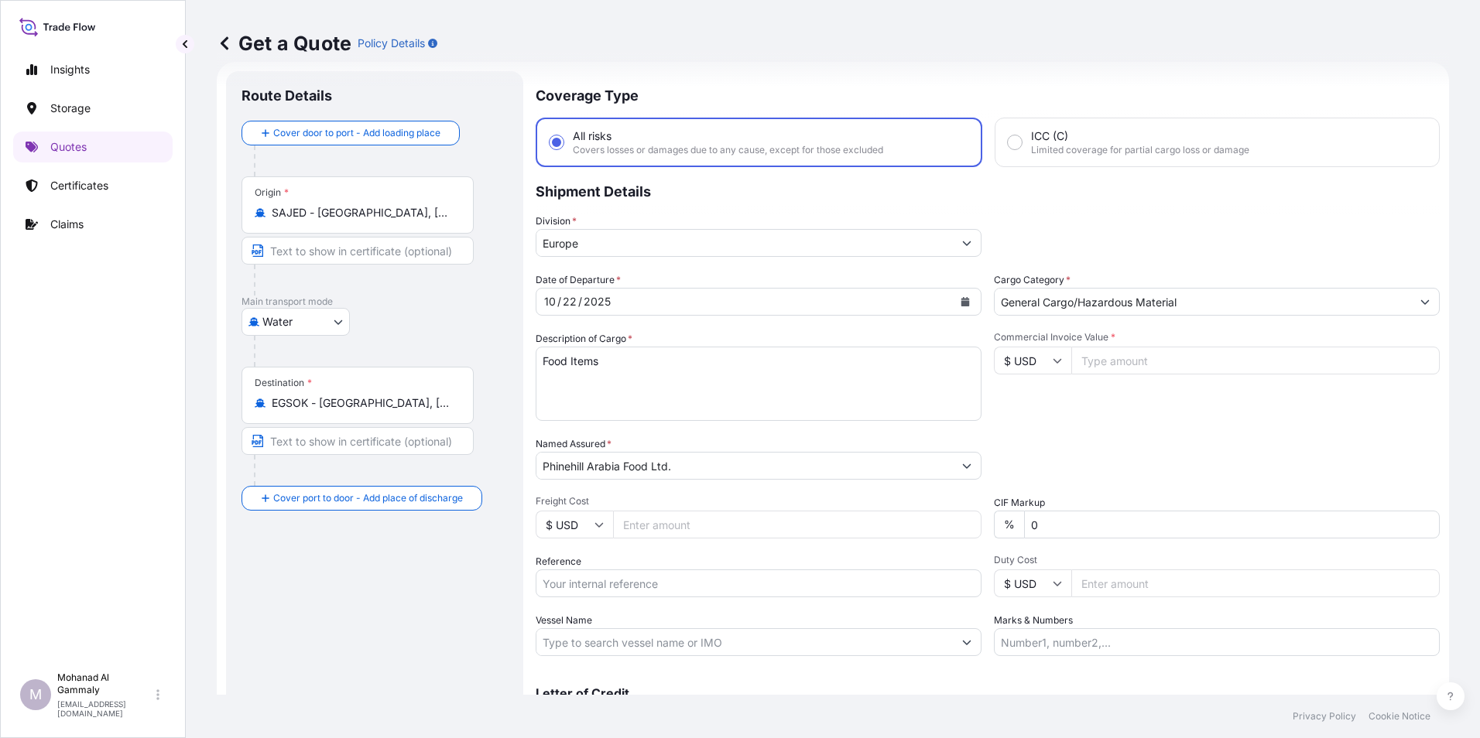
click at [1100, 363] on input "Commercial Invoice Value *" at bounding box center [1255, 361] width 368 height 28
click at [1110, 365] on input "Commercial Invoice Value *" at bounding box center [1255, 361] width 368 height 28
type input "163562.40"
click at [621, 580] on input "Reference" at bounding box center [759, 584] width 446 height 28
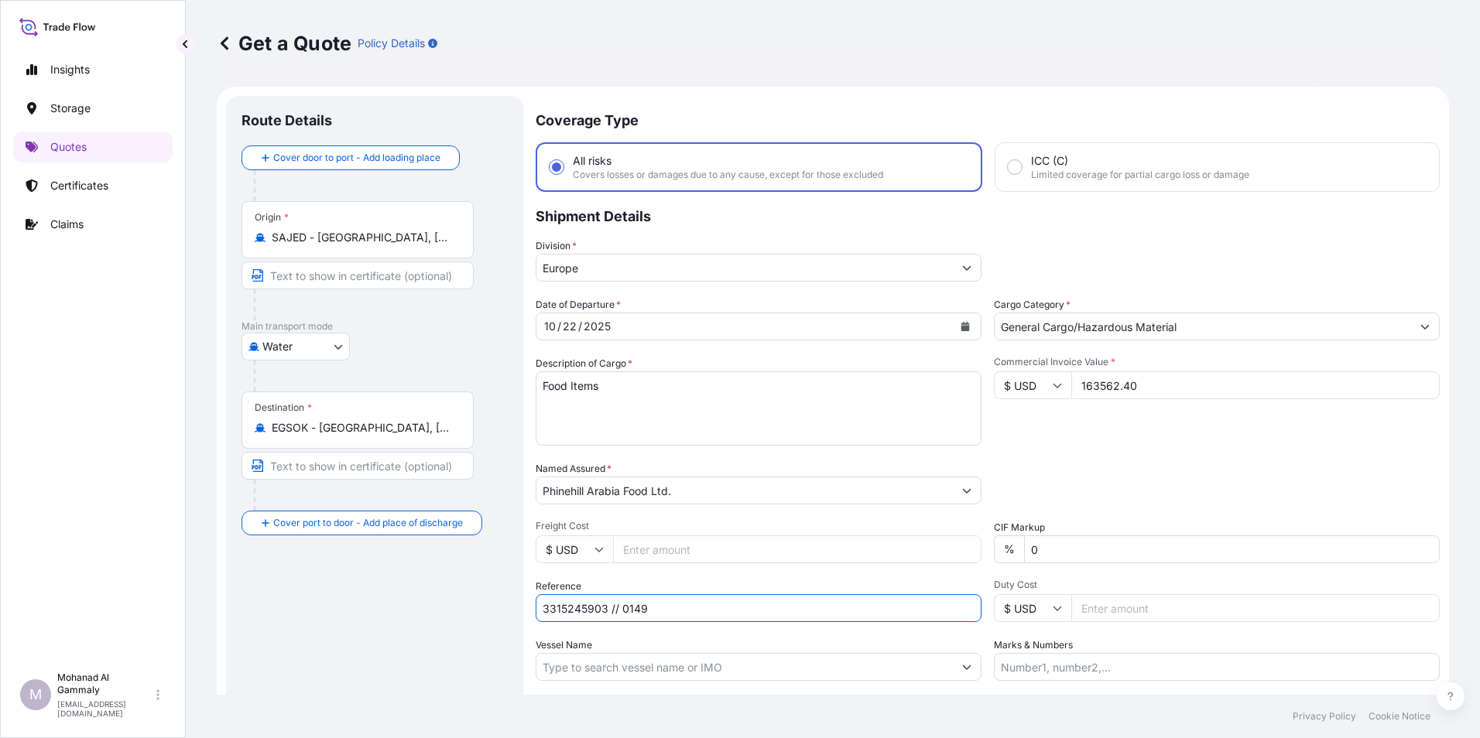
scroll to position [111, 0]
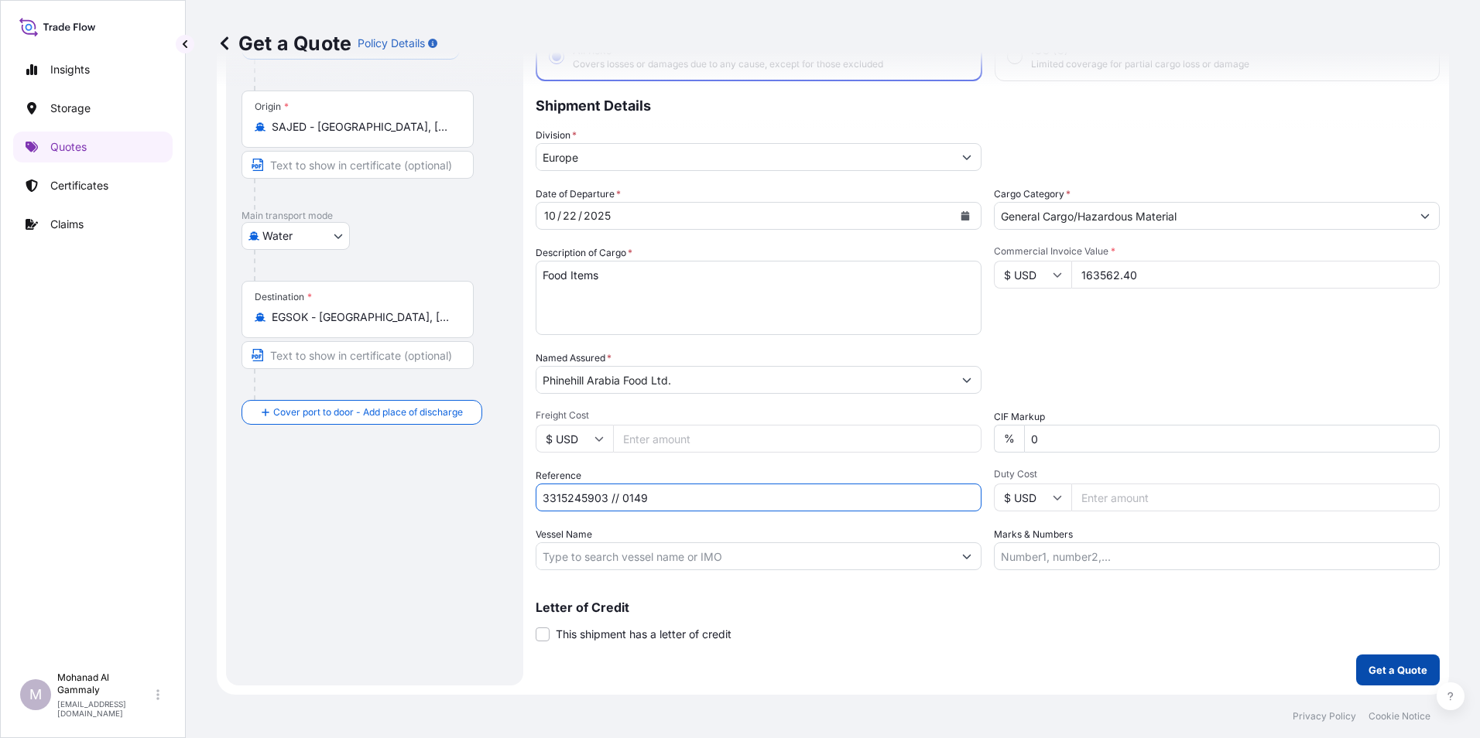
type input "3315245903 // 0149"
click at [1378, 660] on button "Get a Quote" at bounding box center [1398, 670] width 84 height 31
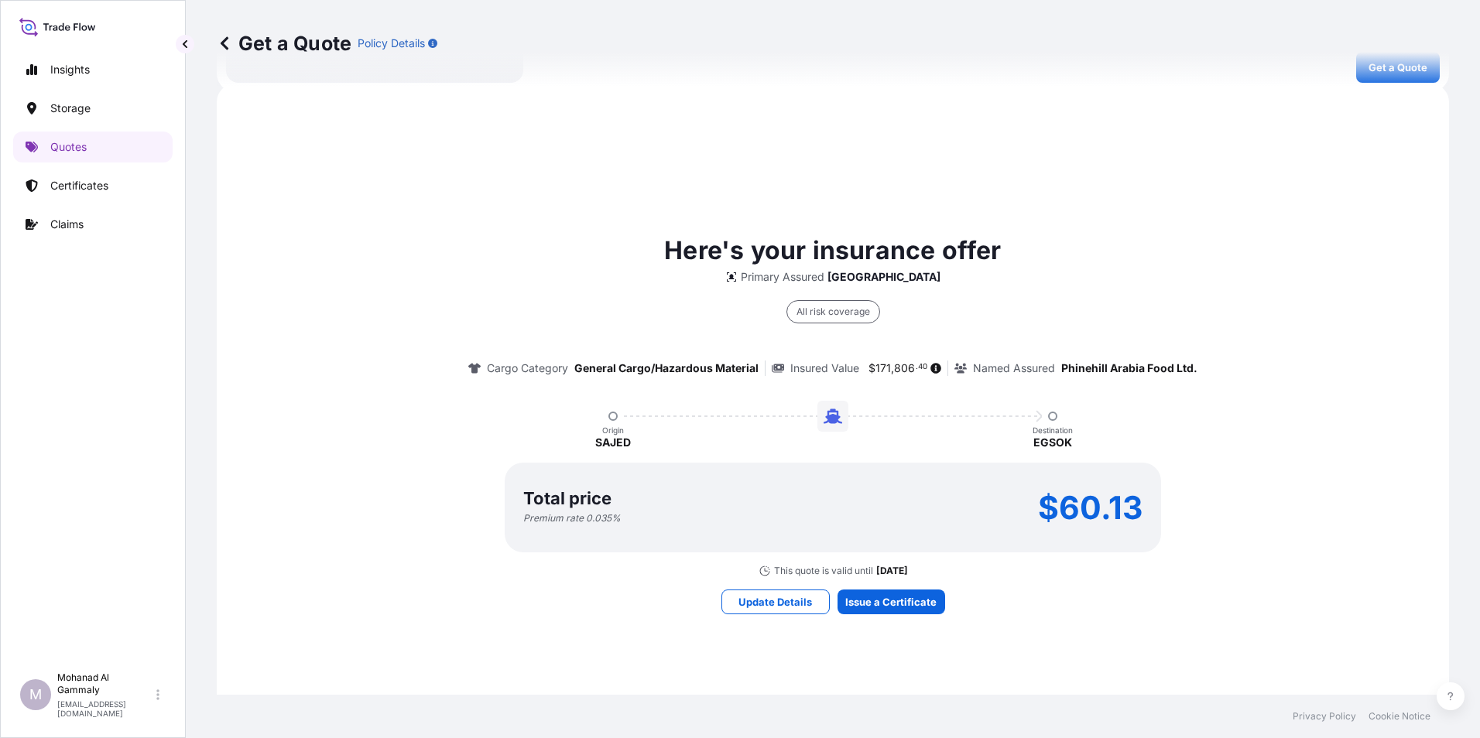
scroll to position [720, 0]
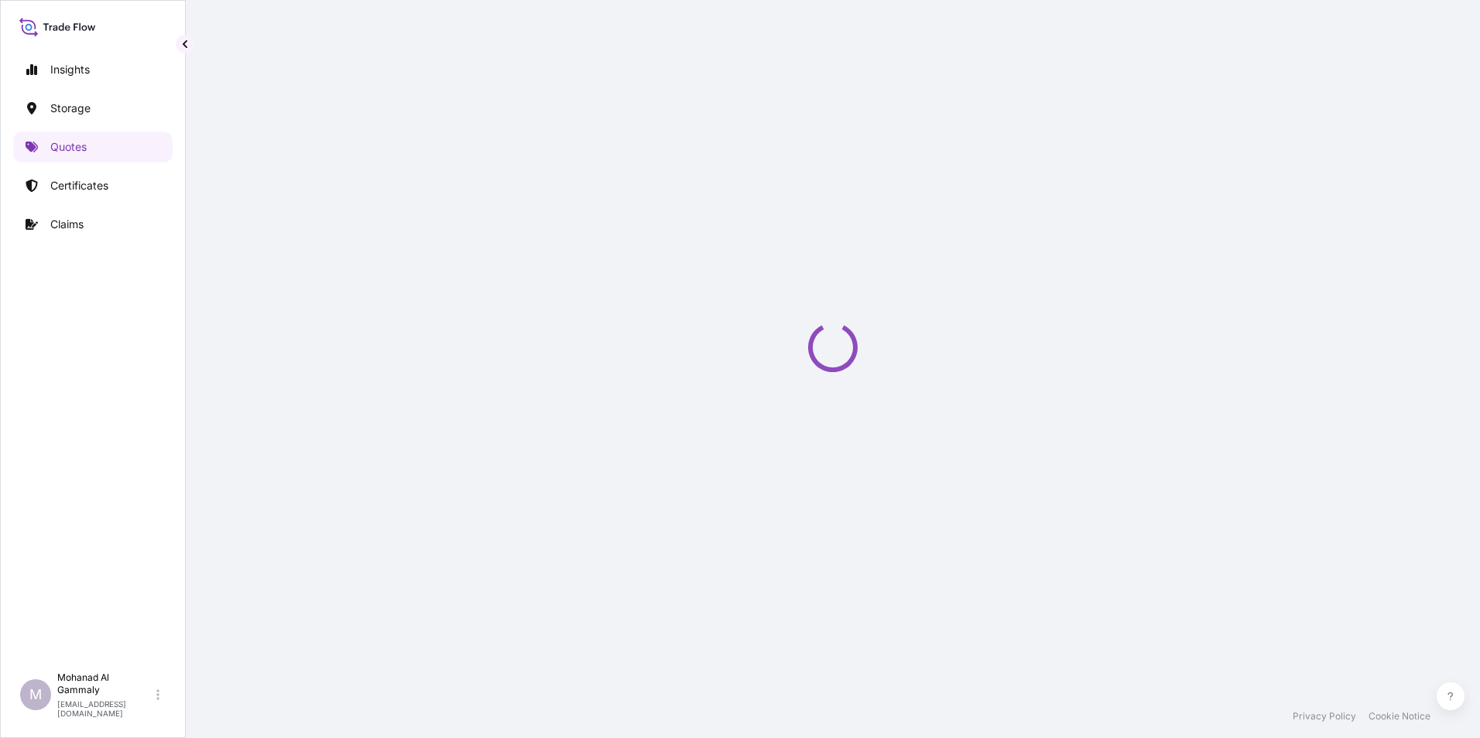
select select "Water"
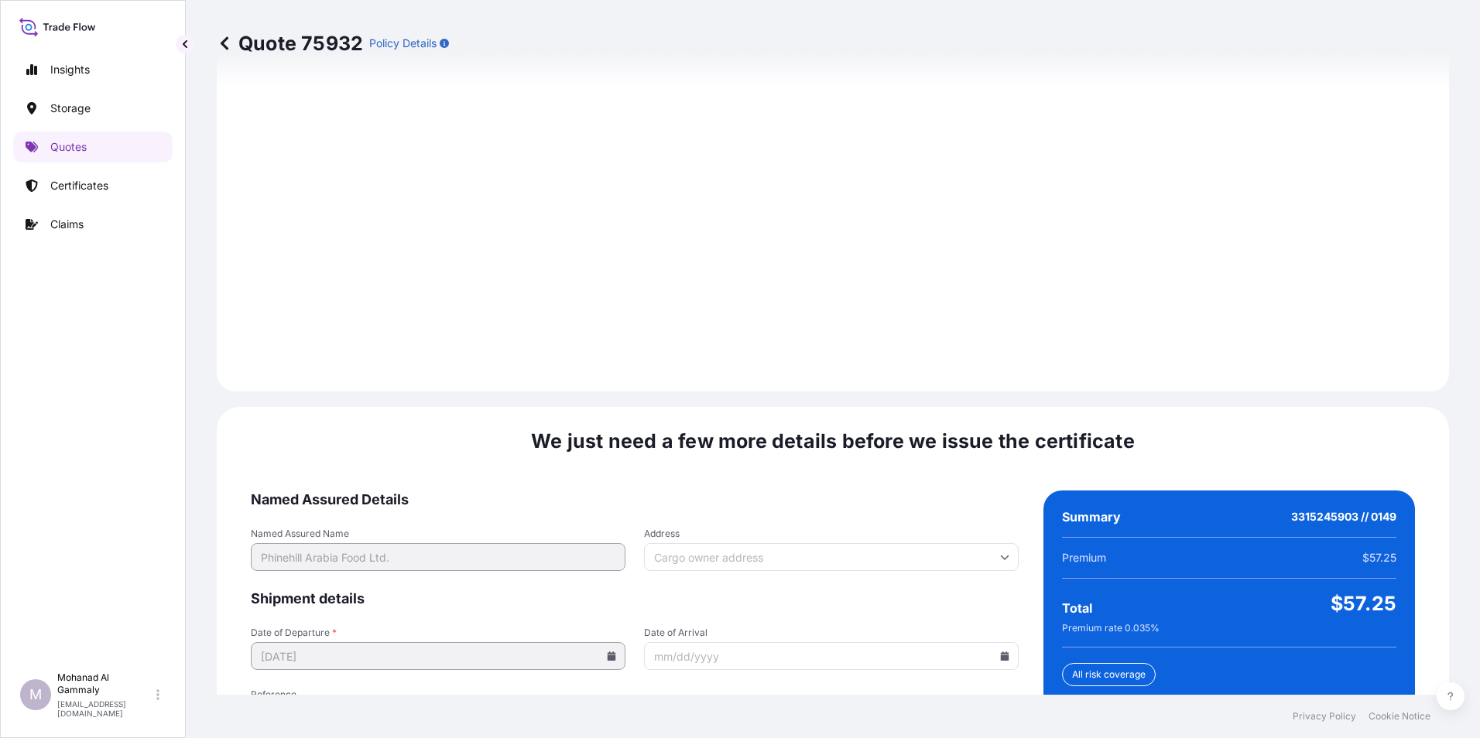
scroll to position [2179, 0]
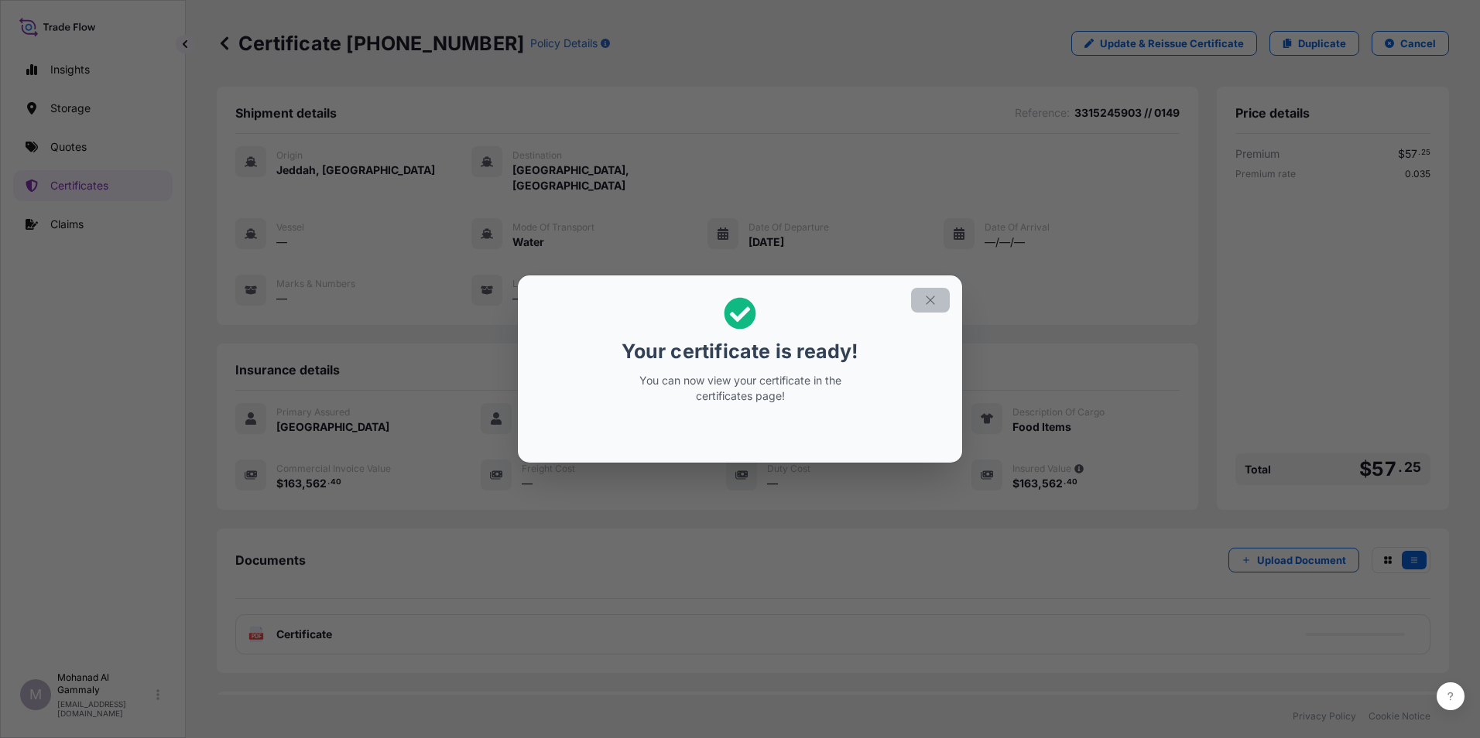
click at [936, 299] on icon "button" at bounding box center [930, 300] width 14 height 14
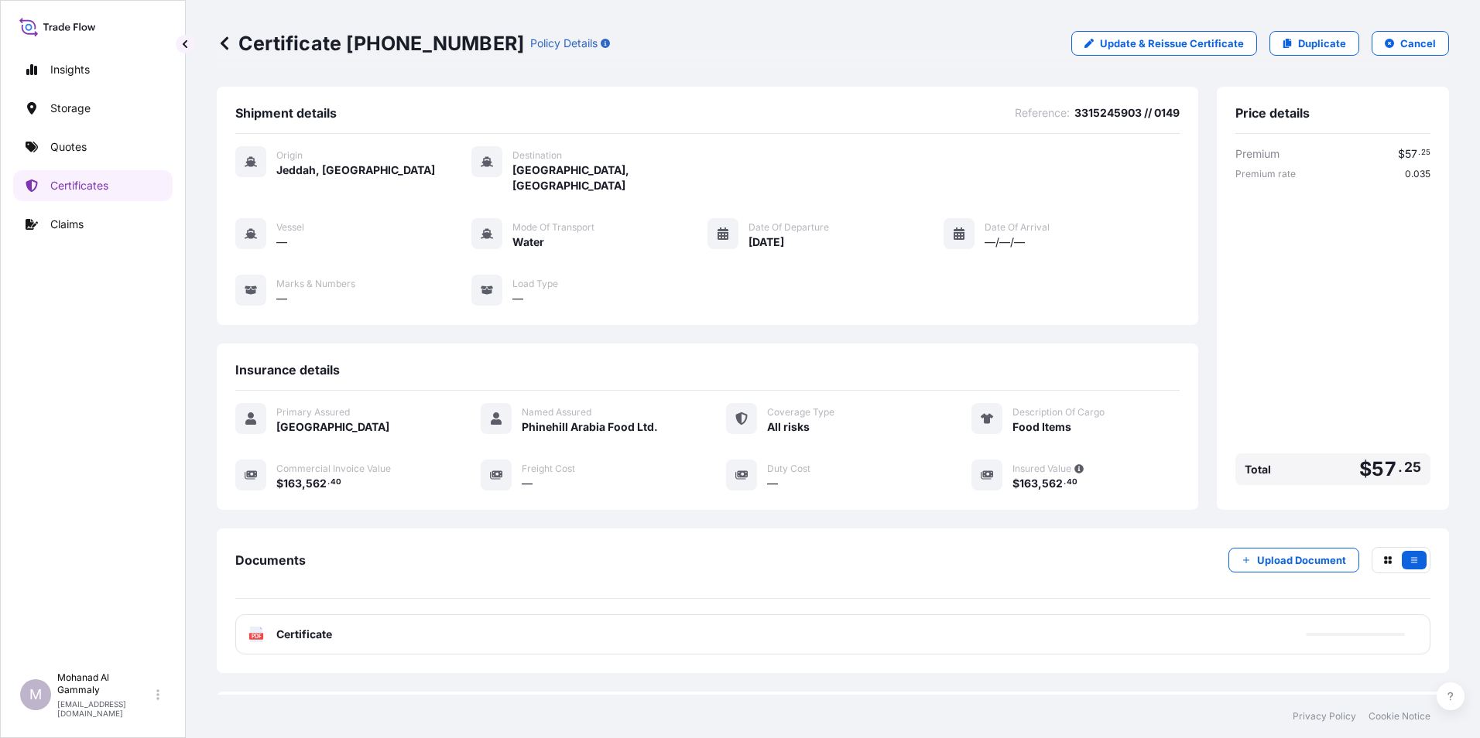
scroll to position [60, 0]
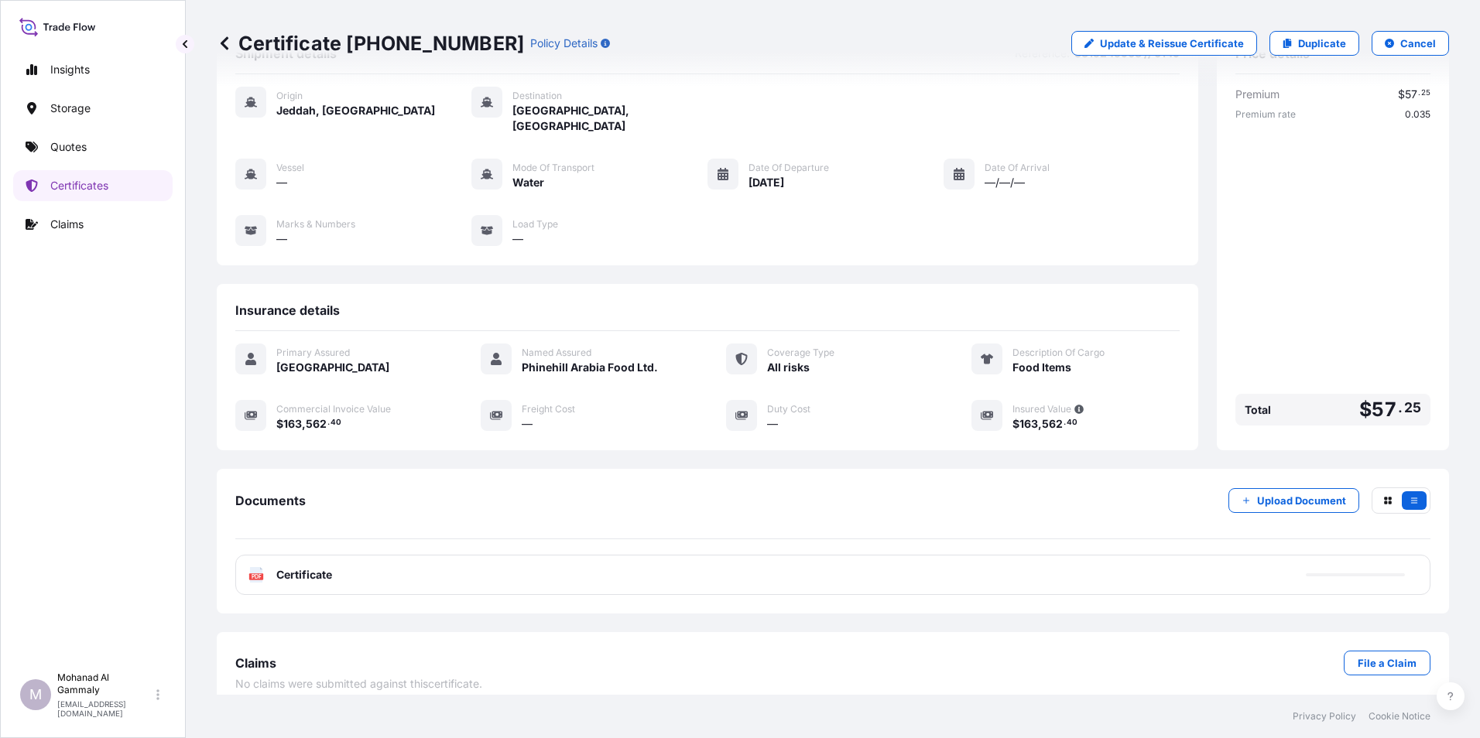
click at [369, 567] on div "PDF Certificate" at bounding box center [832, 575] width 1195 height 40
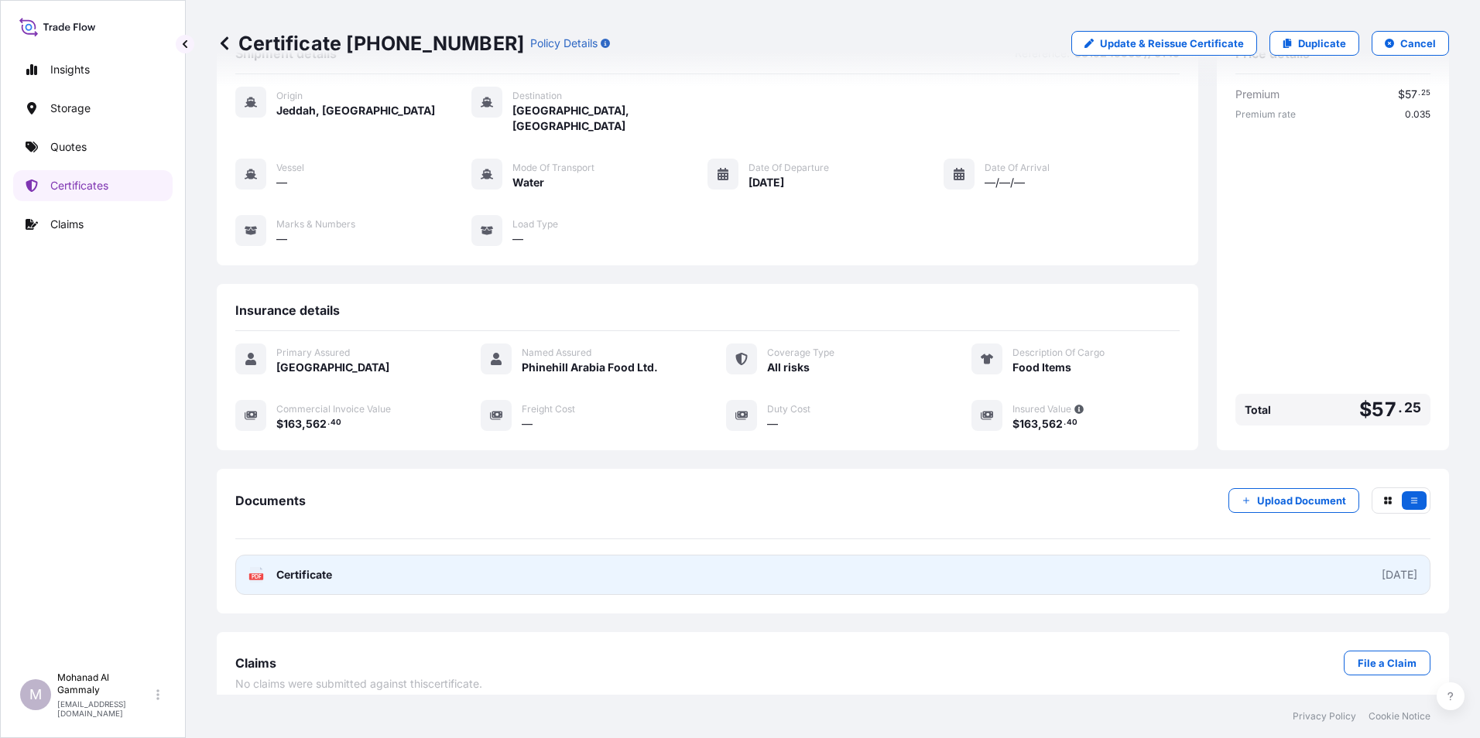
click at [883, 557] on link "PDF Certificate 2025-10-15" at bounding box center [832, 575] width 1195 height 40
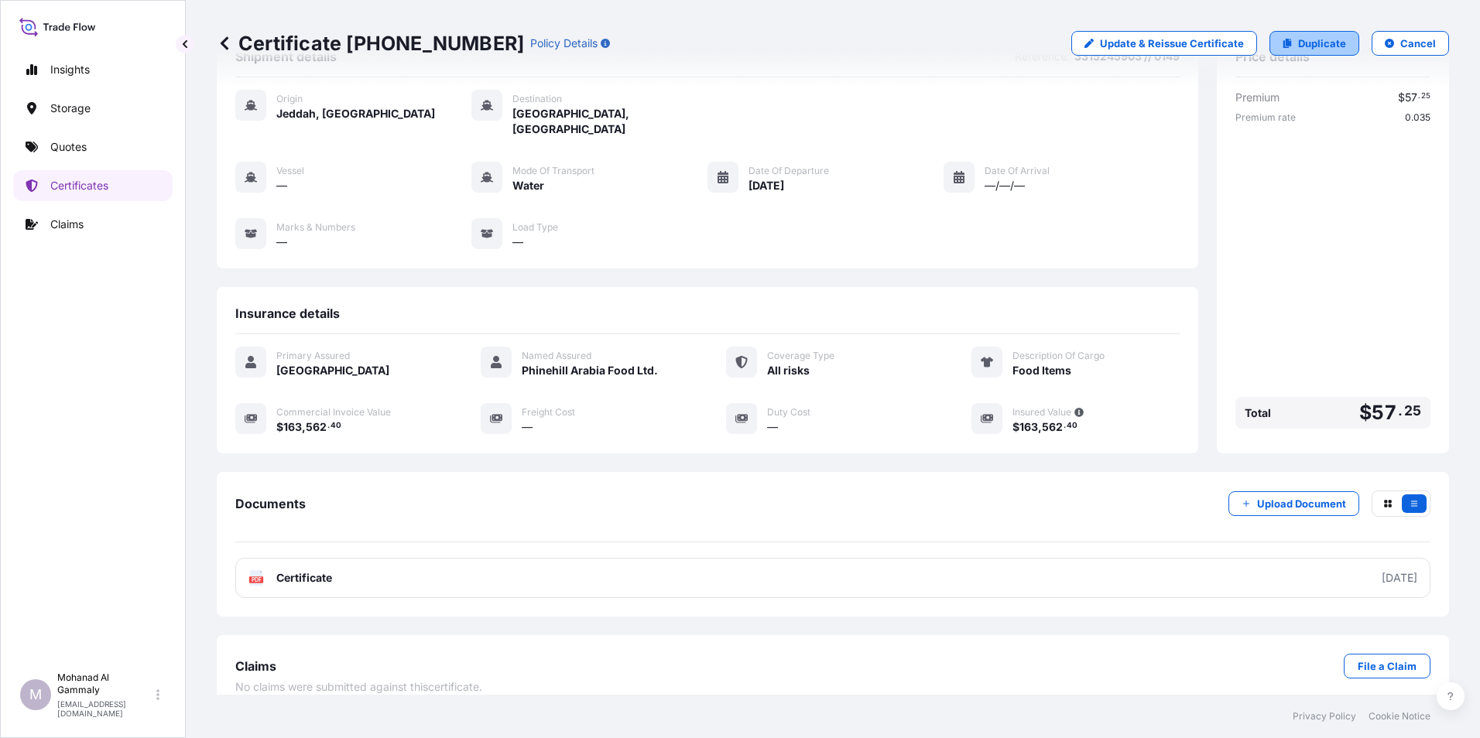
click at [1284, 39] on link "Duplicate" at bounding box center [1314, 43] width 90 height 25
select select "Water"
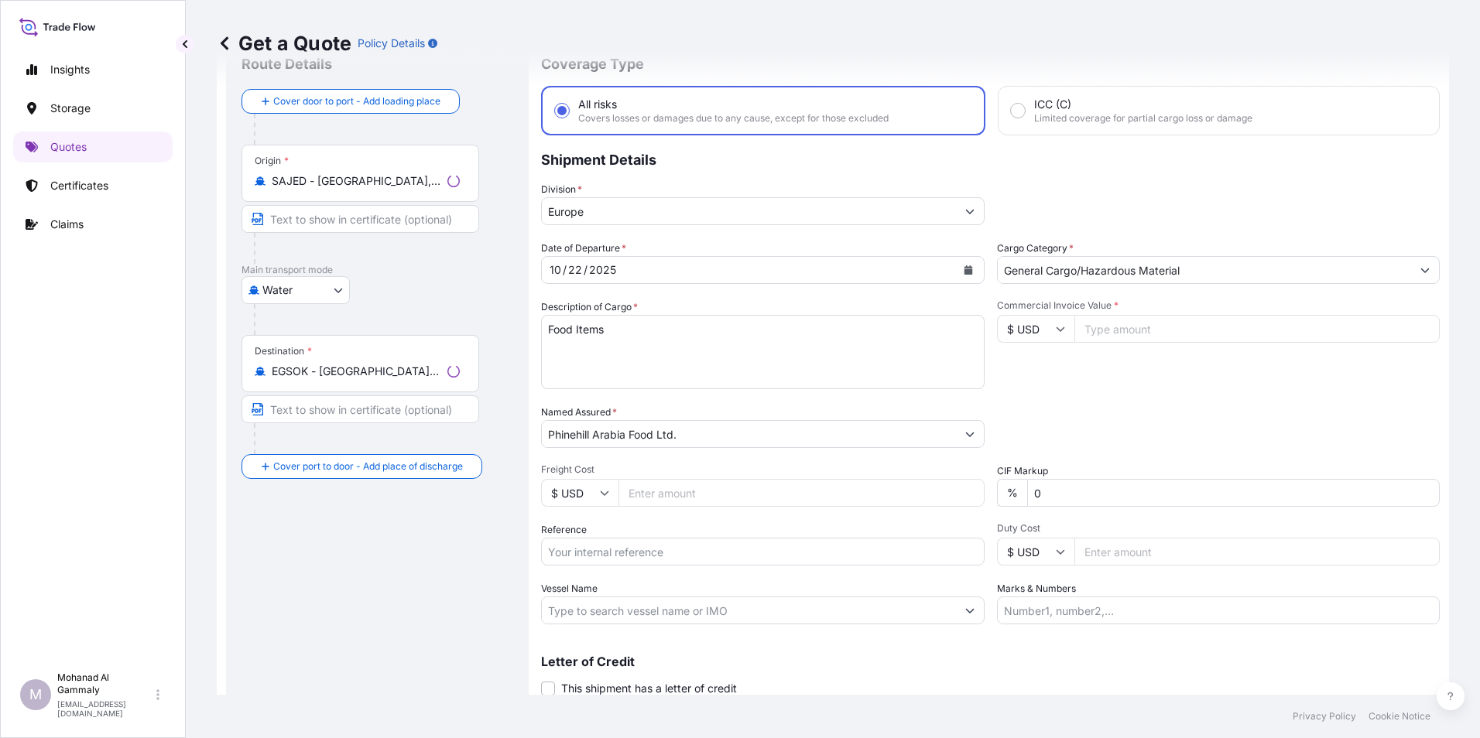
scroll to position [25, 0]
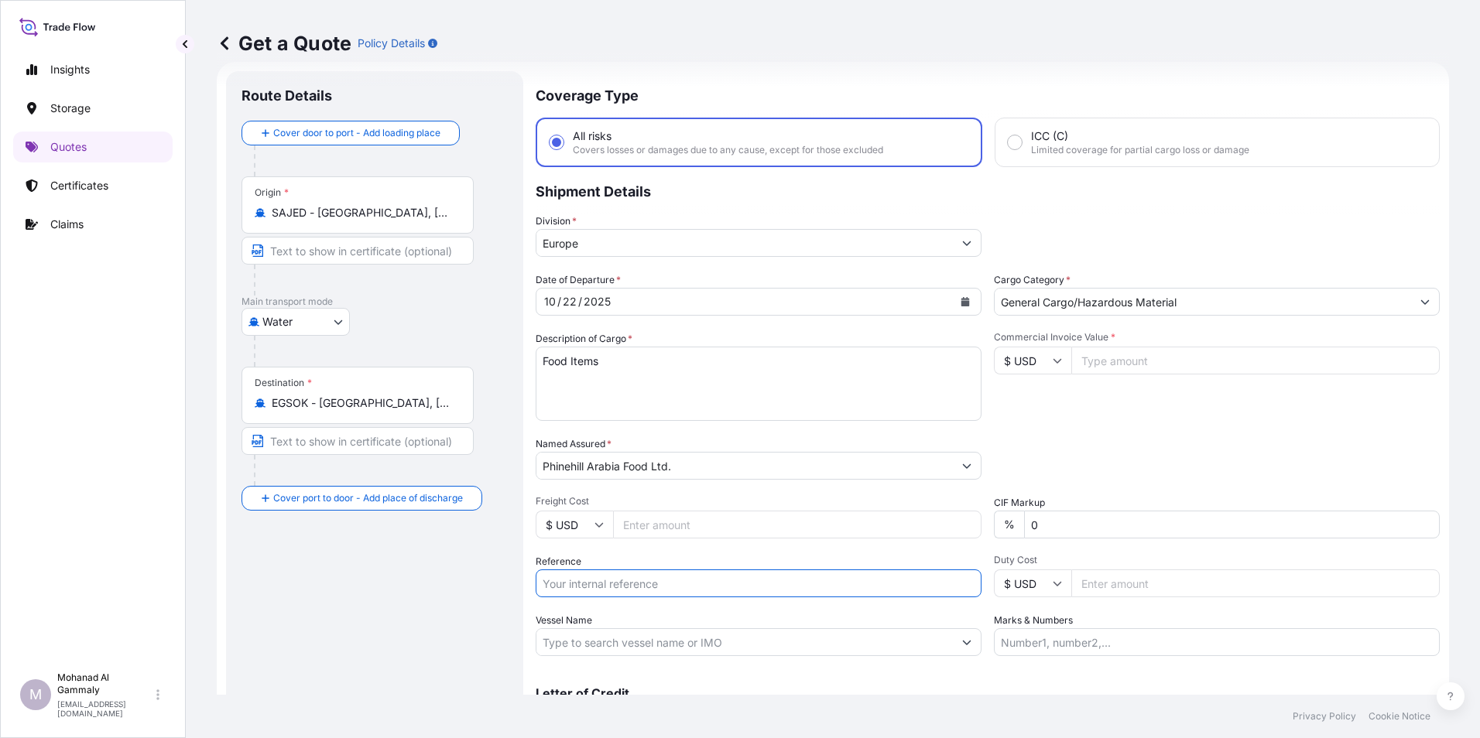
click at [703, 584] on input "Reference" at bounding box center [759, 584] width 446 height 28
type input "3315245903 // 0149"
type input "163562.40"
type input "3315245903 // 0150"
click at [1144, 370] on input "163562.40" at bounding box center [1255, 361] width 368 height 28
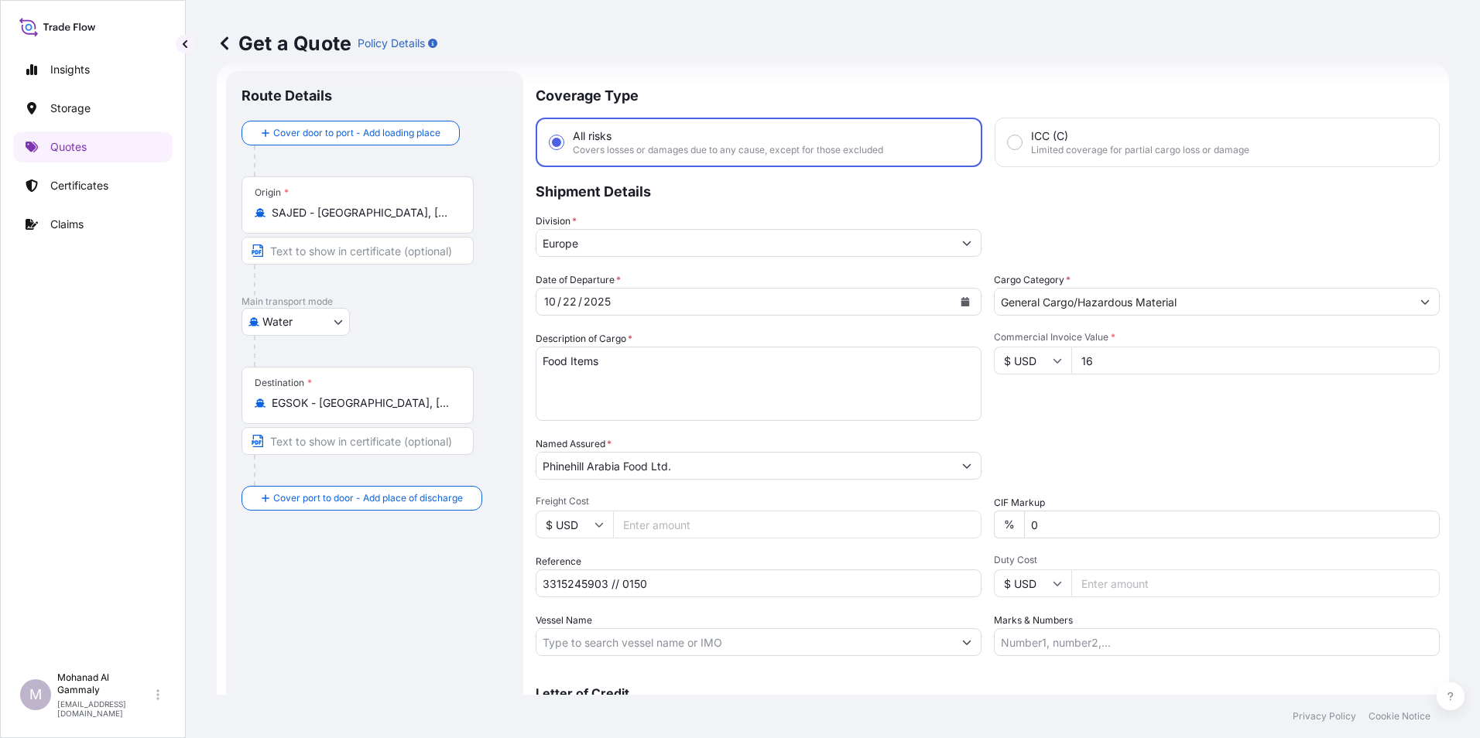
type input "1"
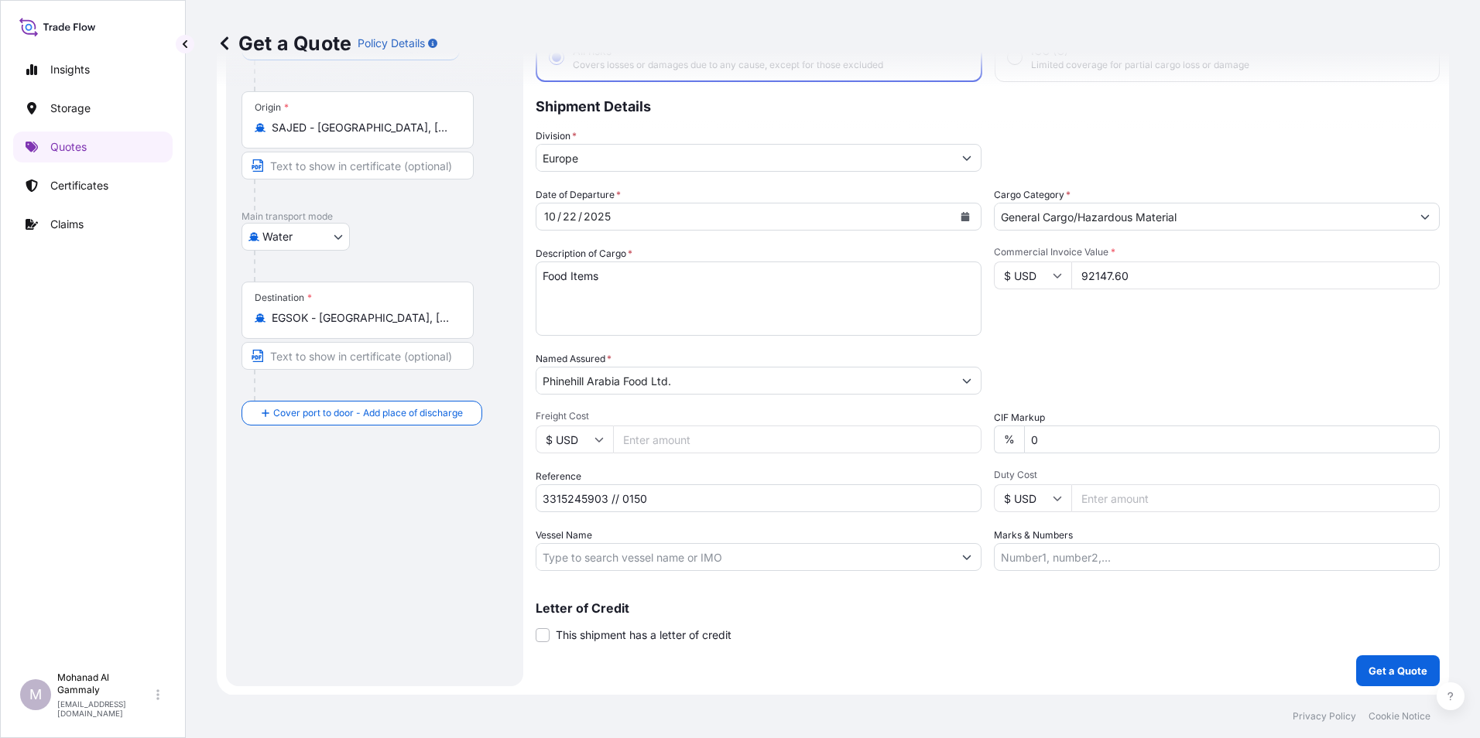
scroll to position [111, 0]
type input "92147.60"
click at [1368, 663] on p "Get a Quote" at bounding box center [1397, 669] width 59 height 15
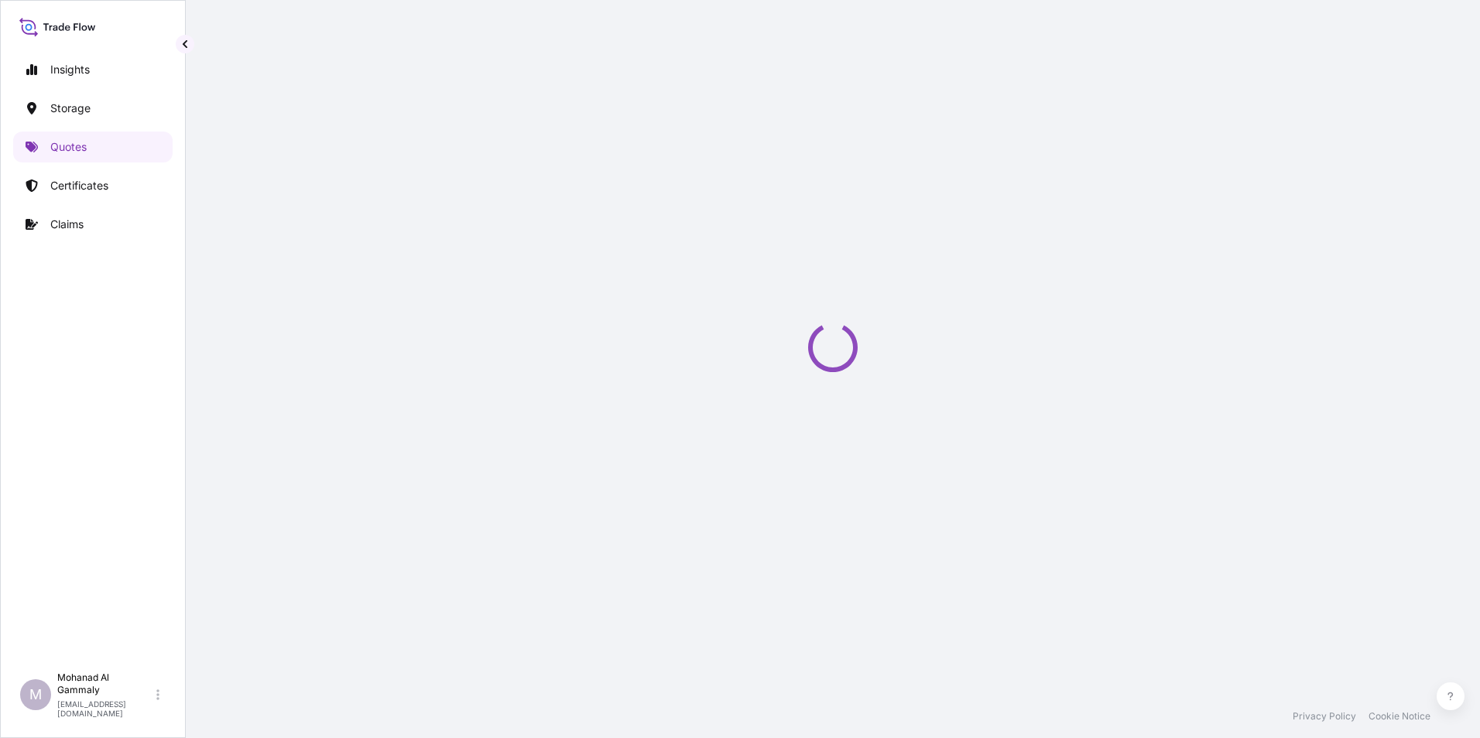
select select "Water"
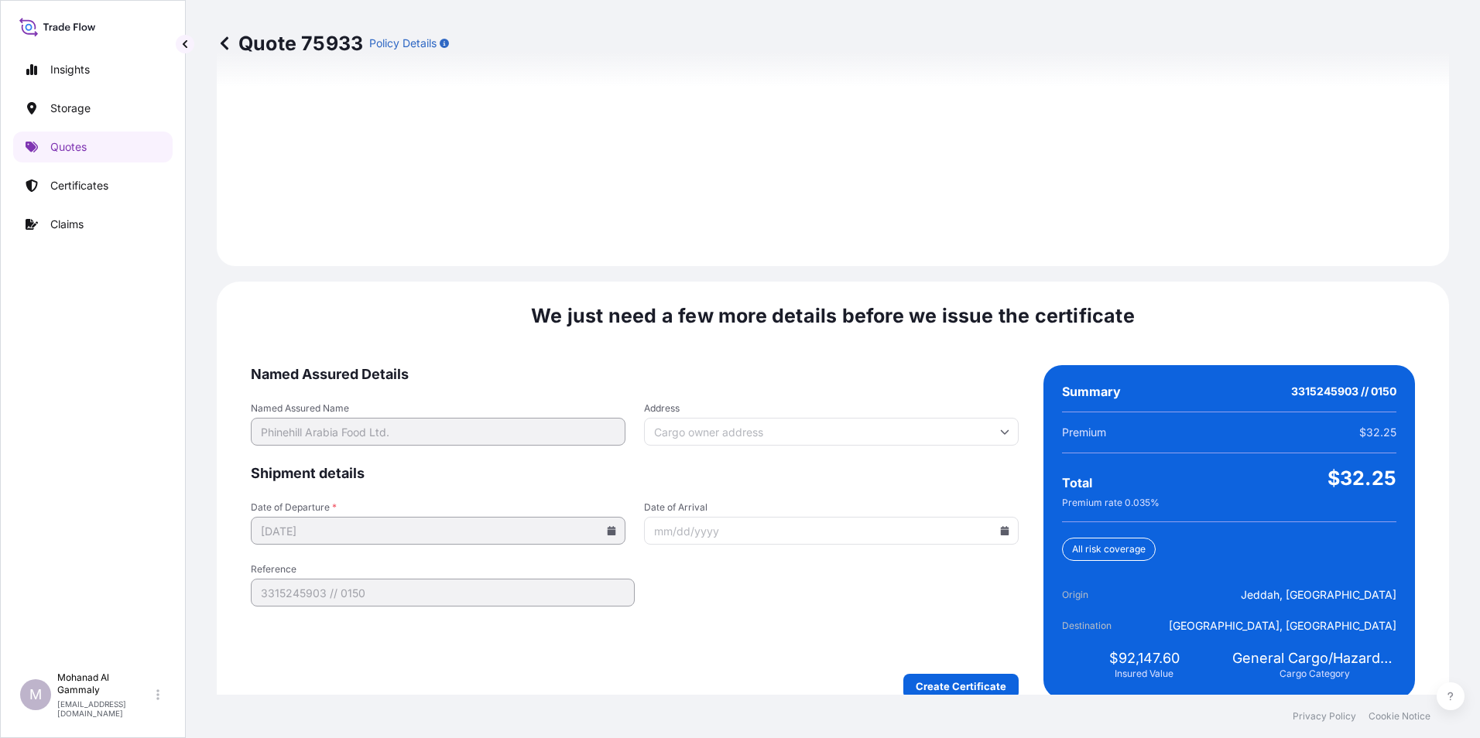
scroll to position [2179, 0]
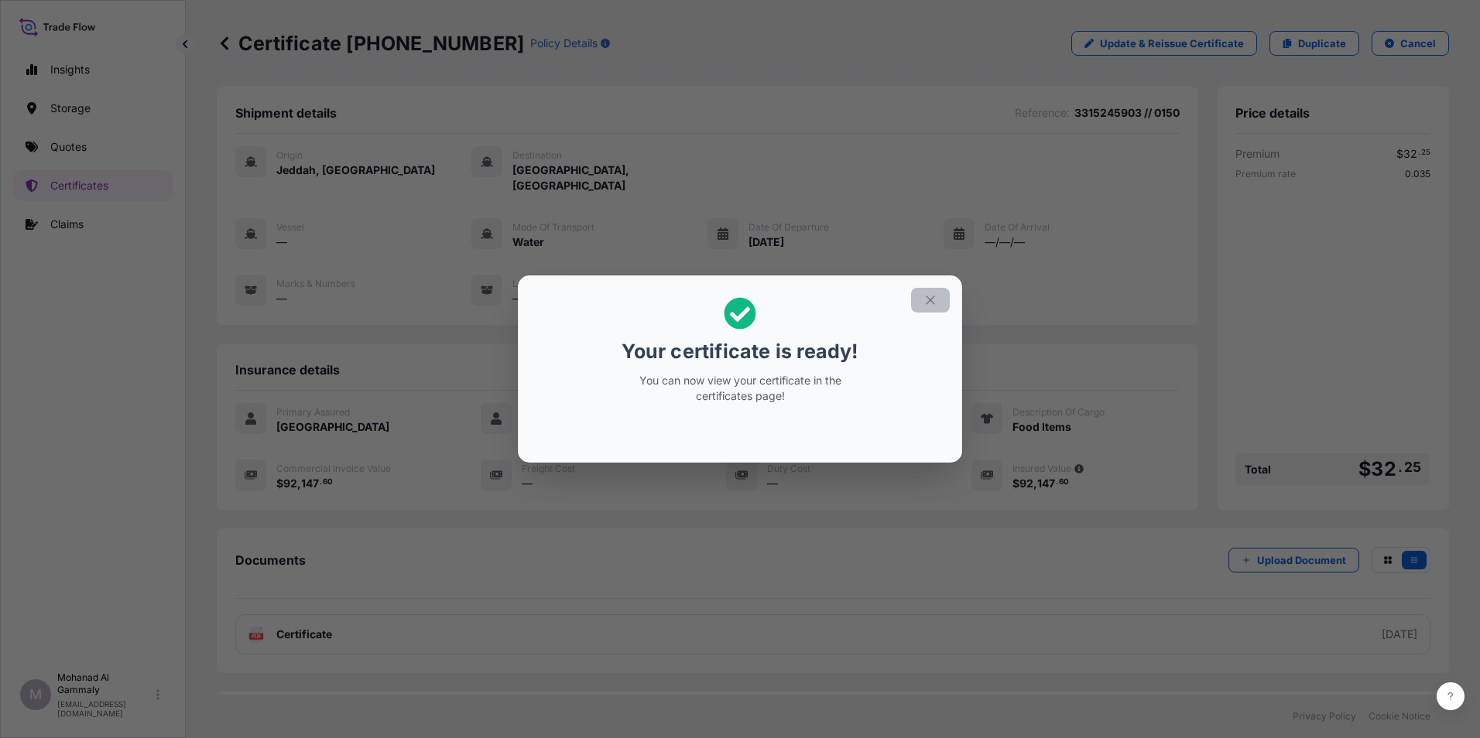
click at [936, 292] on button "button" at bounding box center [930, 300] width 39 height 25
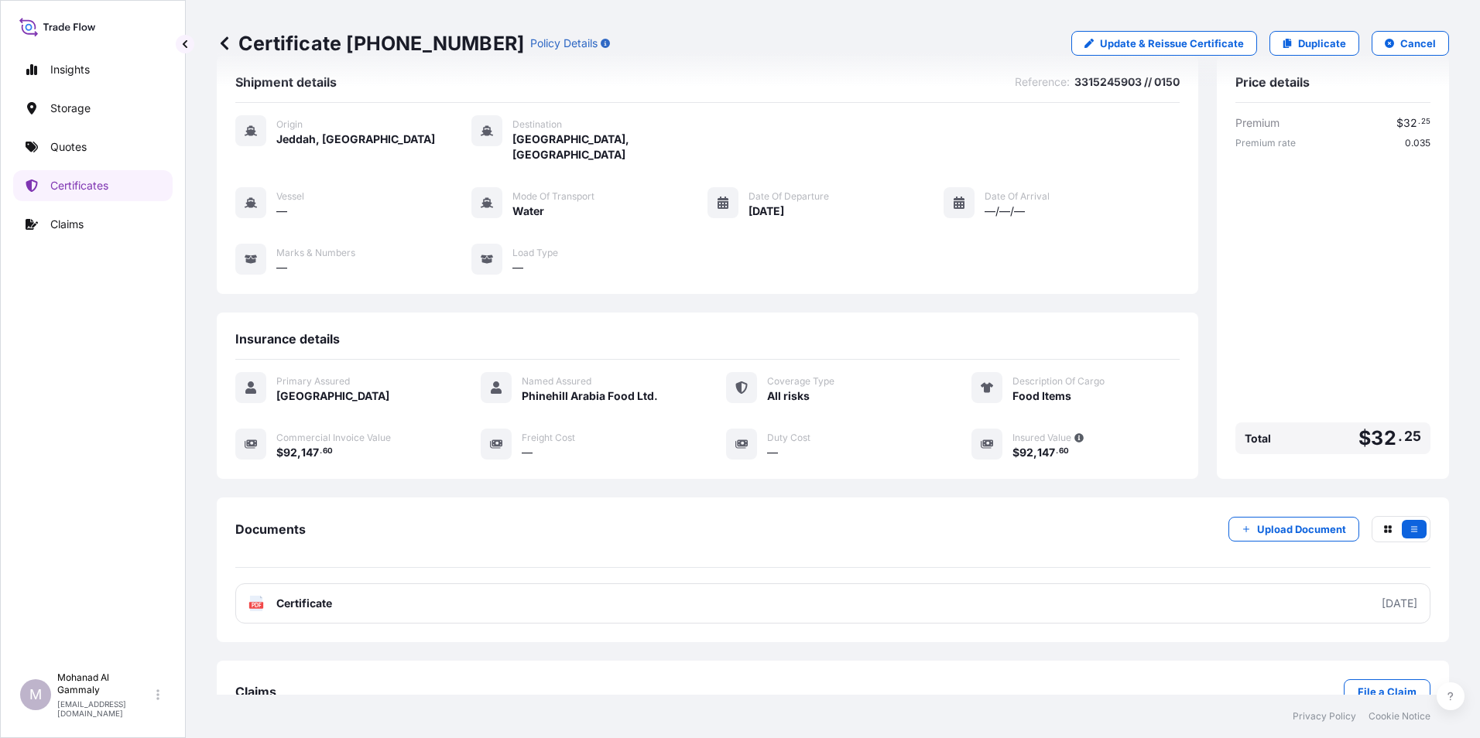
scroll to position [60, 0]
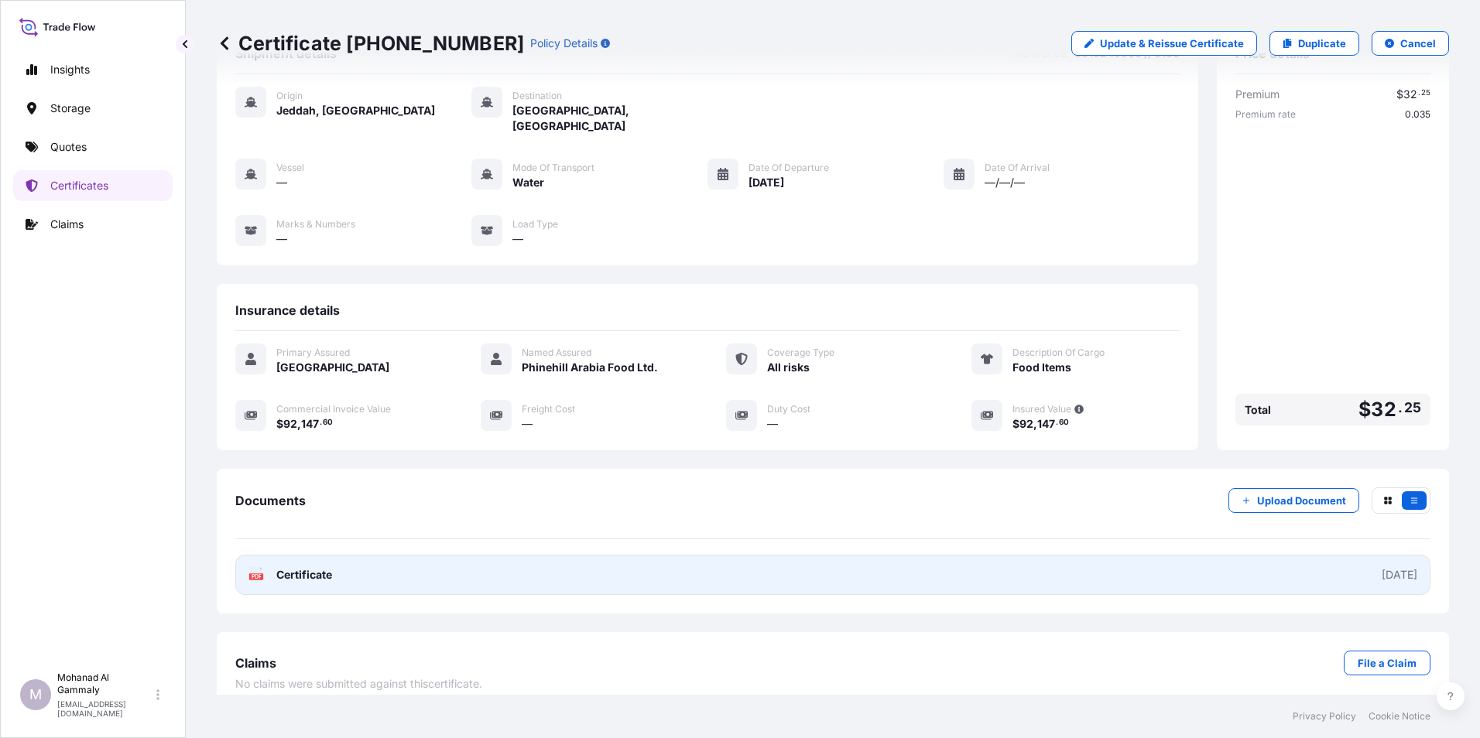
click at [1381, 567] on div "2025-10-15" at bounding box center [1399, 574] width 36 height 15
